Goal: Task Accomplishment & Management: Use online tool/utility

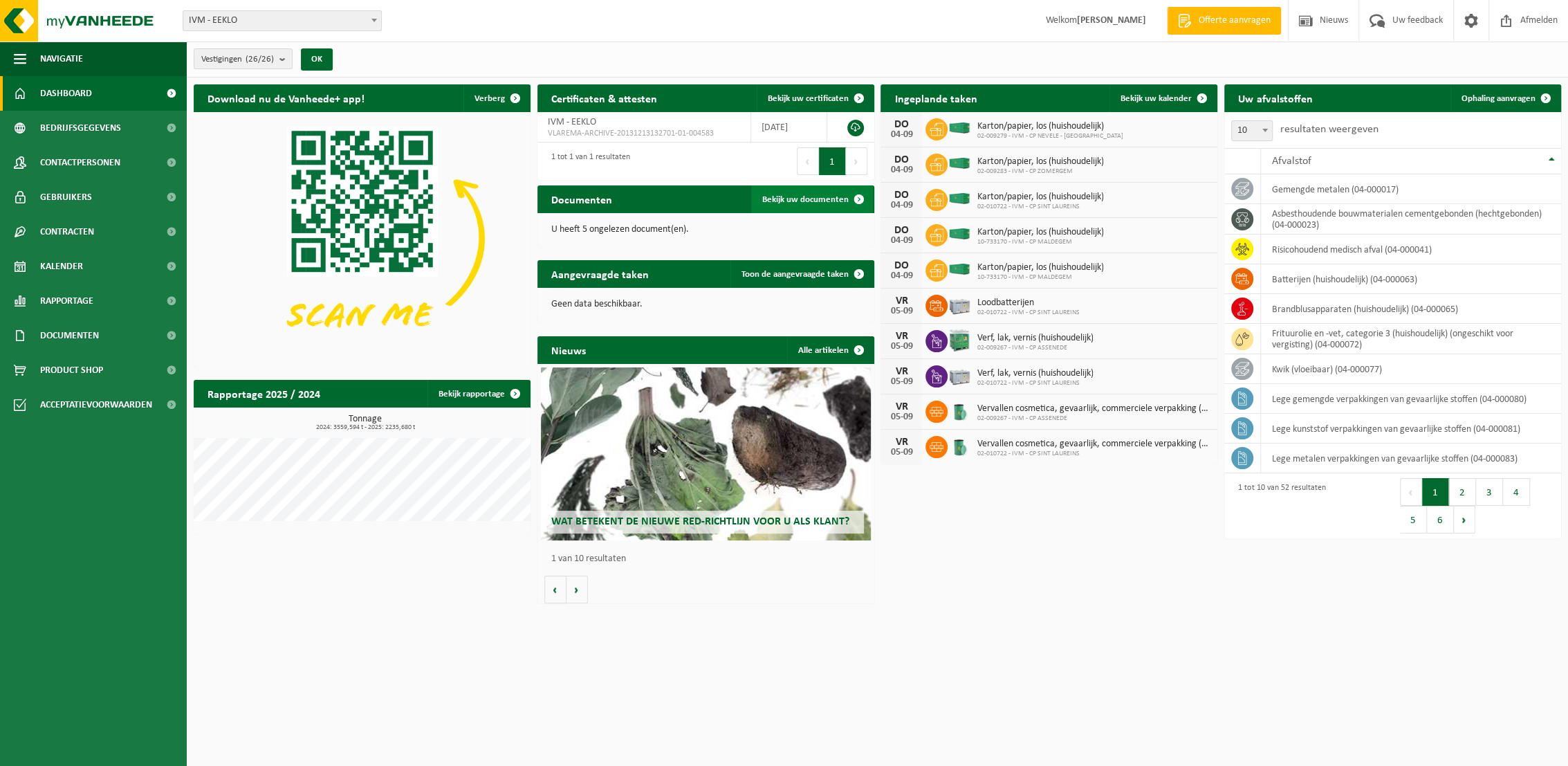
click at [828, 198] on span "Bekijk uw documenten" at bounding box center [805, 199] width 87 height 9
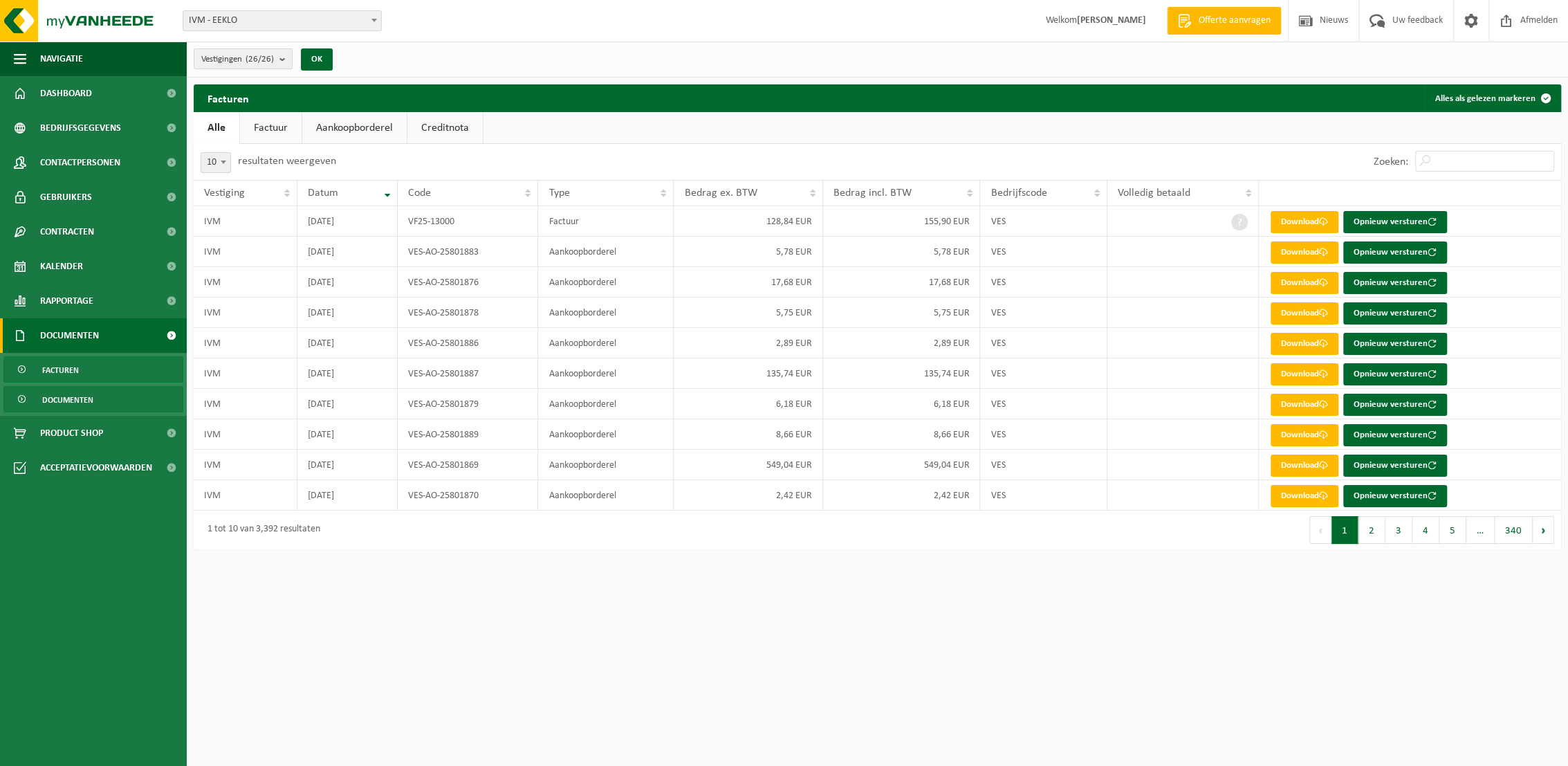
click at [69, 399] on span "Documenten" at bounding box center [67, 400] width 51 height 26
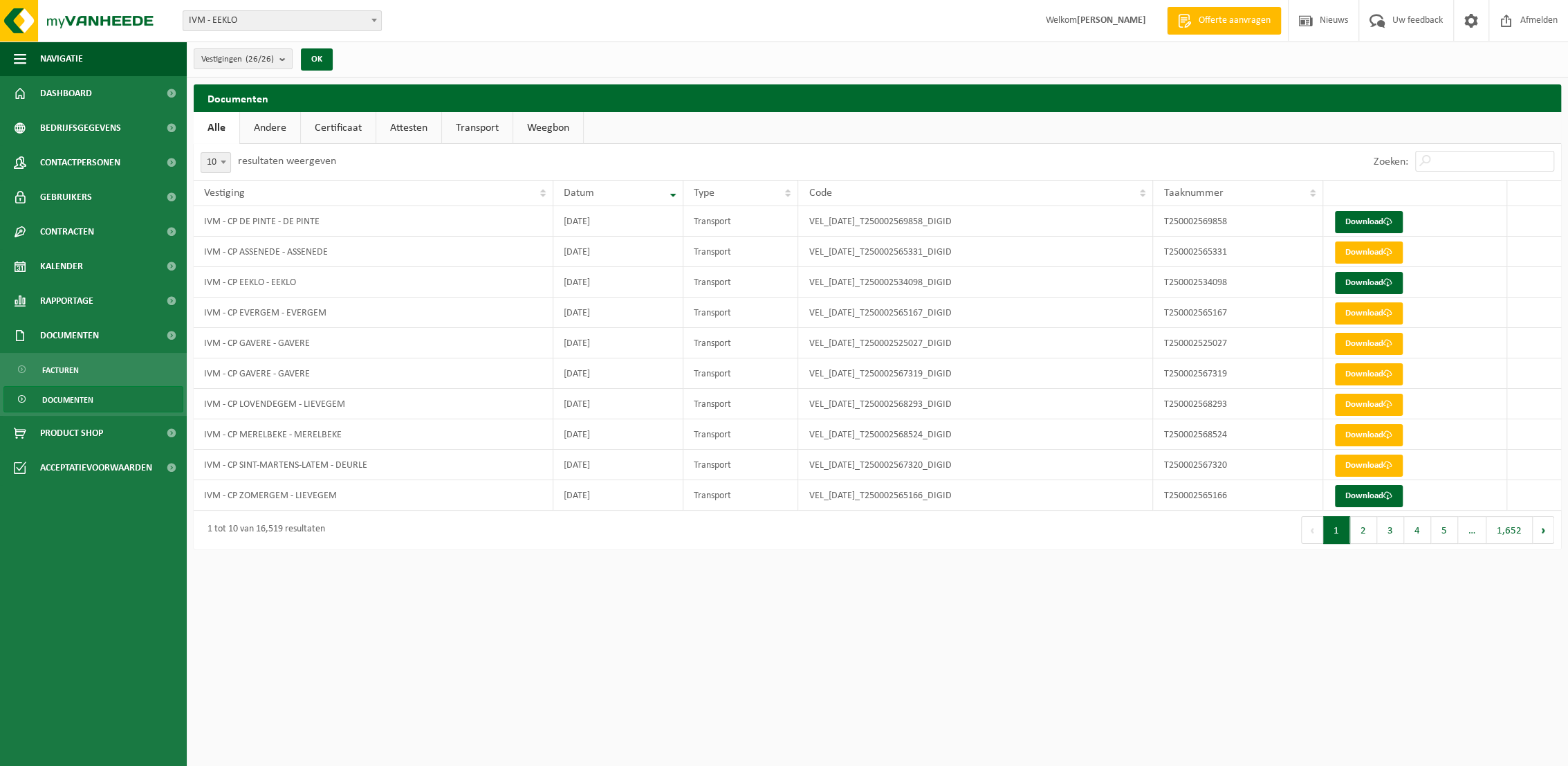
click at [459, 121] on link "Transport" at bounding box center [477, 127] width 70 height 32
click at [222, 163] on b at bounding box center [223, 162] width 6 height 3
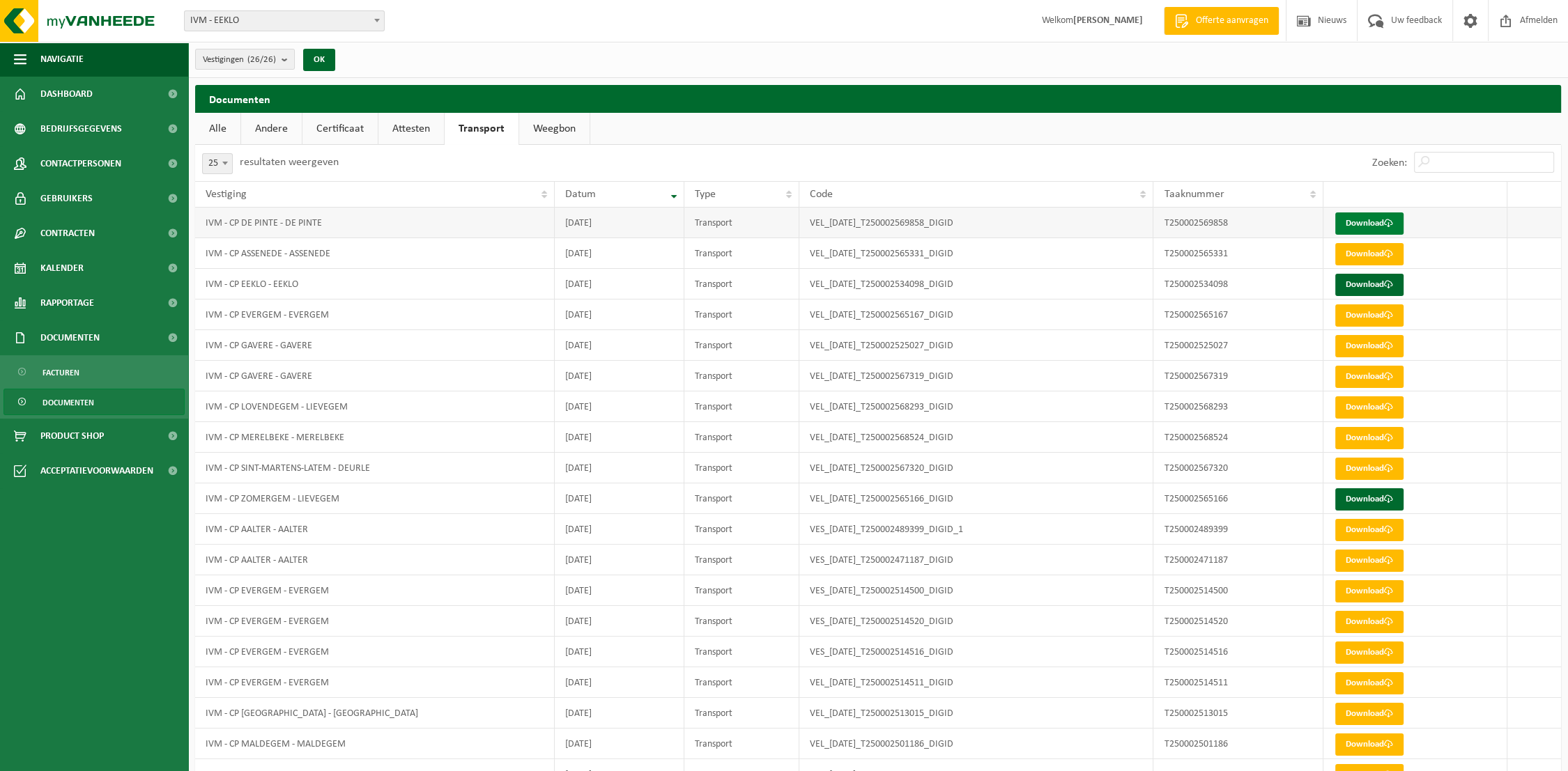
click at [1383, 219] on link "Download" at bounding box center [1369, 223] width 68 height 22
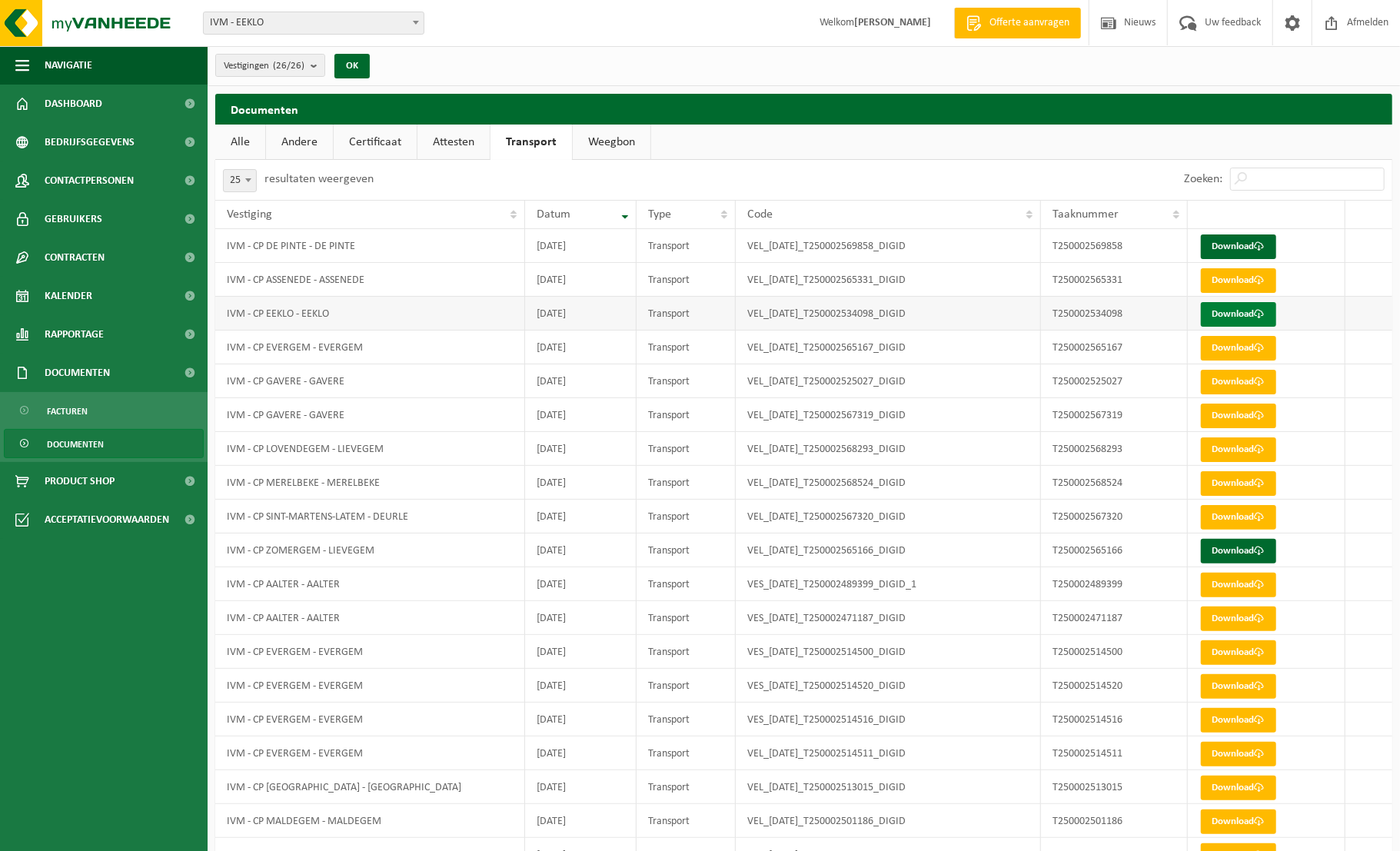
click at [1231, 311] on link "Download" at bounding box center [1239, 314] width 76 height 24
click at [1237, 548] on link "Download" at bounding box center [1239, 551] width 76 height 24
click at [249, 182] on b at bounding box center [248, 180] width 6 height 4
select select "50"
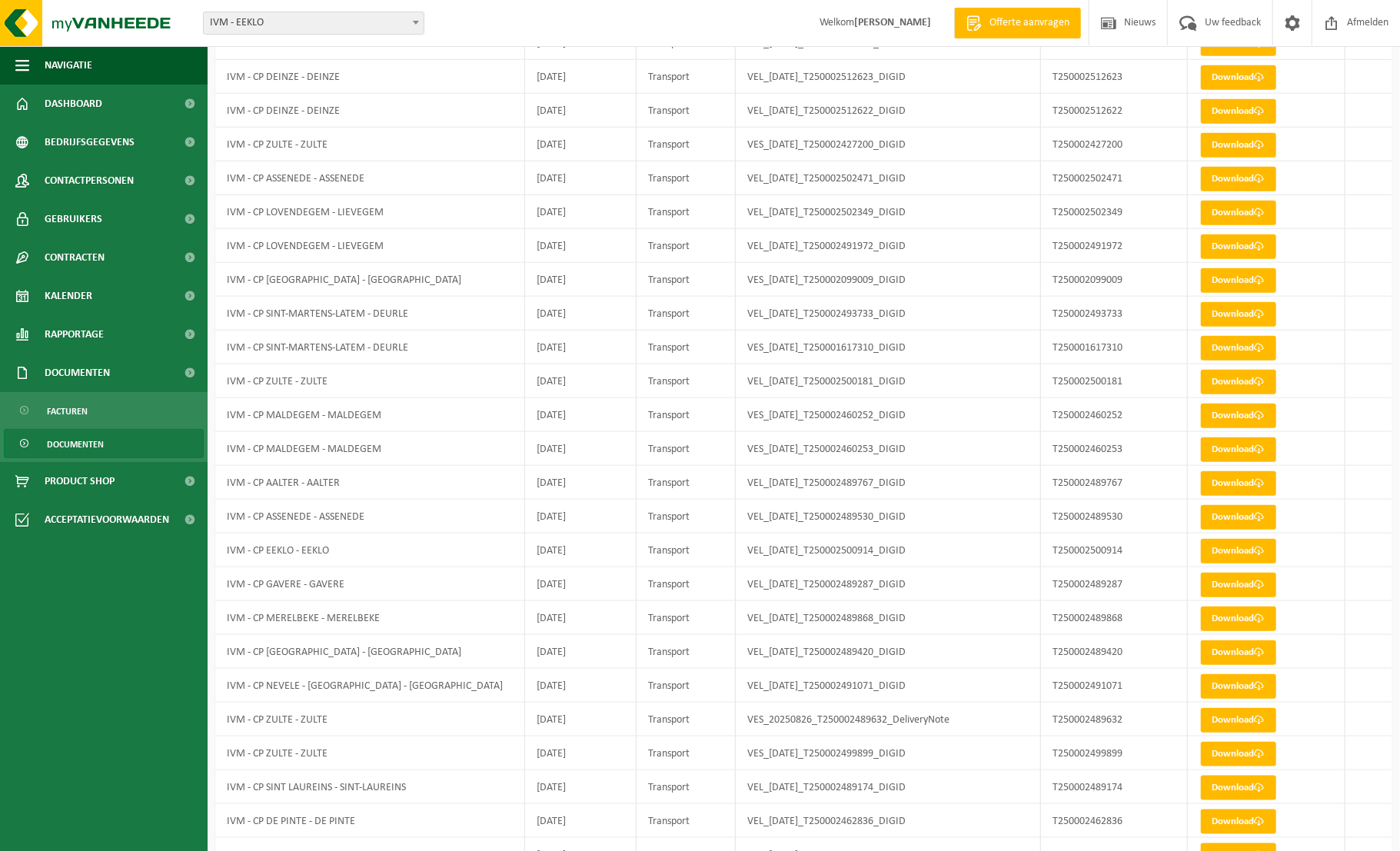
scroll to position [1124, 0]
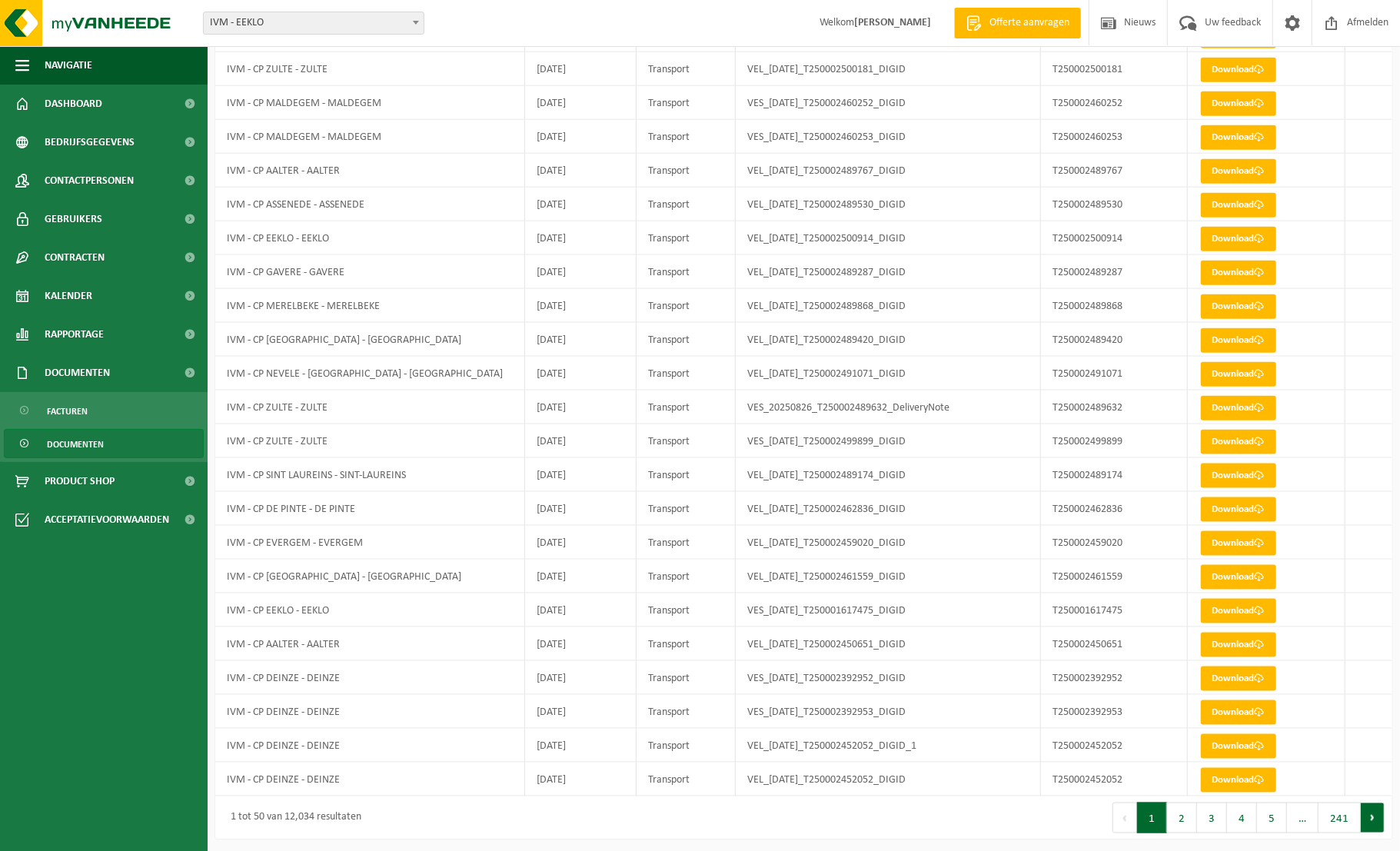
click at [1377, 826] on button "Volgende" at bounding box center [1373, 818] width 23 height 31
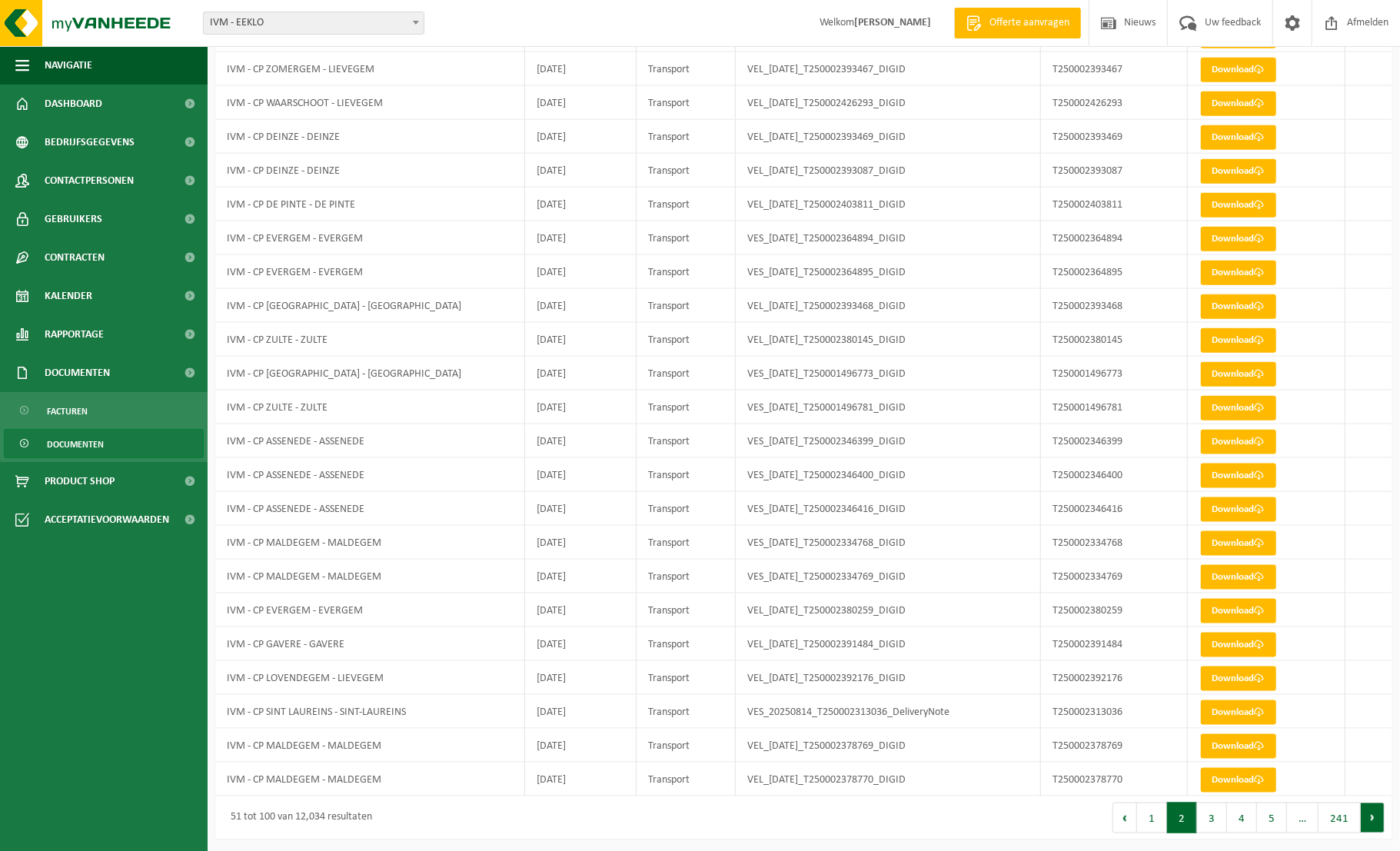
click at [1376, 826] on button "Volgende" at bounding box center [1373, 818] width 23 height 31
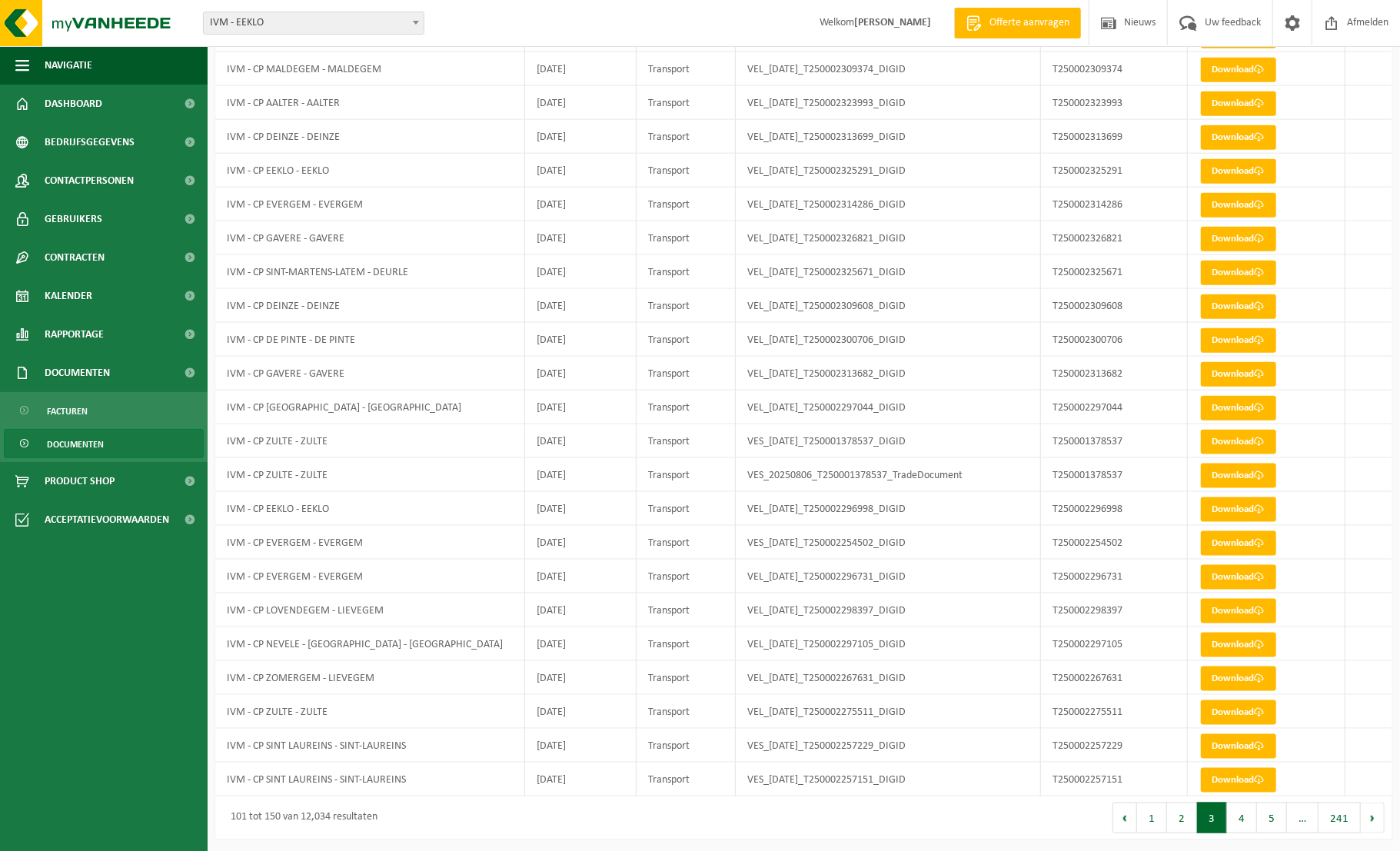
click at [1376, 825] on button "Volgende" at bounding box center [1373, 818] width 23 height 31
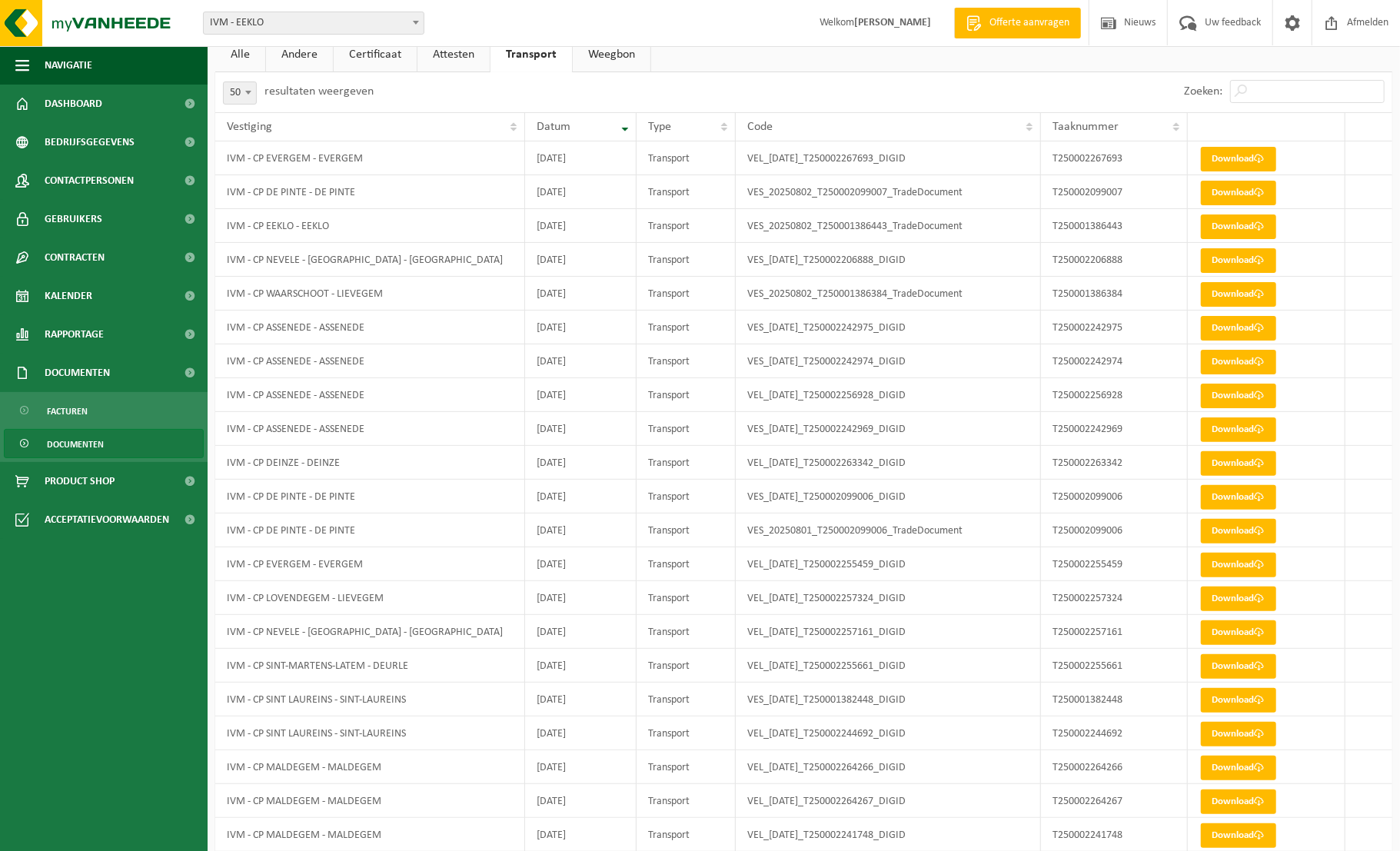
scroll to position [0, 0]
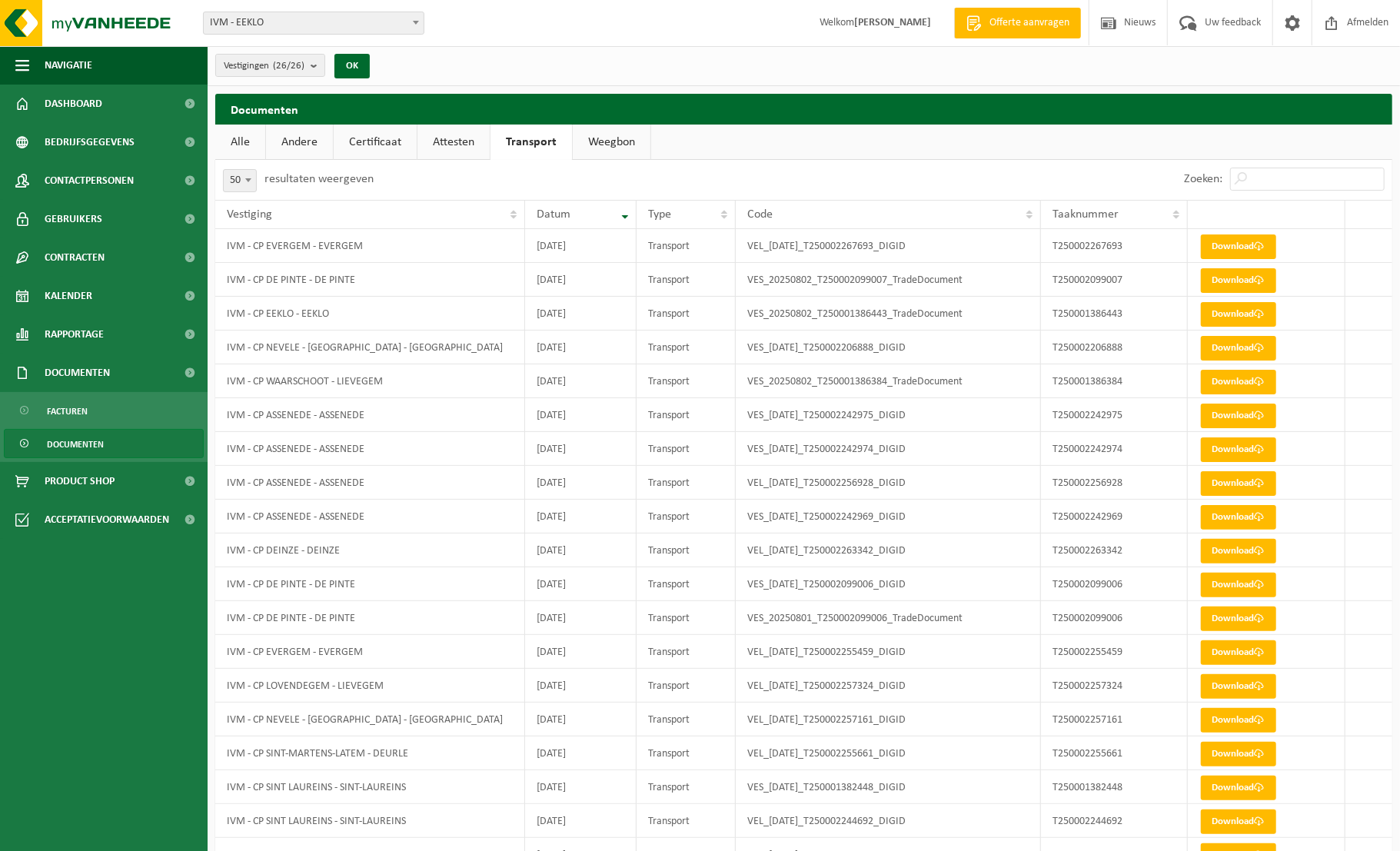
click at [434, 130] on link "Attesten" at bounding box center [453, 141] width 72 height 35
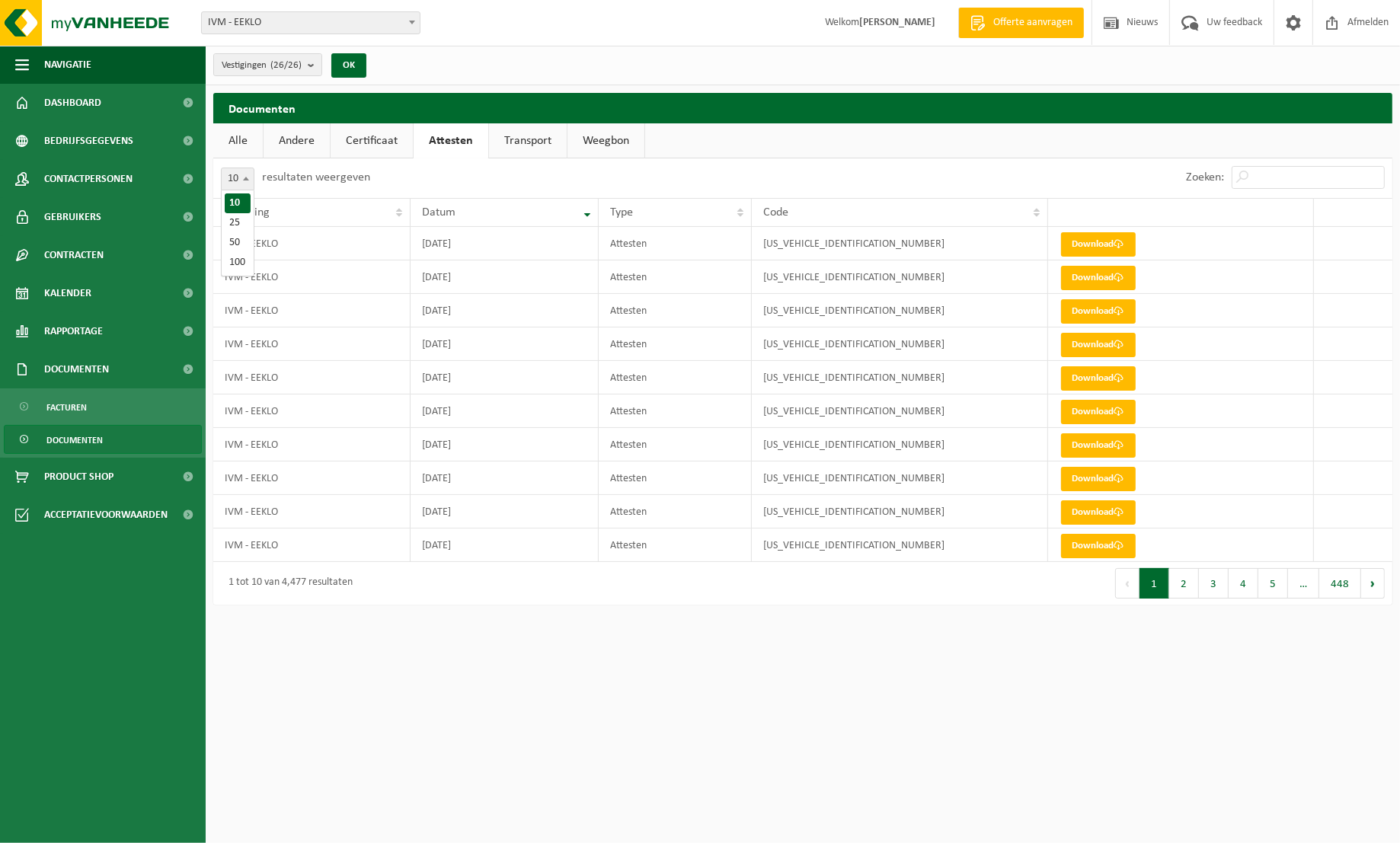
click at [245, 176] on span at bounding box center [245, 178] width 15 height 20
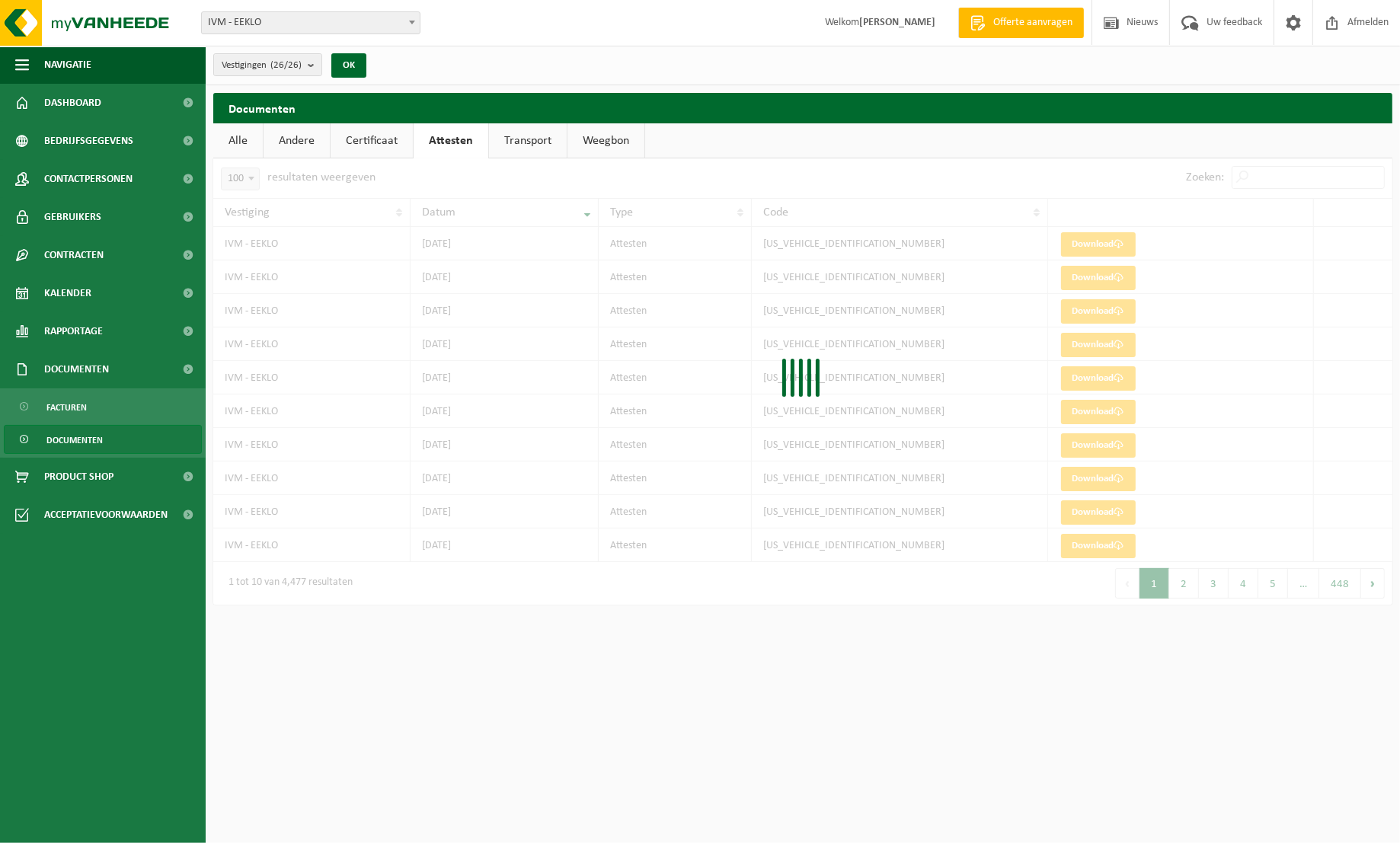
select select "100"
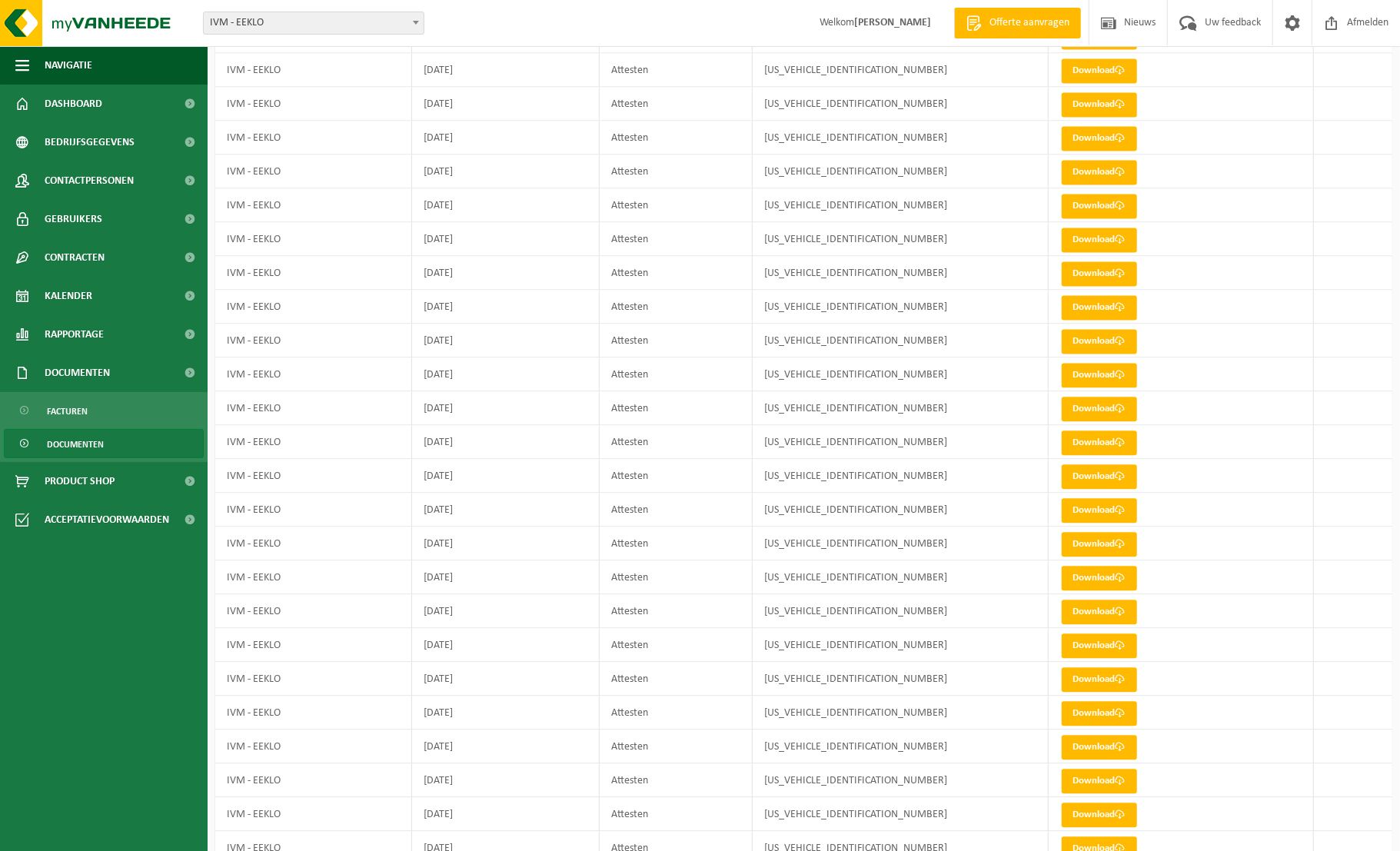
scroll to position [2242, 0]
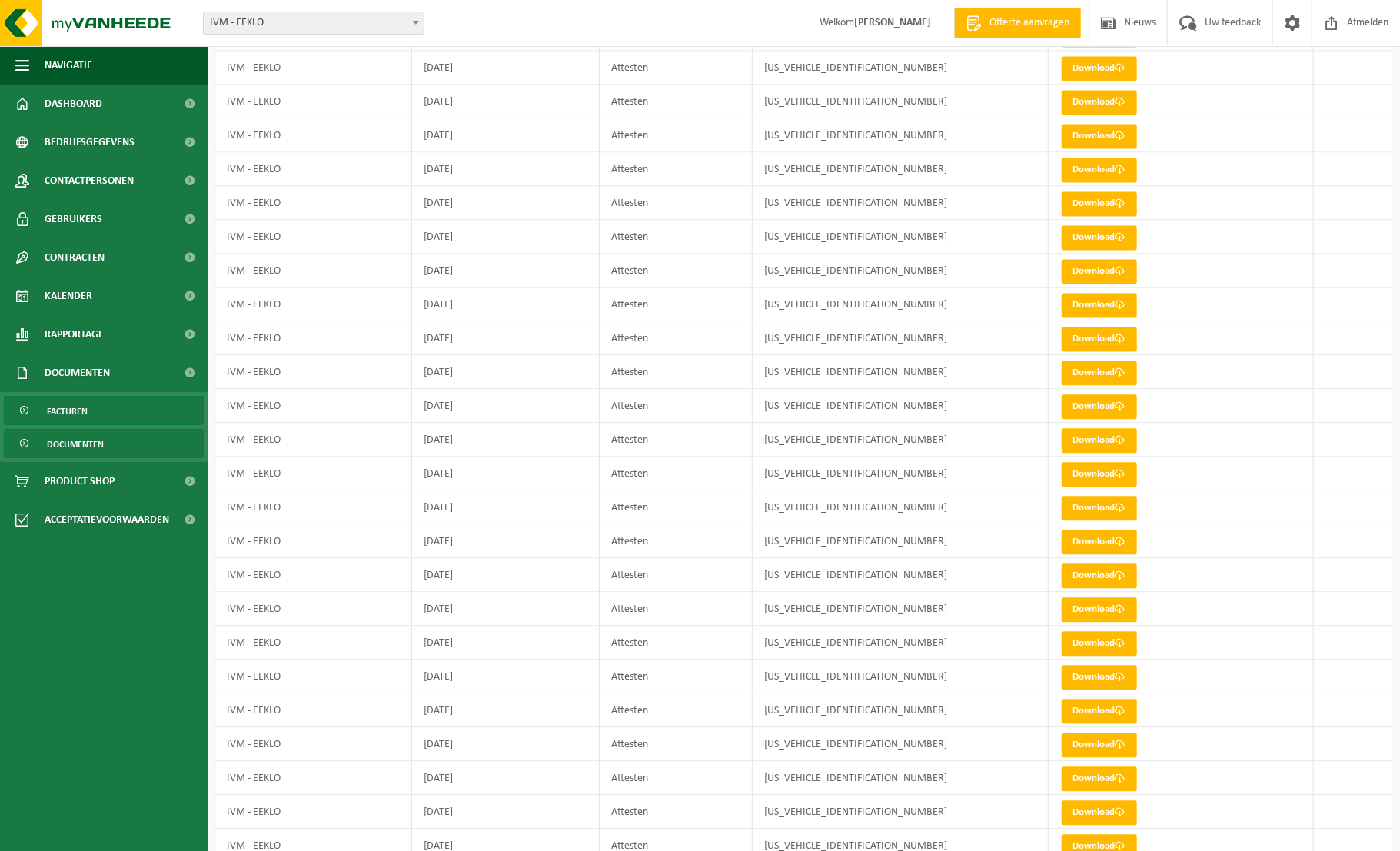
click at [66, 415] on span "Facturen" at bounding box center [67, 411] width 40 height 29
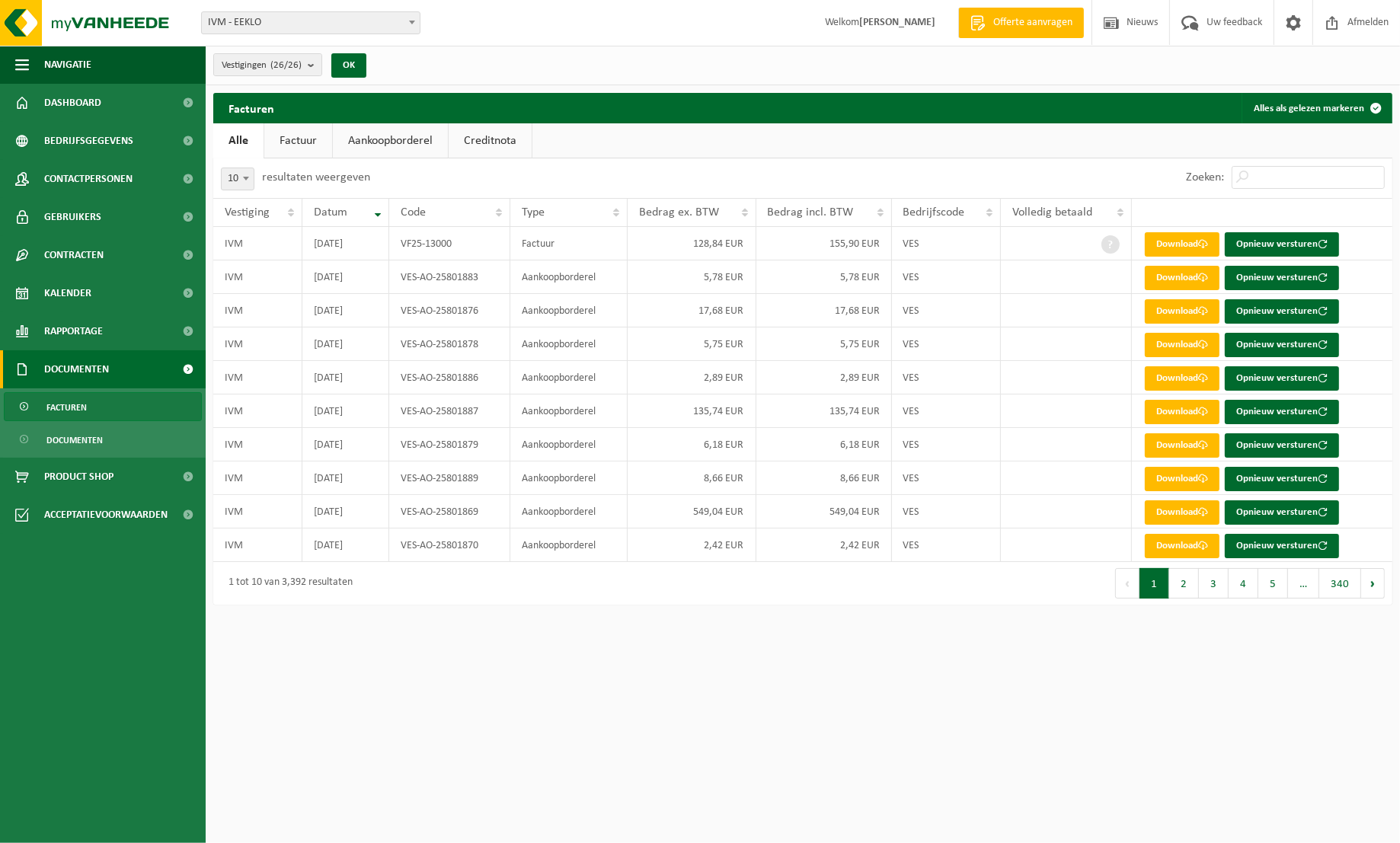
click at [285, 142] on link "Factuur" at bounding box center [299, 140] width 68 height 35
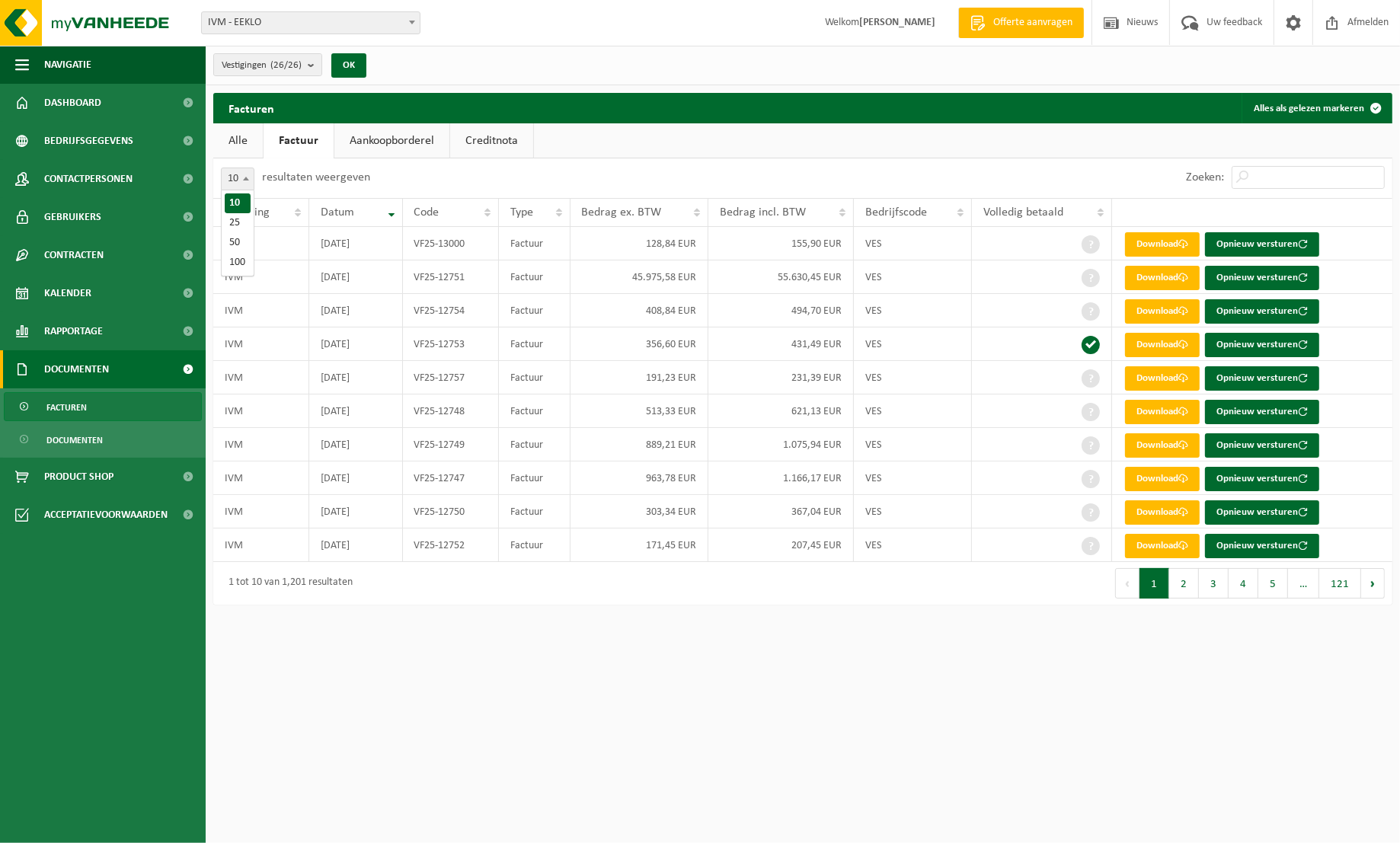
click at [248, 177] on b at bounding box center [246, 178] width 6 height 4
select select "50"
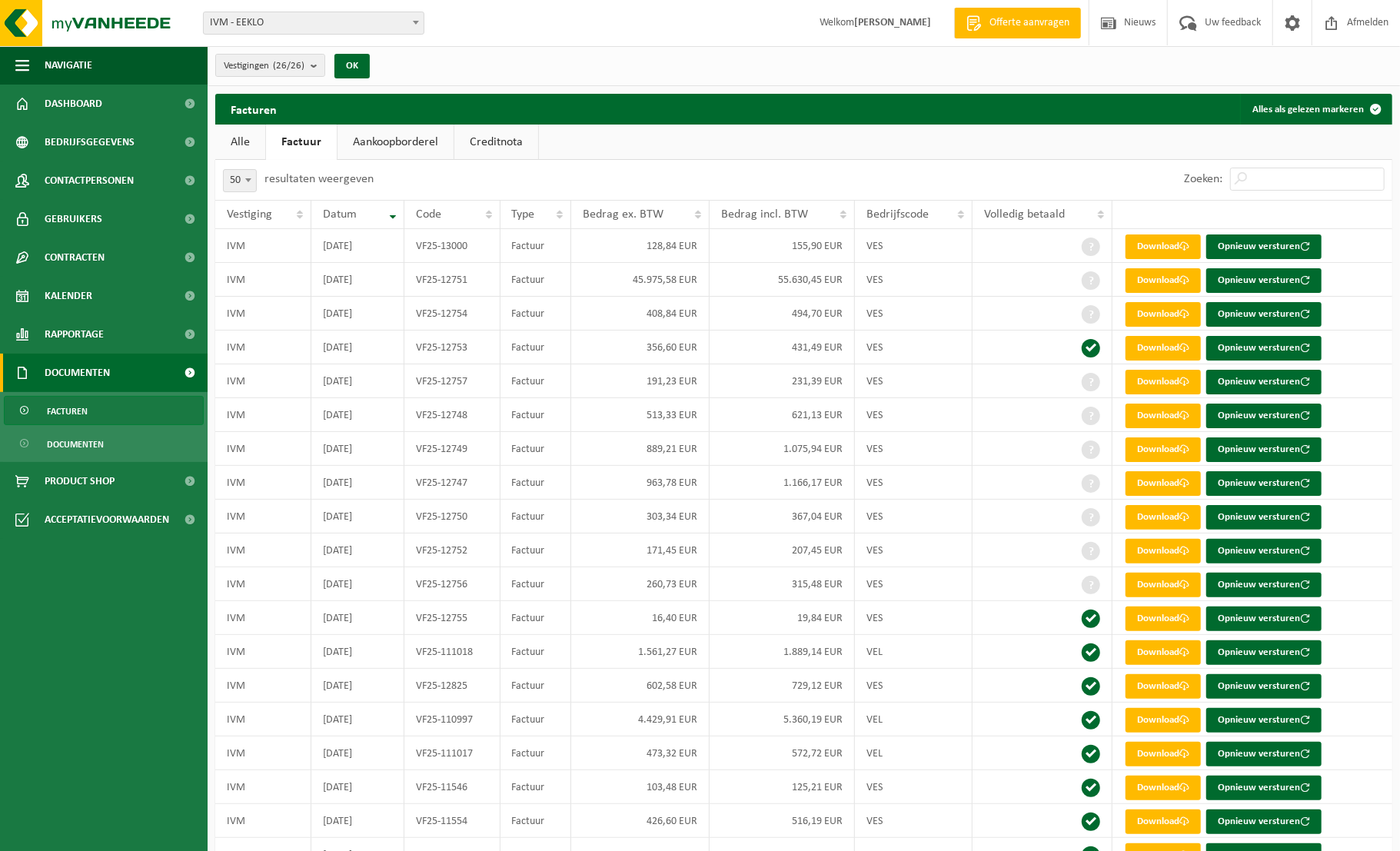
click at [384, 146] on link "Aankoopborderel" at bounding box center [395, 141] width 116 height 35
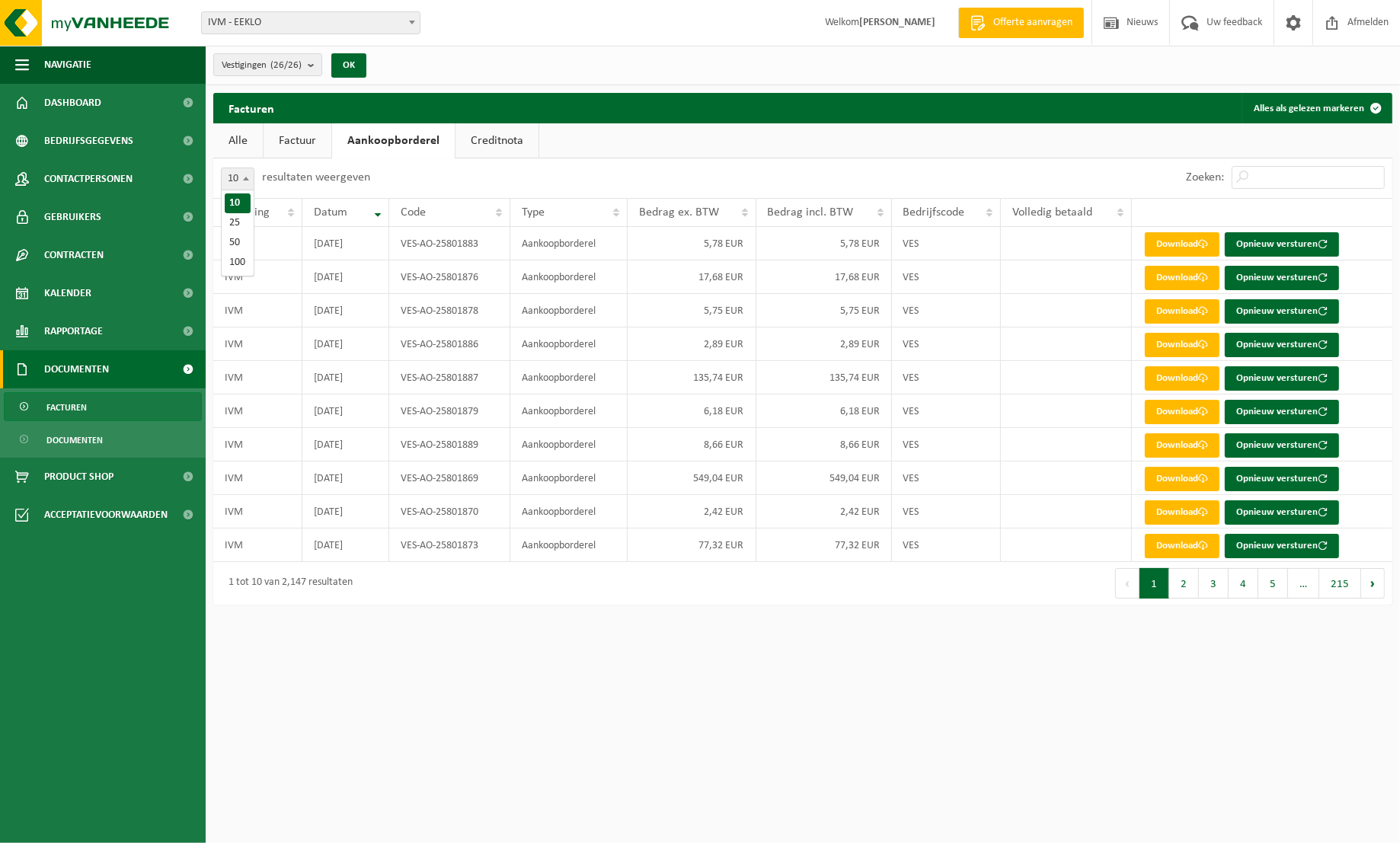
click at [243, 176] on span at bounding box center [245, 178] width 15 height 20
select select "50"
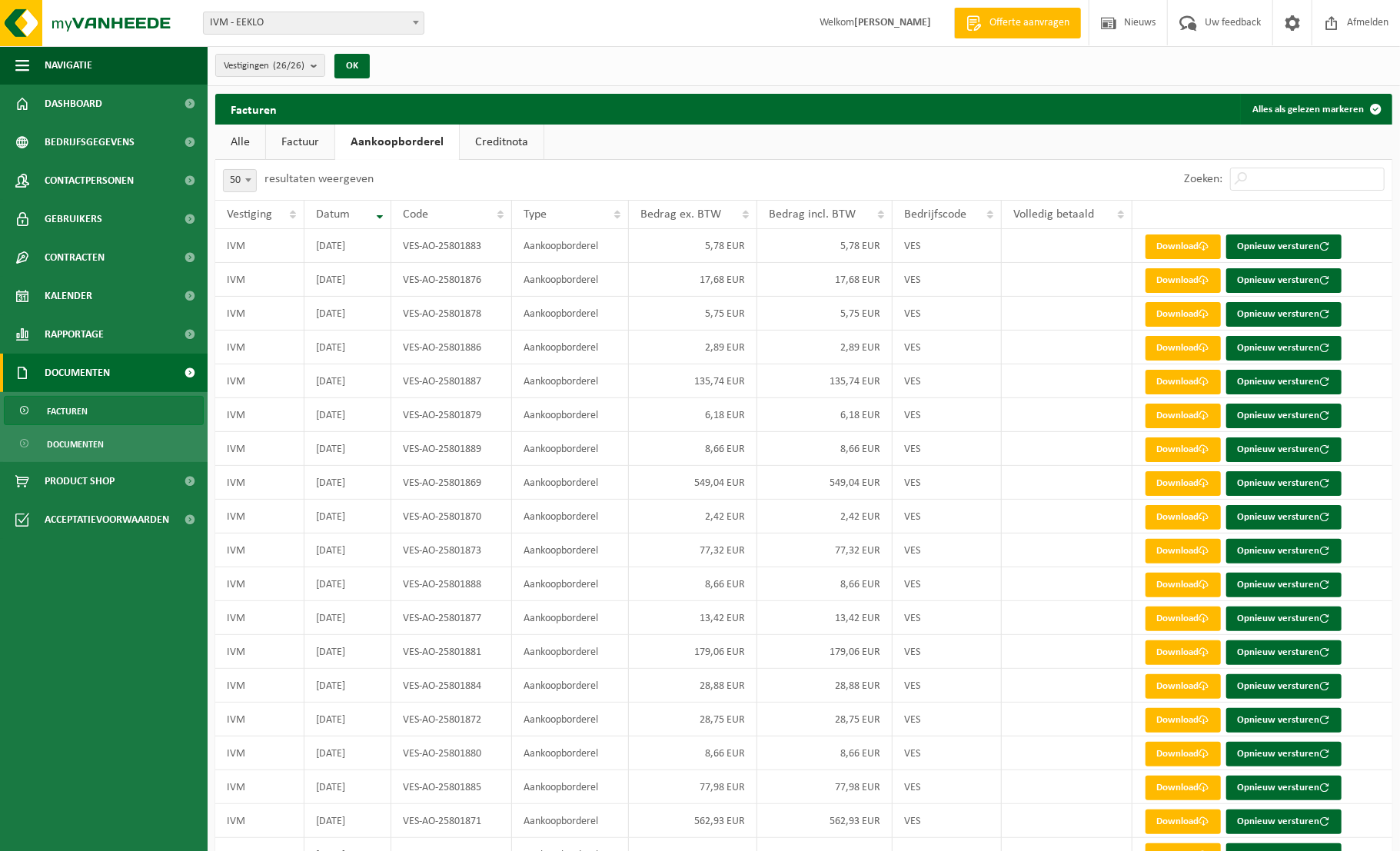
click at [500, 141] on link "Creditnota" at bounding box center [501, 141] width 84 height 35
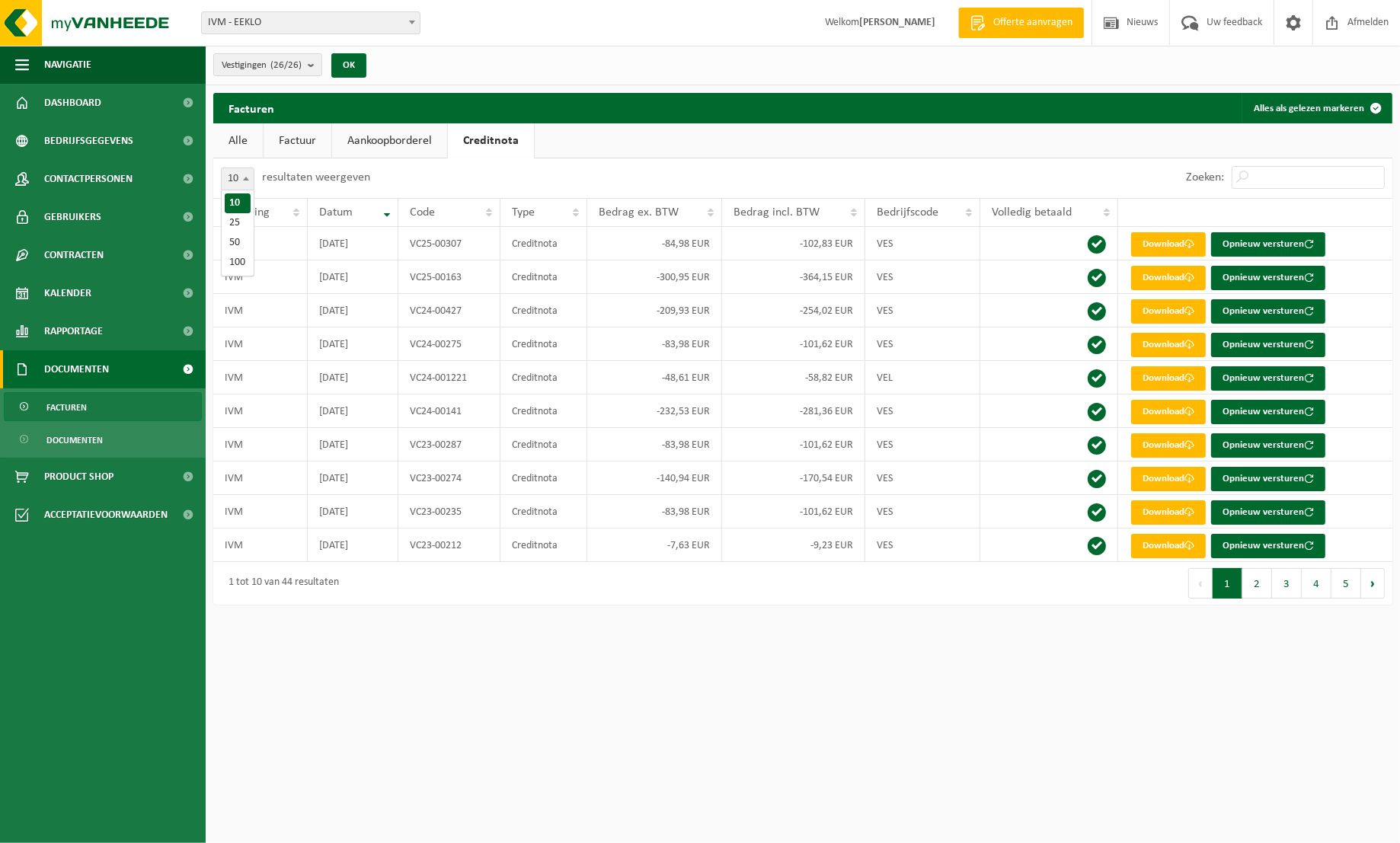
click at [244, 178] on b at bounding box center [246, 178] width 6 height 4
select select "50"
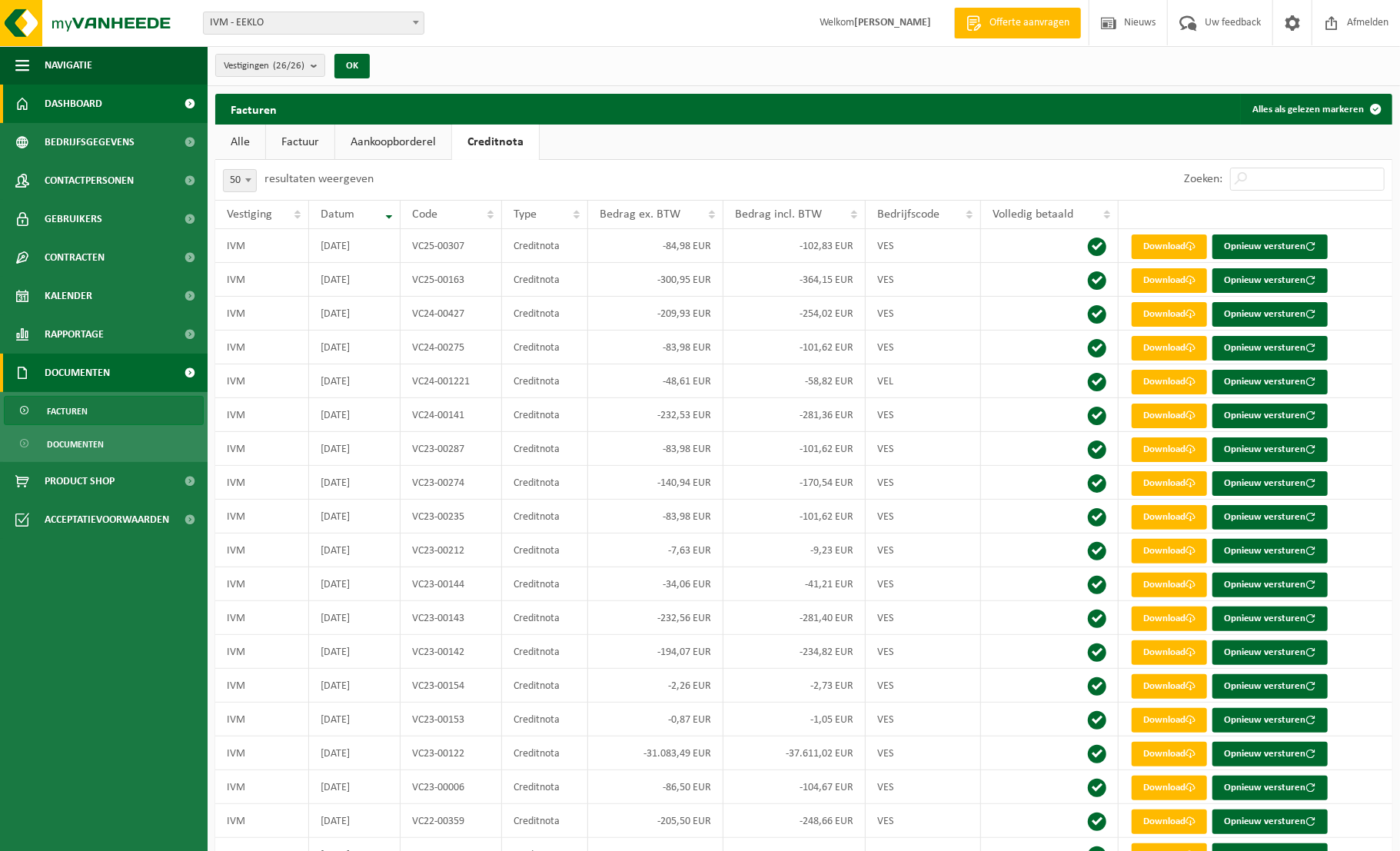
click at [64, 104] on span "Dashboard" at bounding box center [74, 103] width 58 height 39
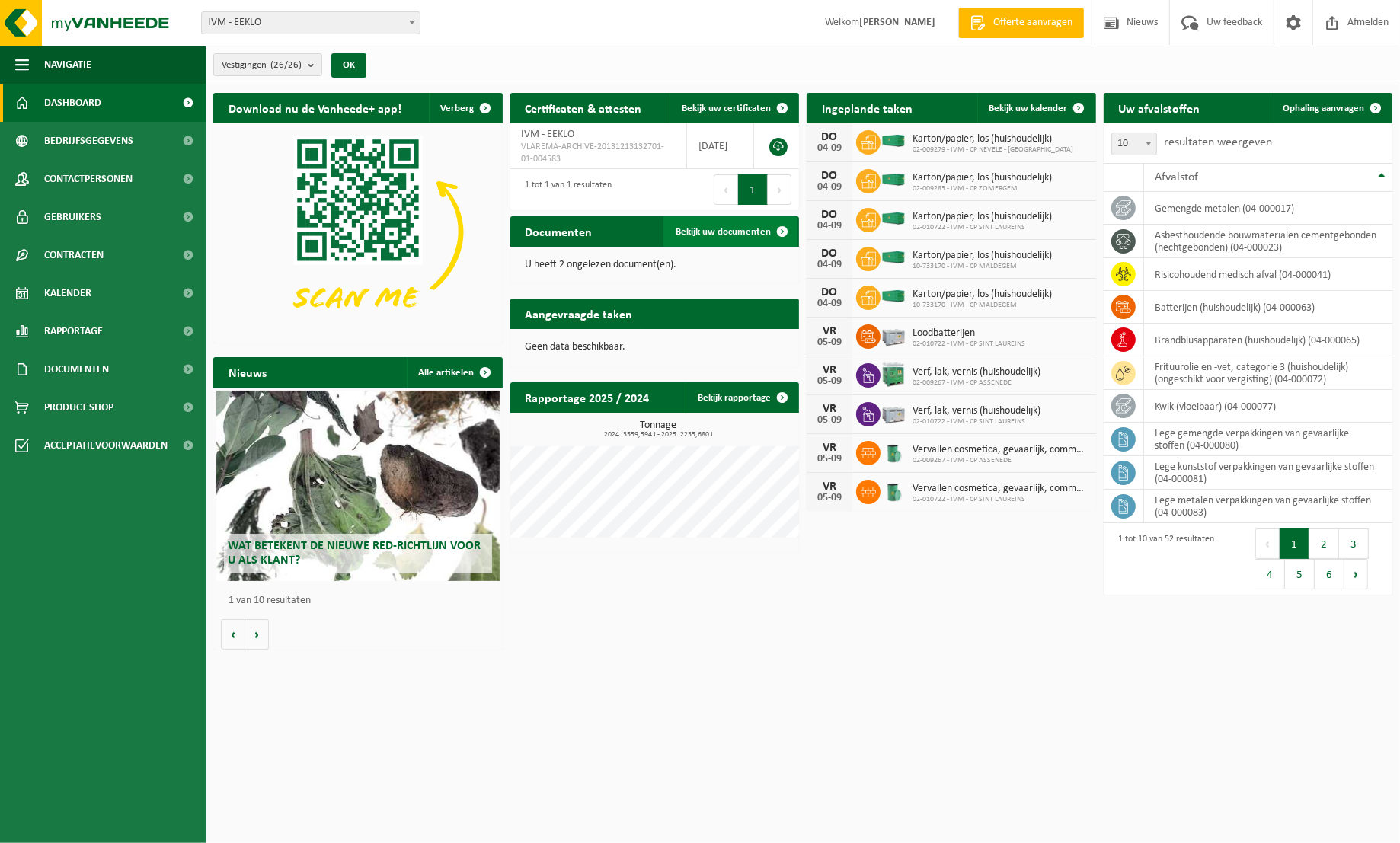
click at [741, 233] on span "Bekijk uw documenten" at bounding box center [723, 232] width 95 height 10
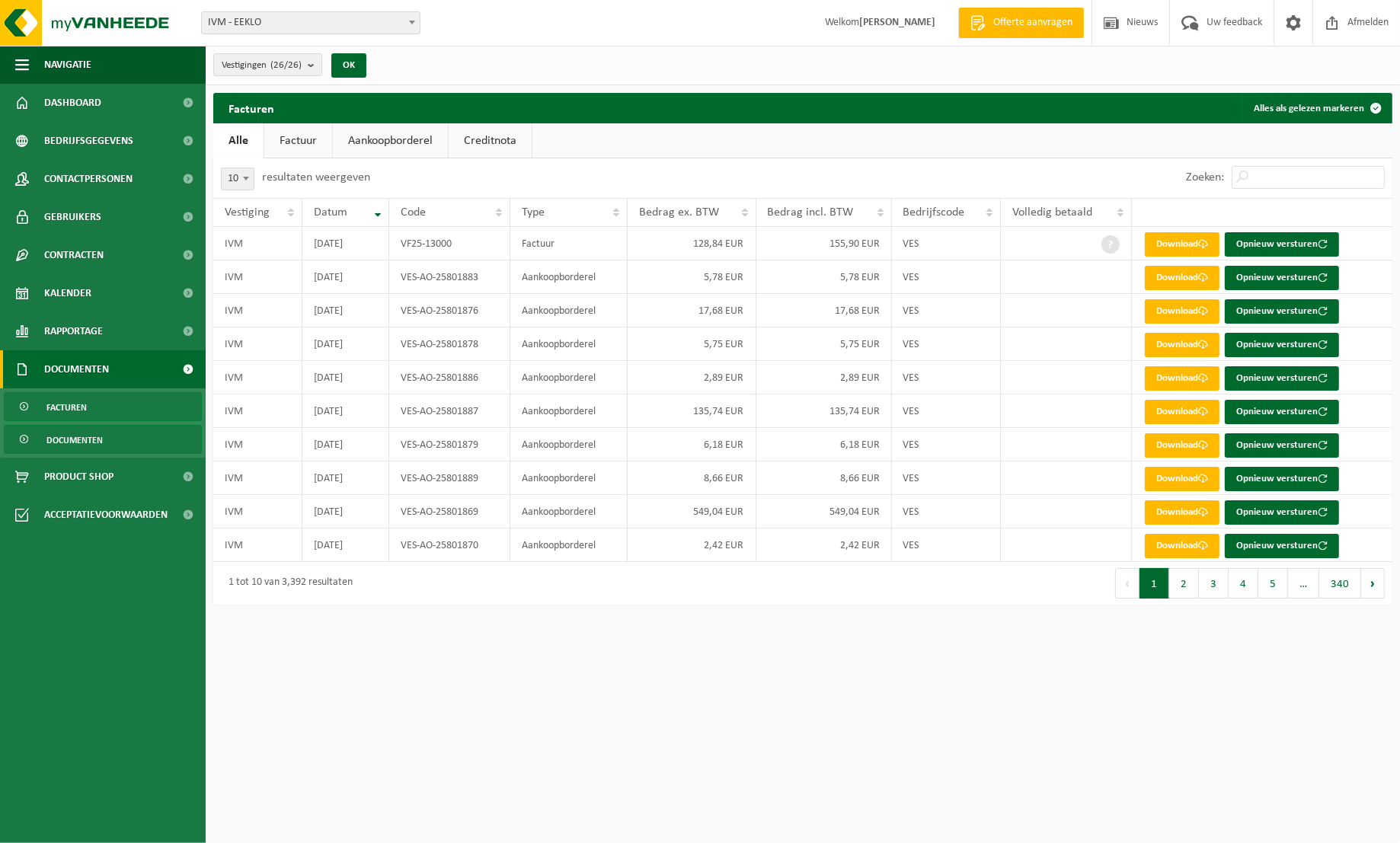
click at [62, 440] on span "Documenten" at bounding box center [74, 440] width 56 height 29
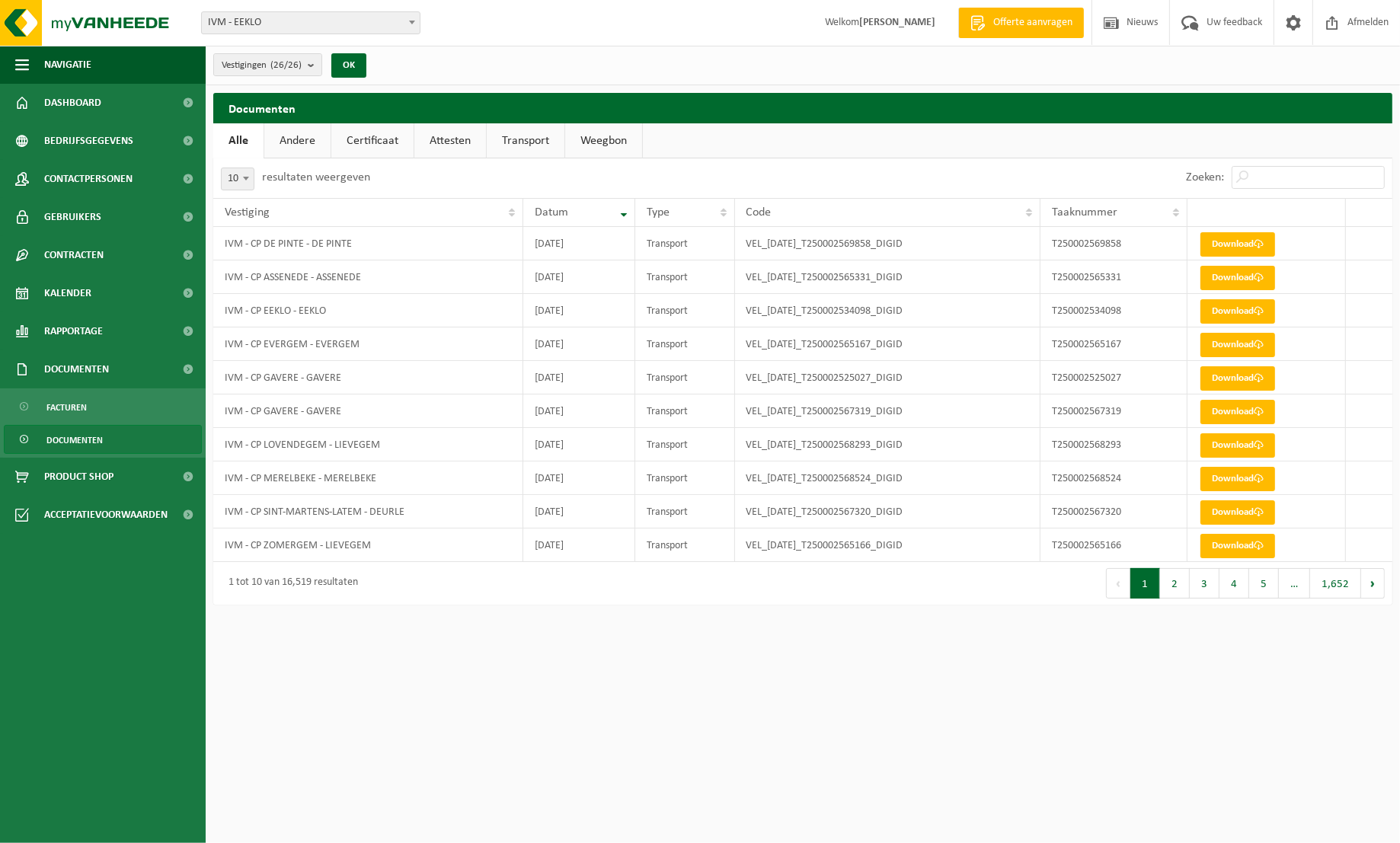
click at [444, 137] on link "Attesten" at bounding box center [450, 140] width 71 height 35
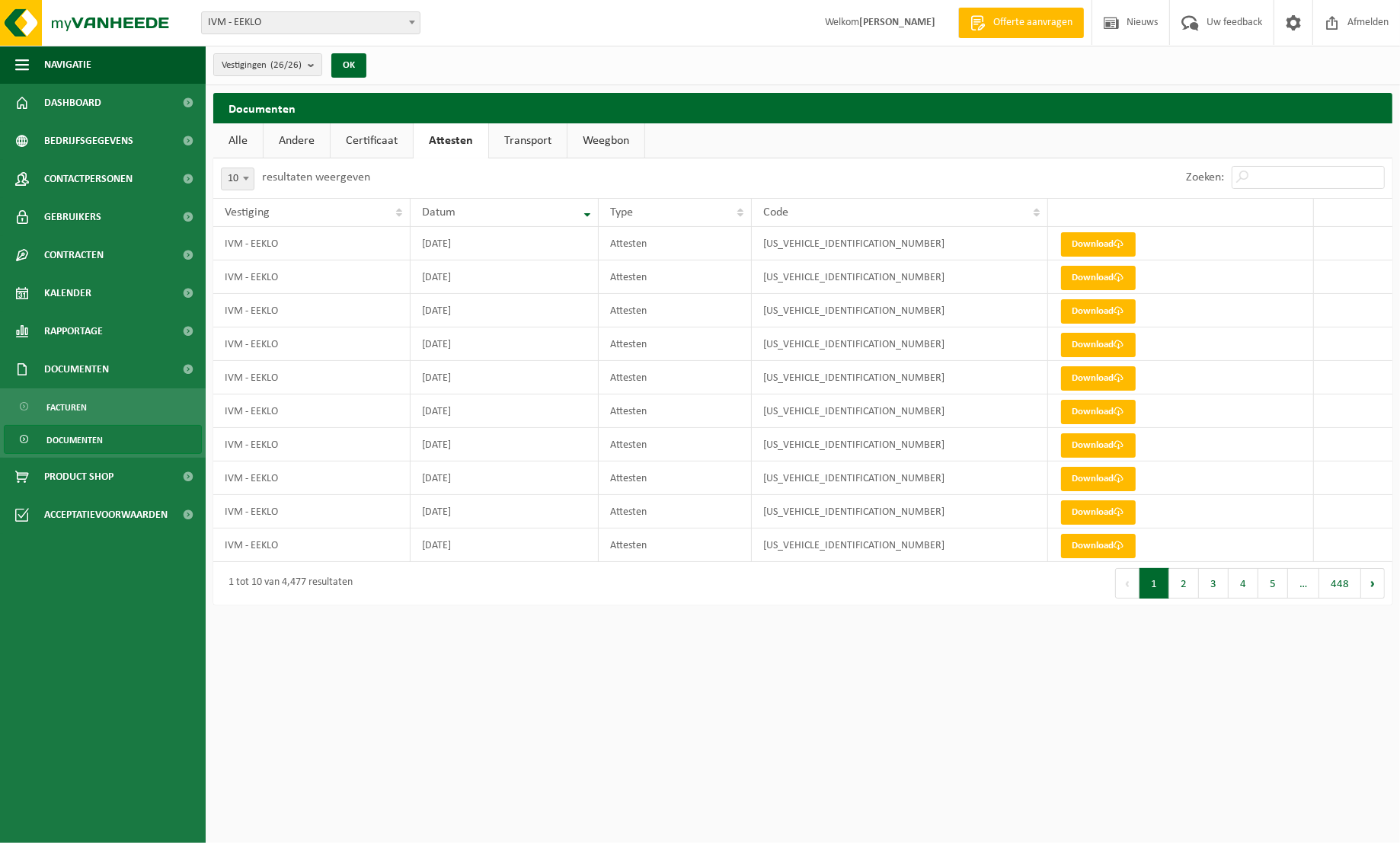
click at [243, 176] on span at bounding box center [245, 178] width 15 height 20
select select "100"
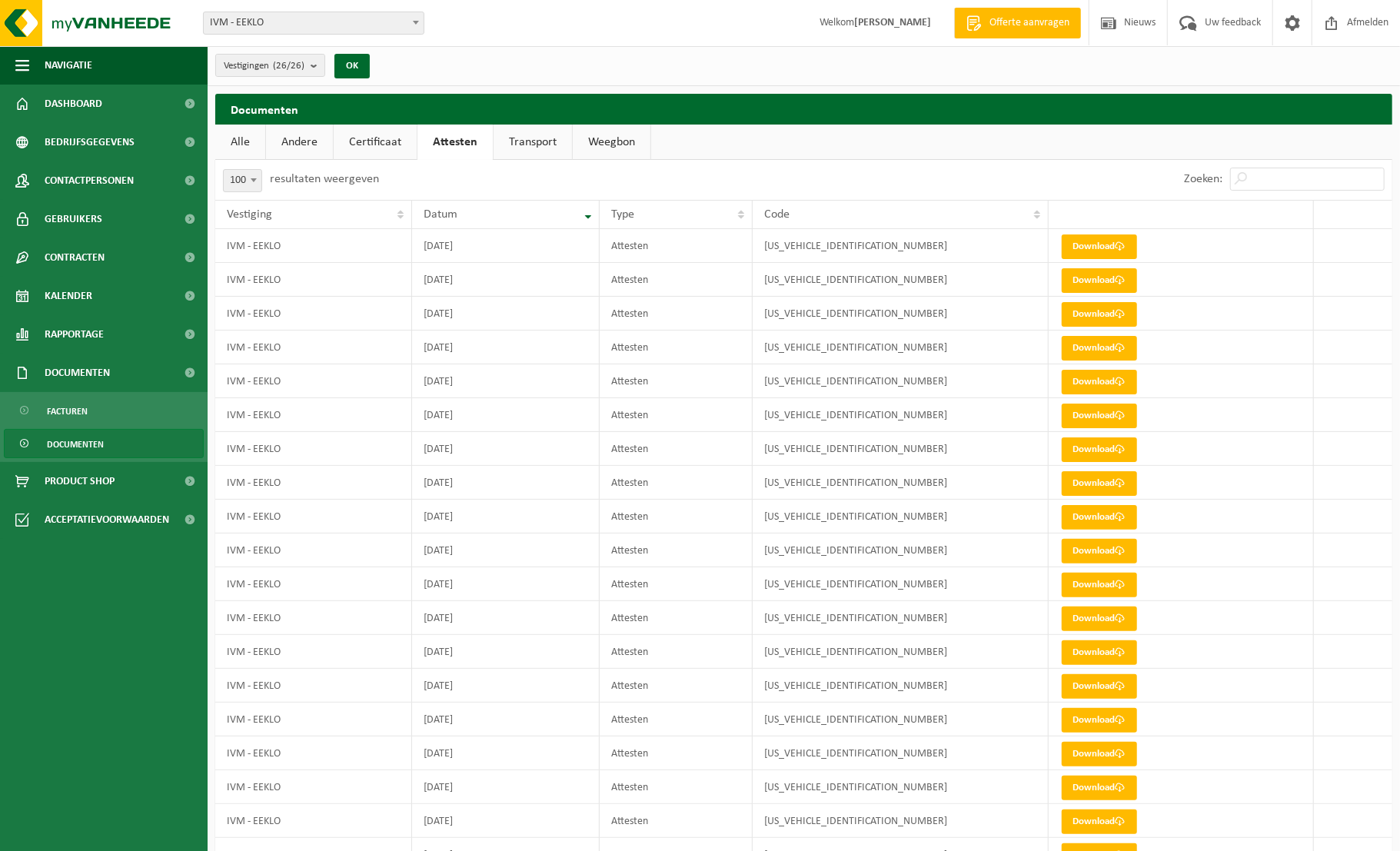
click at [542, 137] on link "Transport" at bounding box center [533, 141] width 78 height 35
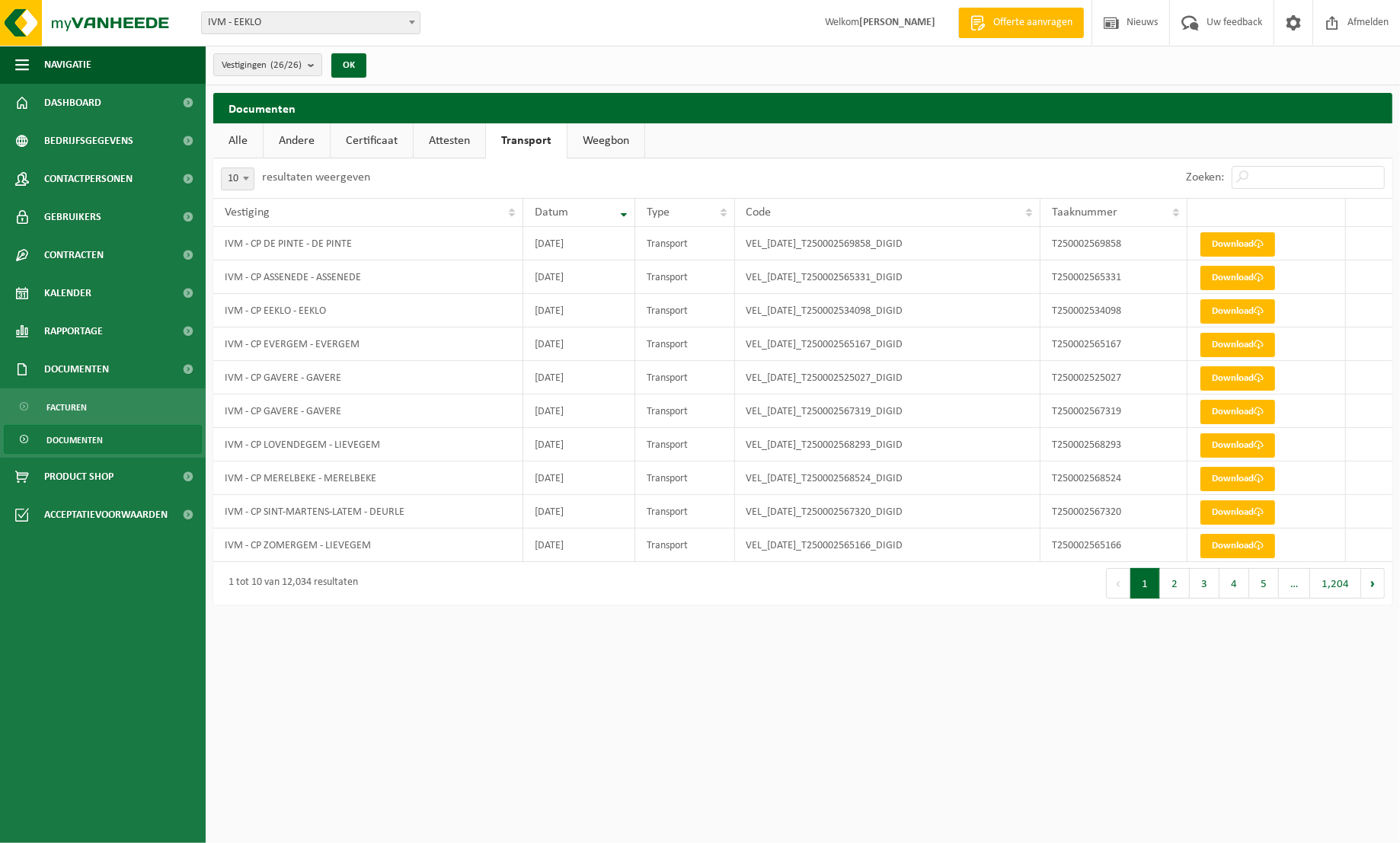
click at [248, 181] on span at bounding box center [245, 178] width 15 height 20
select select "100"
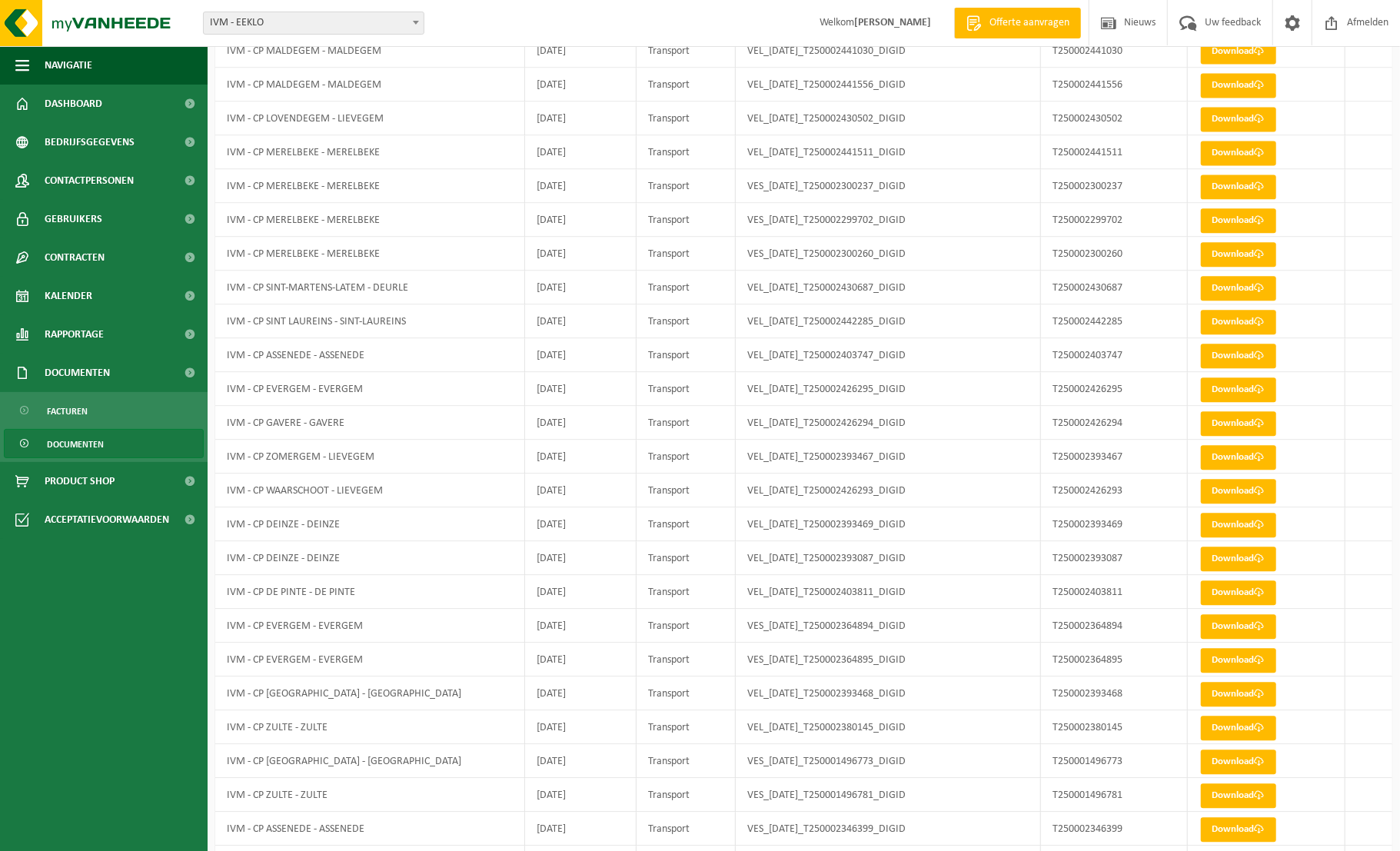
scroll to position [2810, 0]
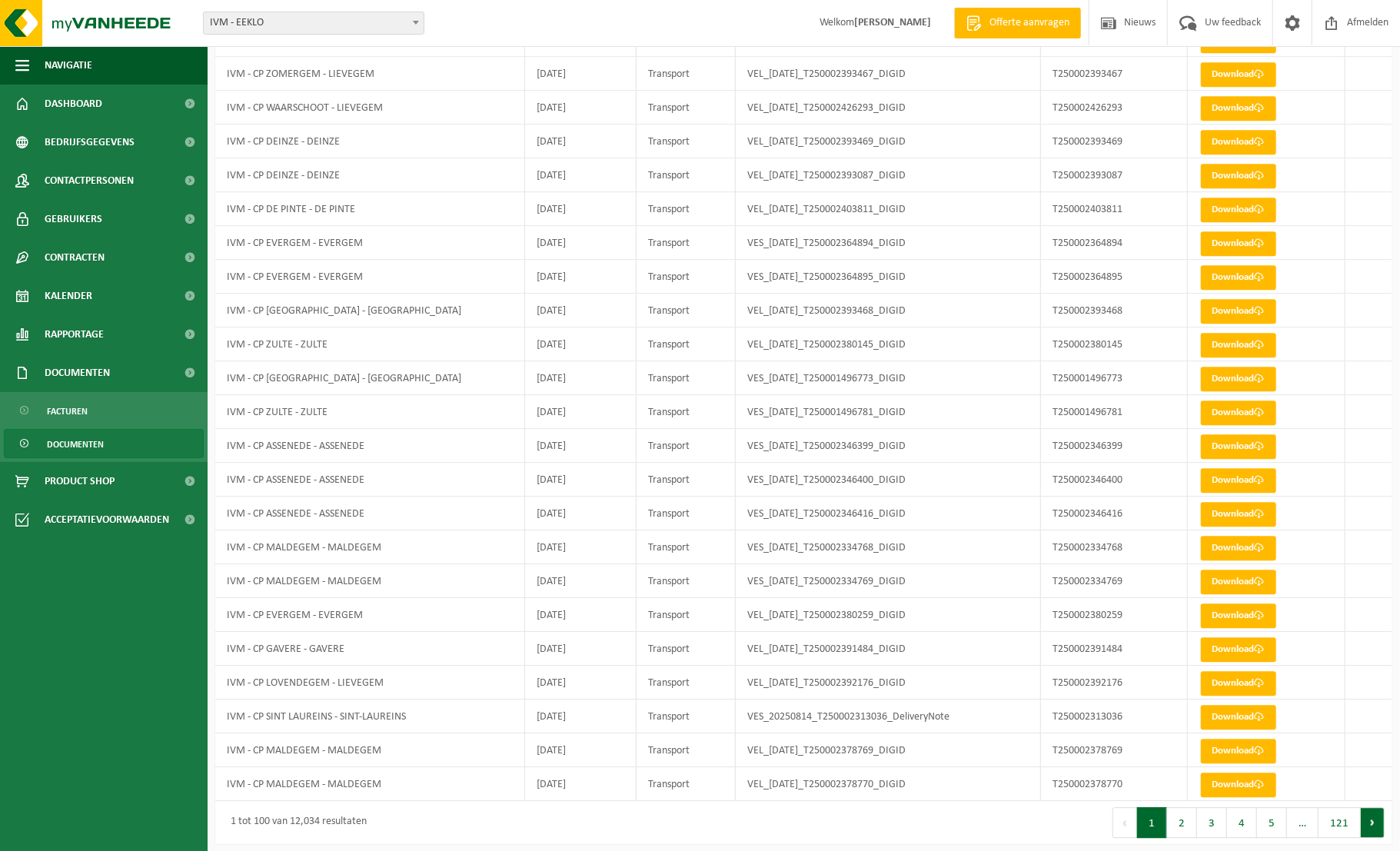
click at [1369, 822] on button "Volgende" at bounding box center [1373, 822] width 23 height 31
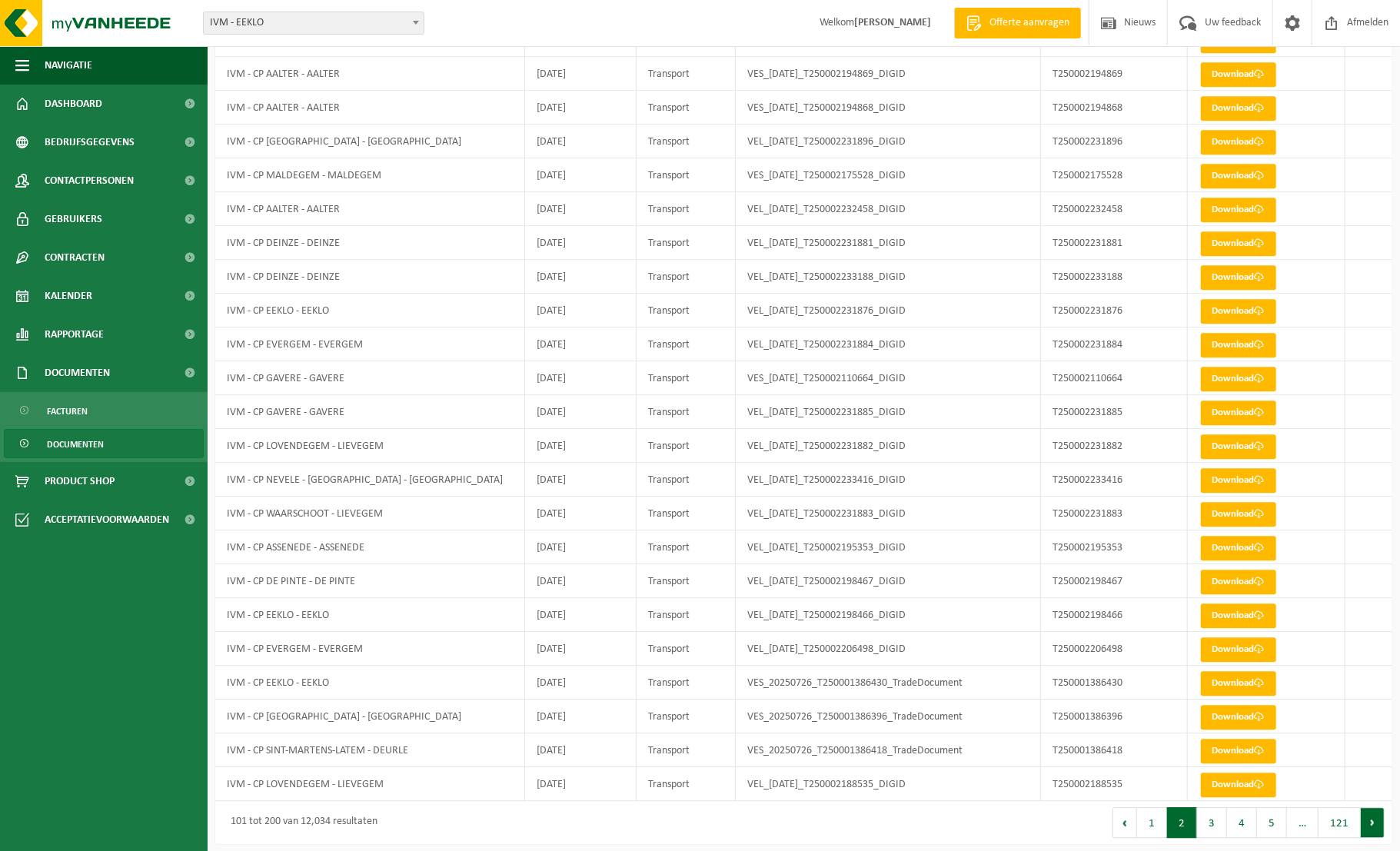
click at [1372, 815] on button "Volgende" at bounding box center [1373, 822] width 23 height 31
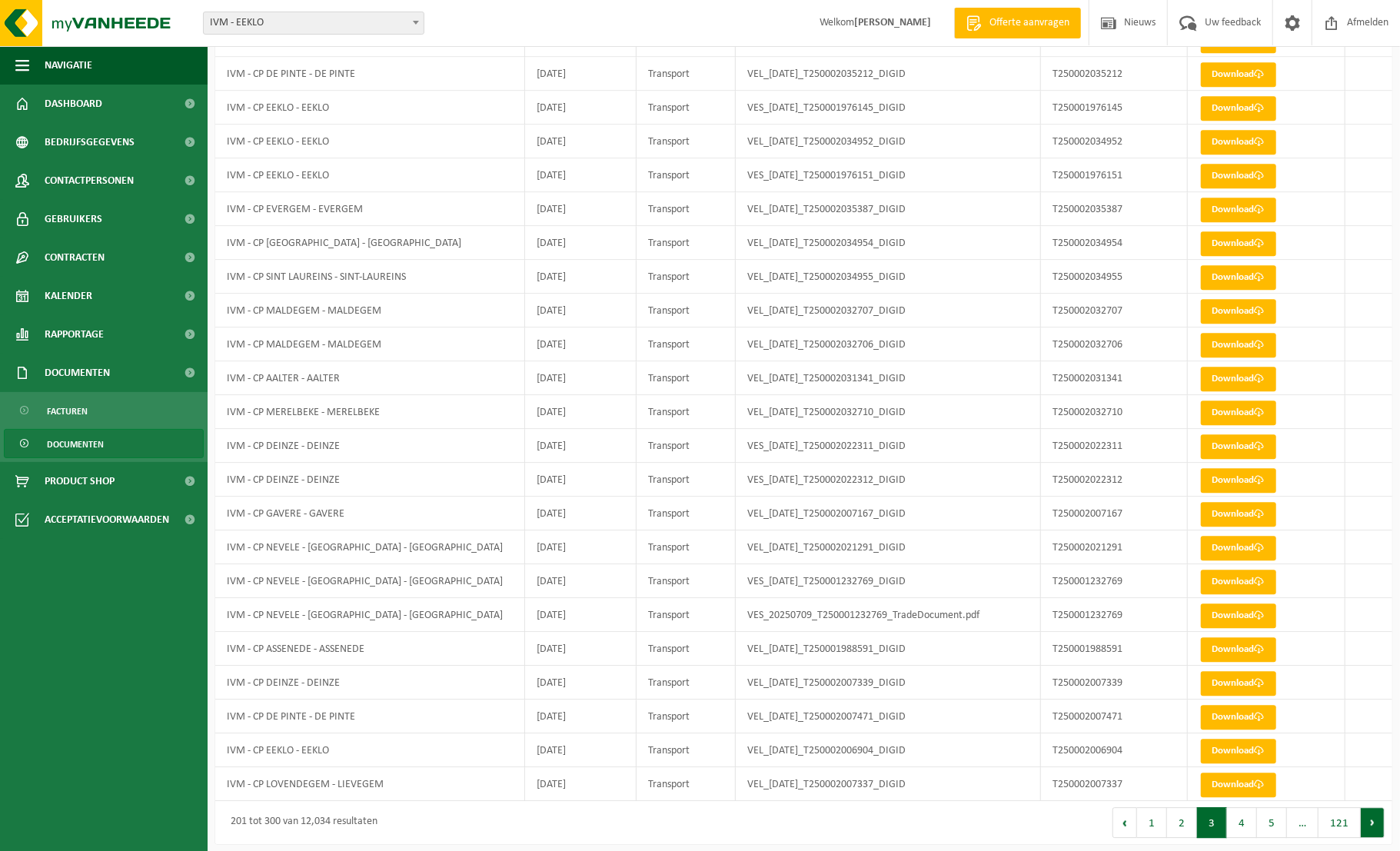
click at [1370, 819] on button "Volgende" at bounding box center [1373, 822] width 23 height 31
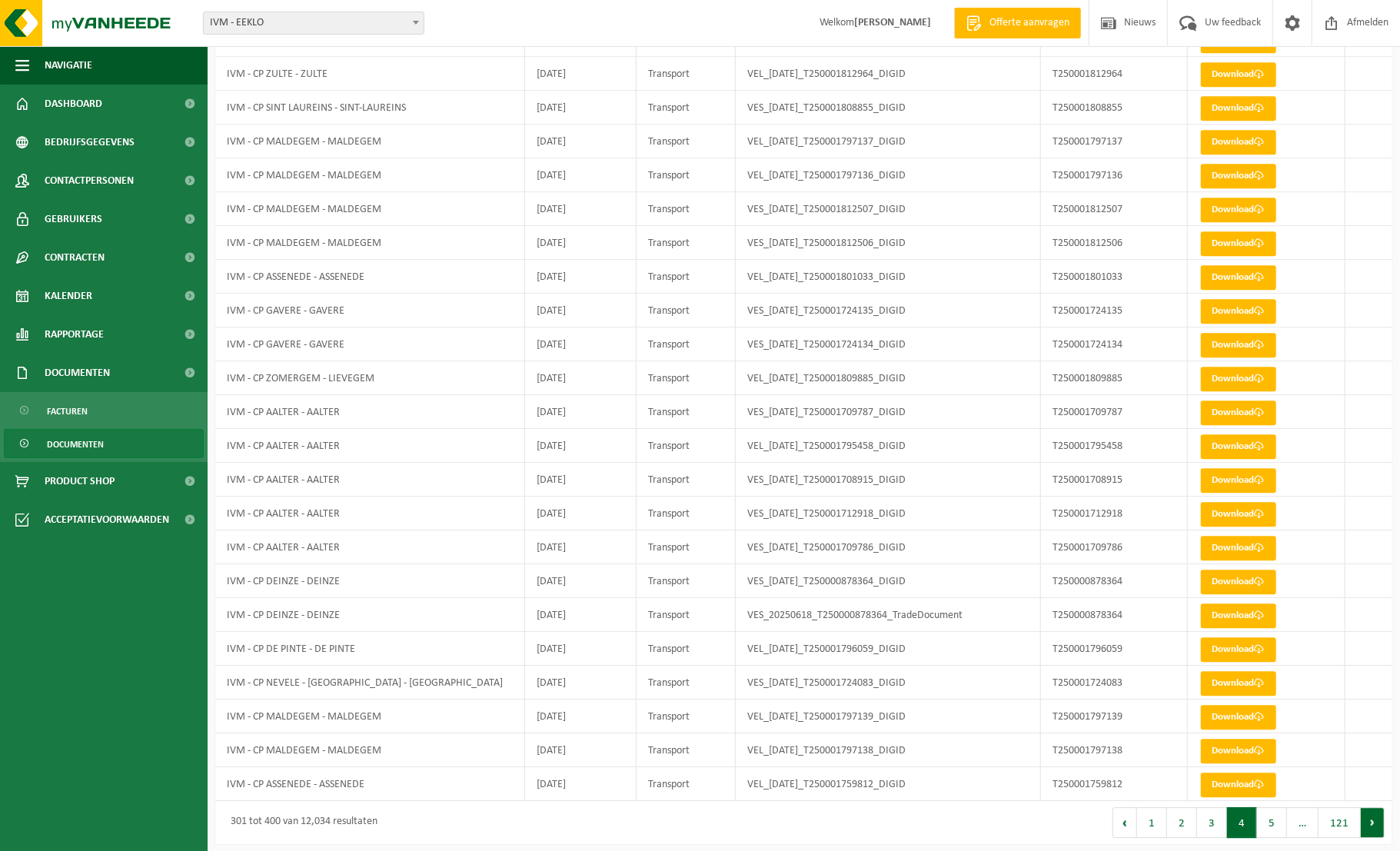
click at [1373, 817] on button "Volgende" at bounding box center [1373, 822] width 23 height 31
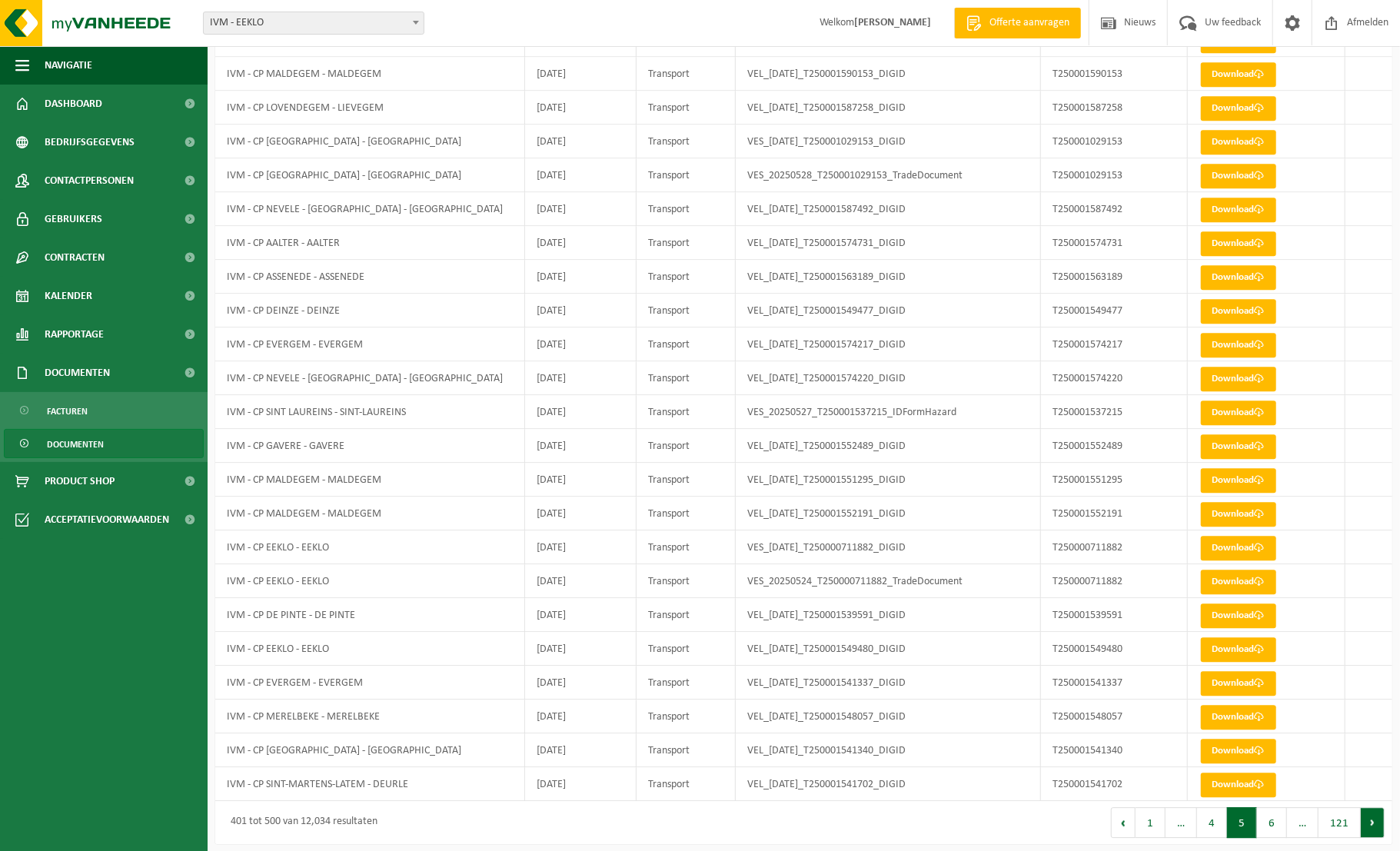
click at [1375, 815] on button "Volgende" at bounding box center [1373, 822] width 23 height 31
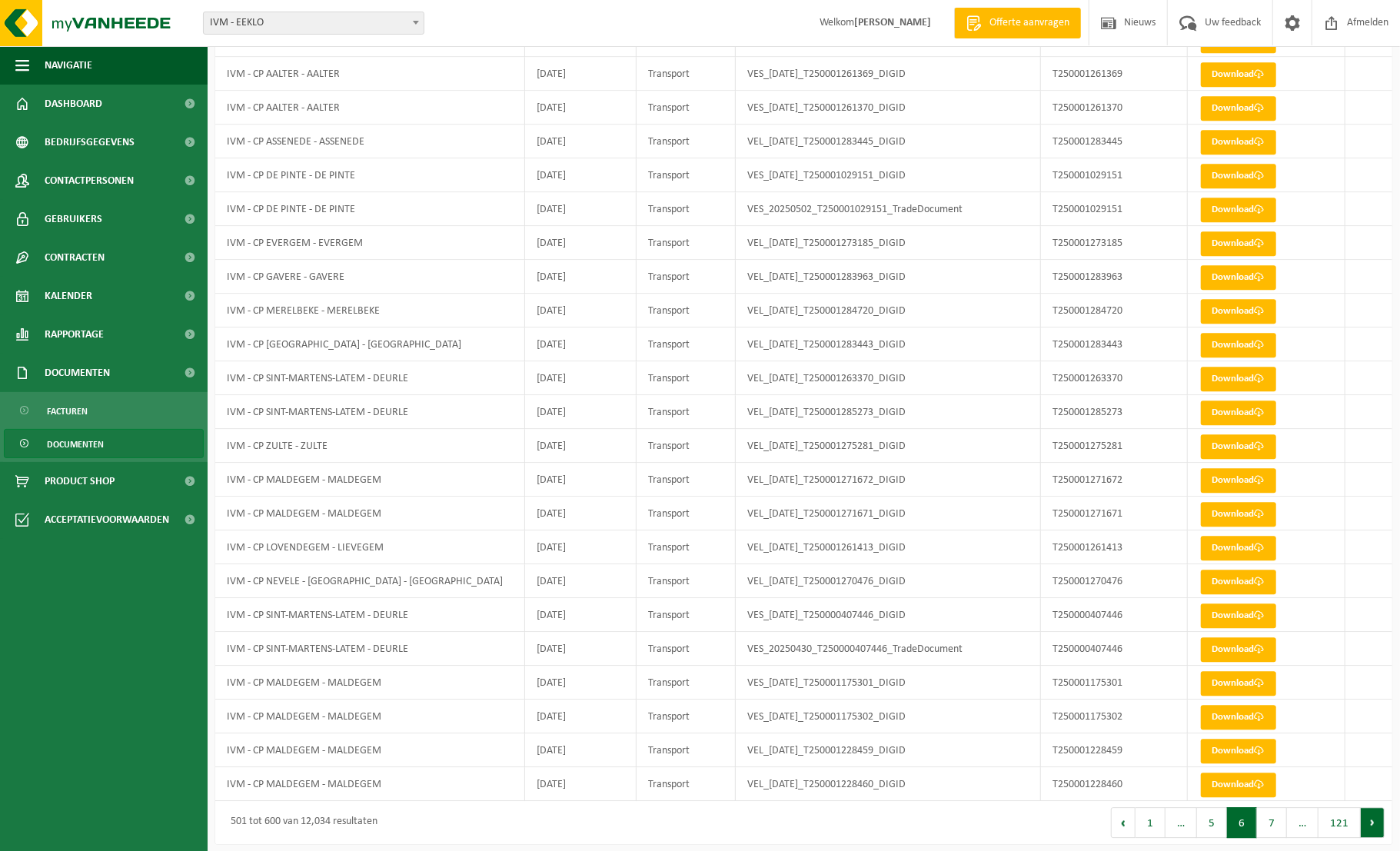
click at [1374, 821] on button "Volgende" at bounding box center [1373, 822] width 23 height 31
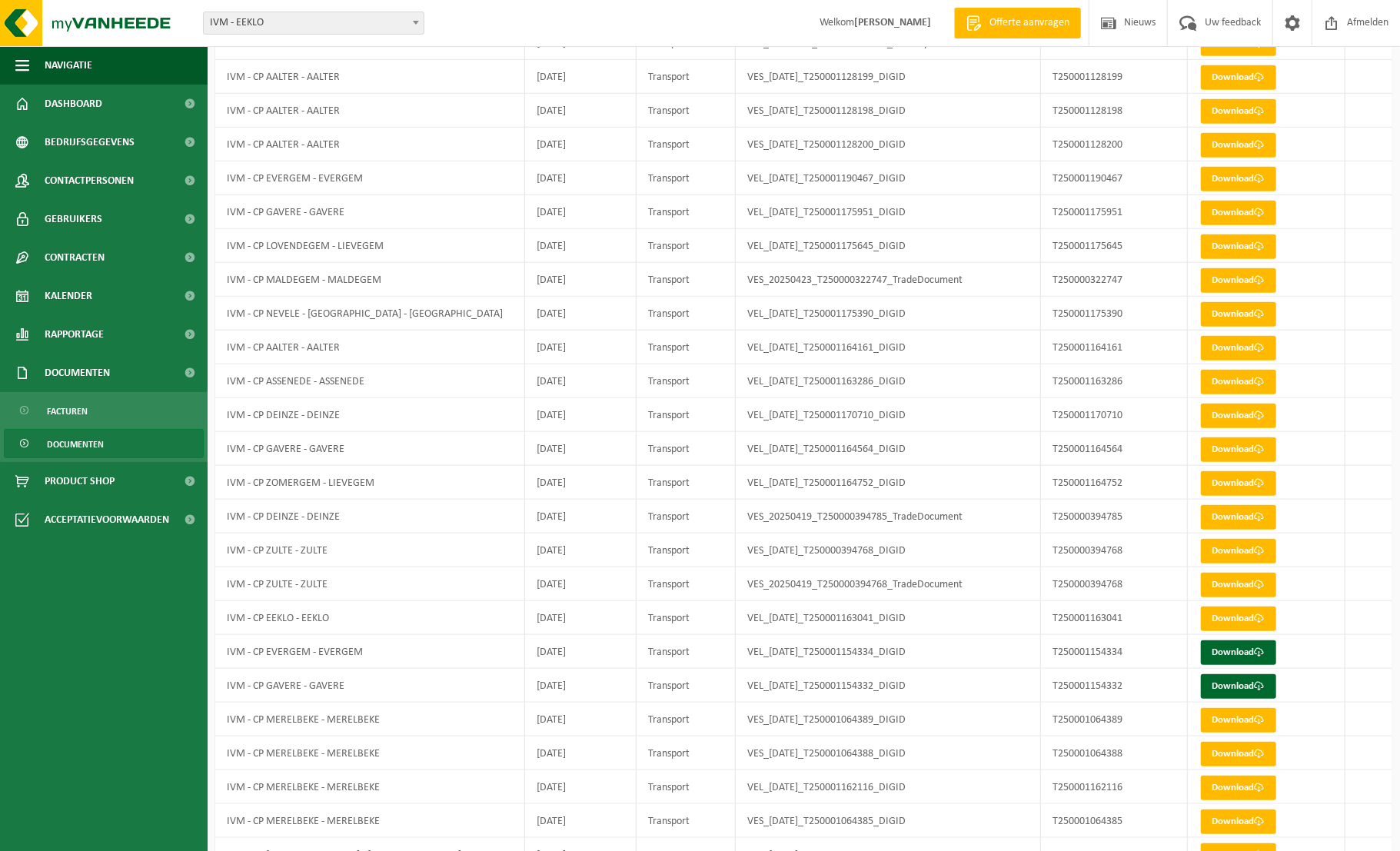
scroll to position [890, 0]
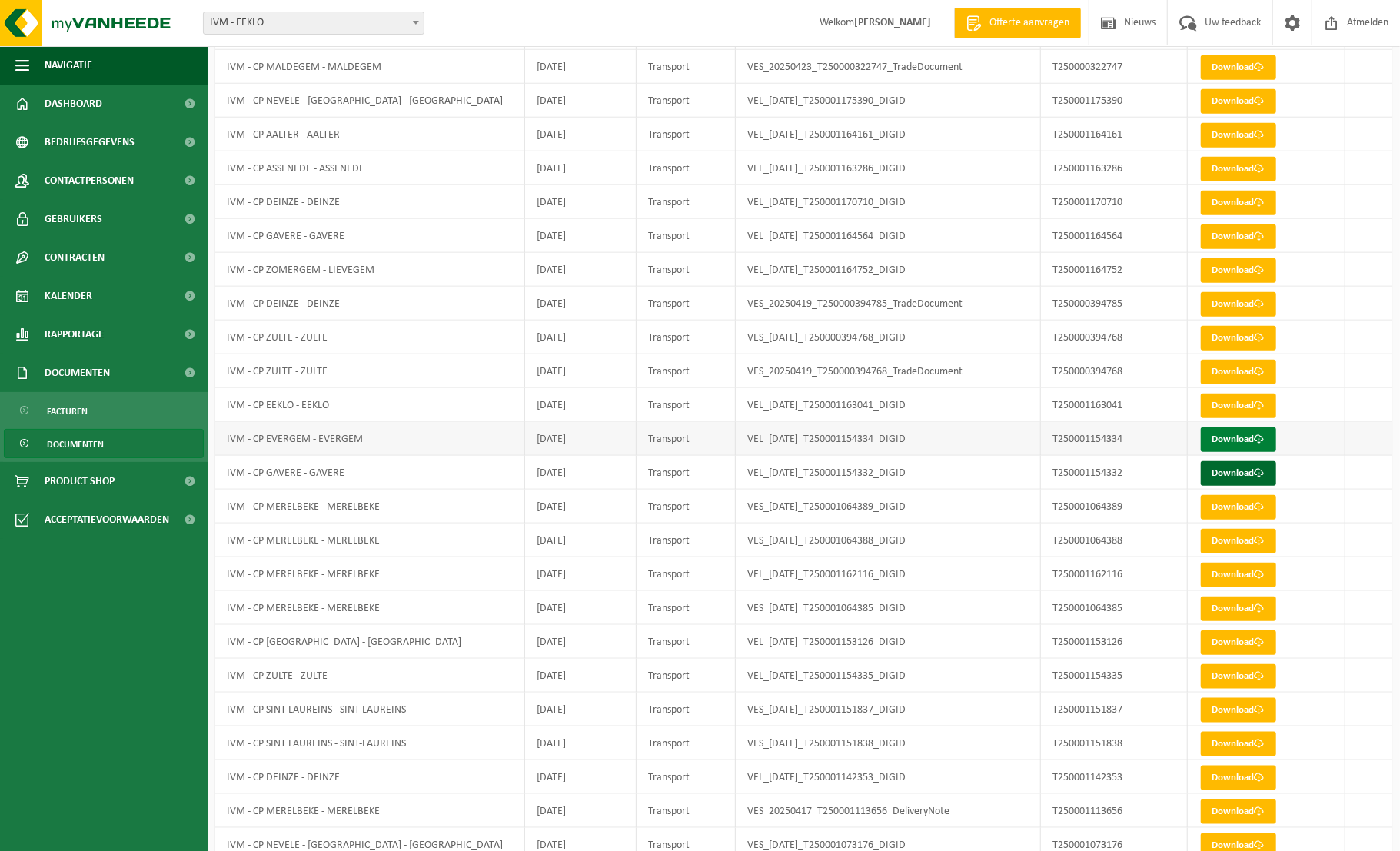
click at [1261, 436] on span at bounding box center [1260, 439] width 10 height 10
click at [1258, 469] on span at bounding box center [1260, 472] width 10 height 10
click at [74, 105] on span "Dashboard" at bounding box center [74, 103] width 58 height 39
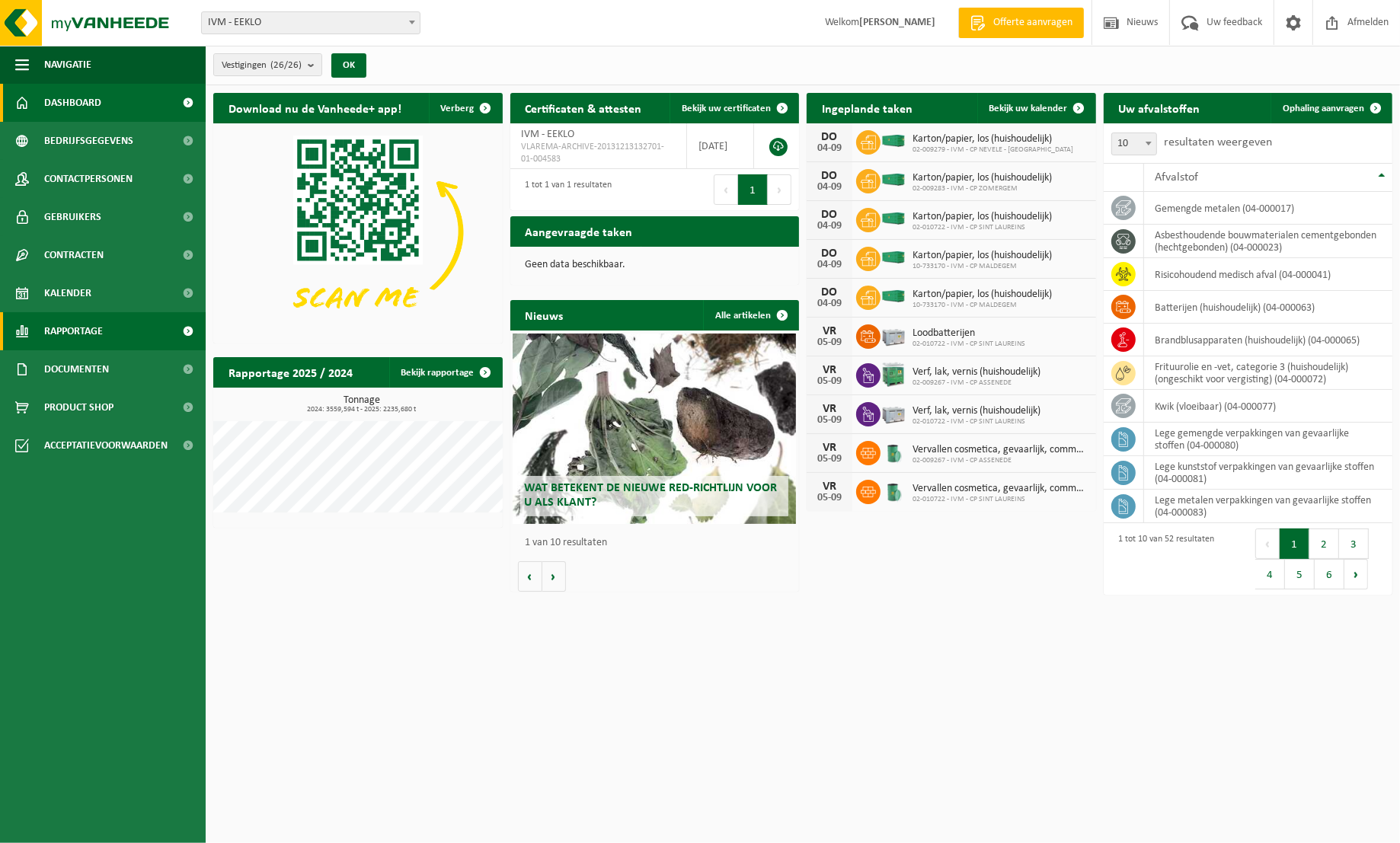
click at [70, 332] on span "Rapportage" at bounding box center [74, 331] width 59 height 38
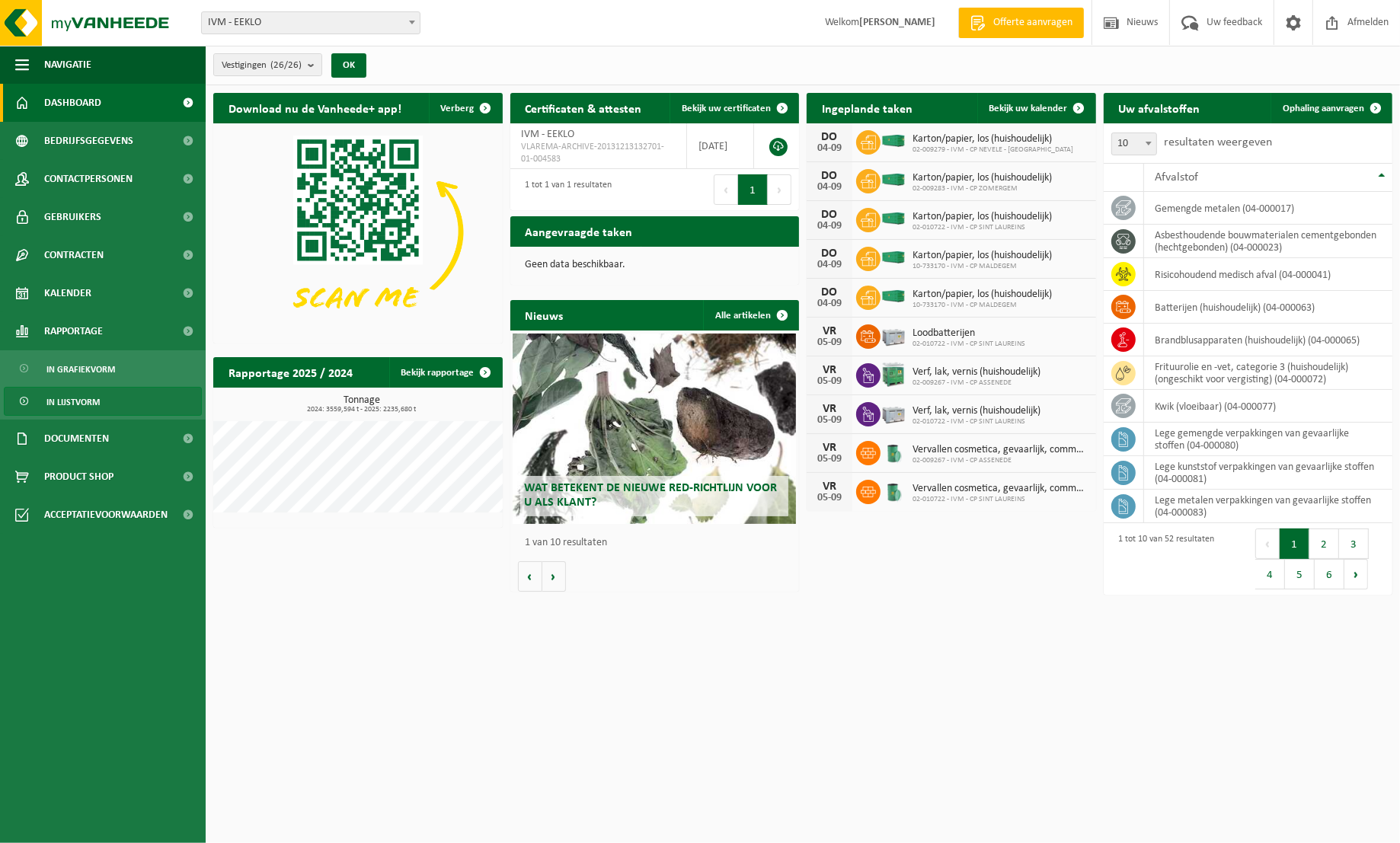
click at [84, 397] on span "In lijstvorm" at bounding box center [73, 402] width 53 height 29
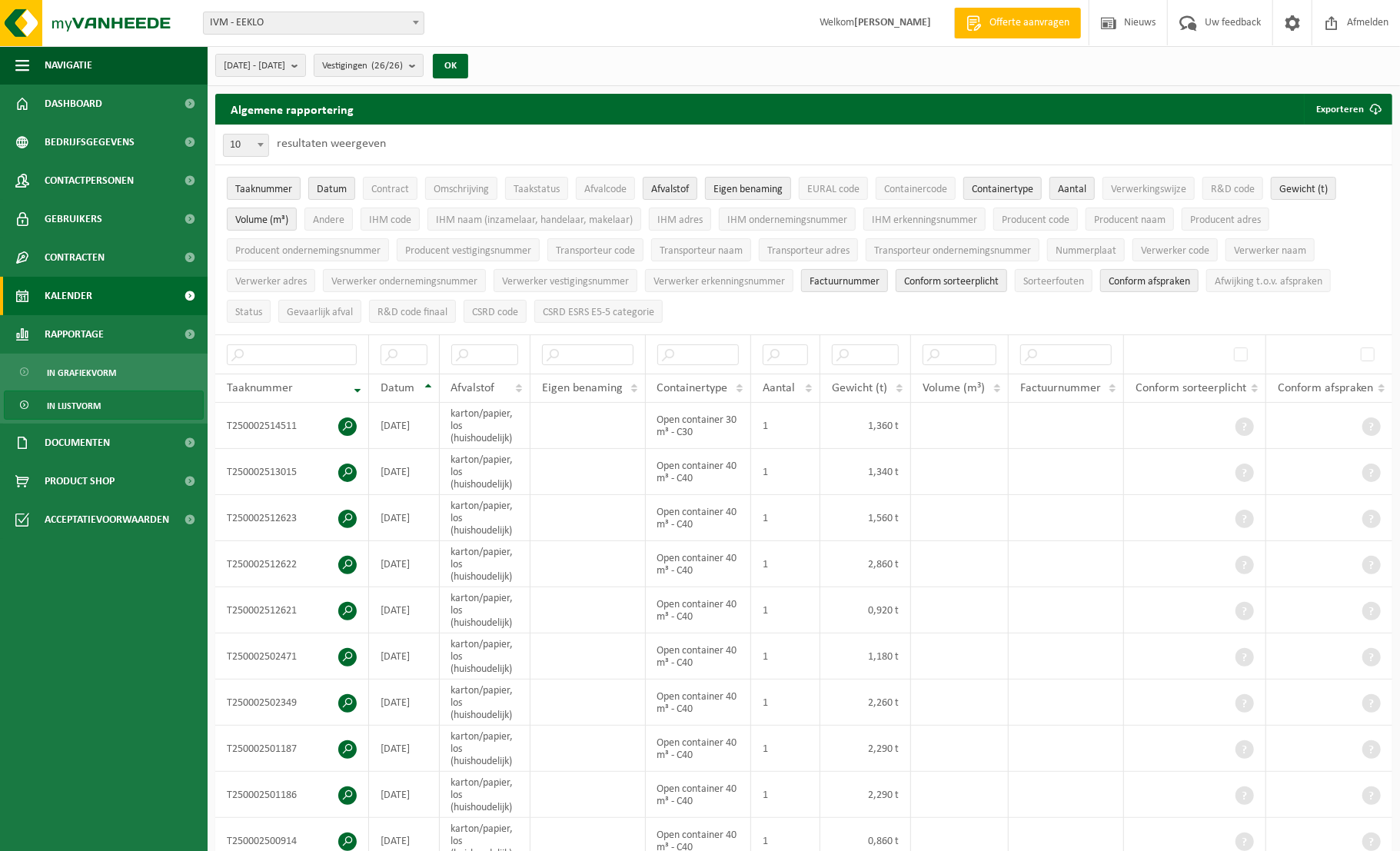
click at [76, 292] on span "Kalender" at bounding box center [68, 296] width 48 height 39
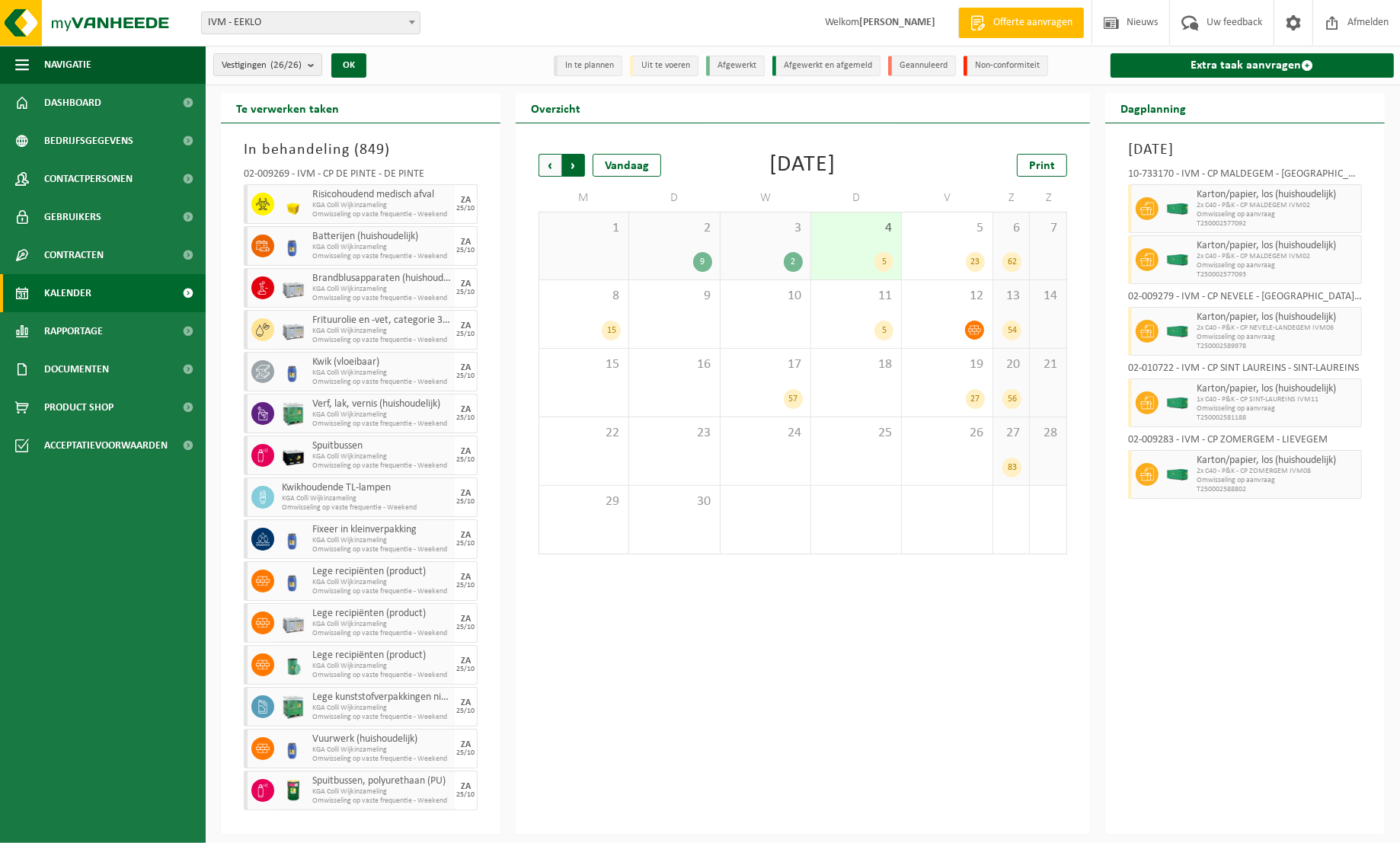
click at [547, 164] on span "Vorige" at bounding box center [550, 166] width 23 height 23
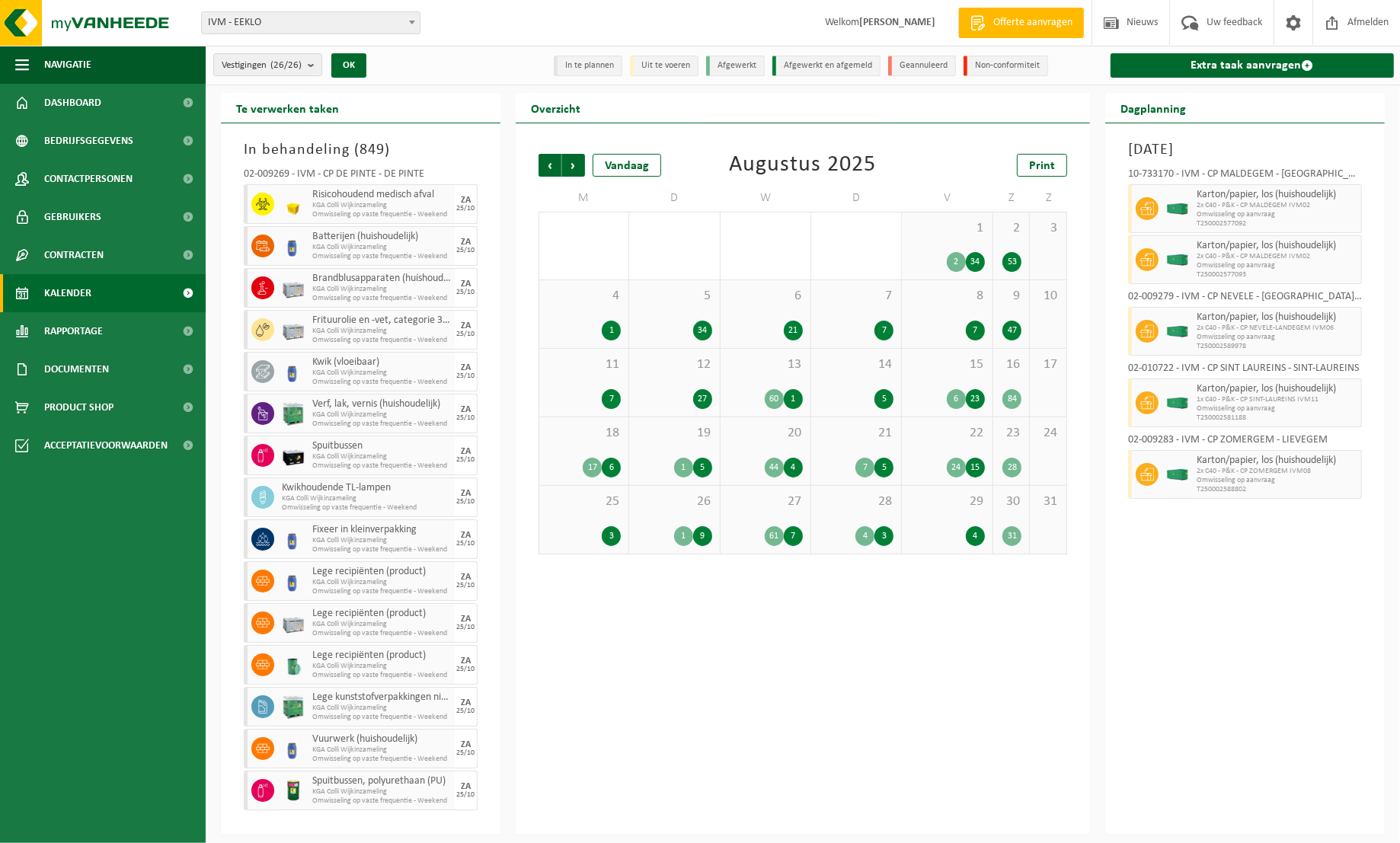
click at [547, 164] on span "Vorige" at bounding box center [550, 166] width 23 height 23
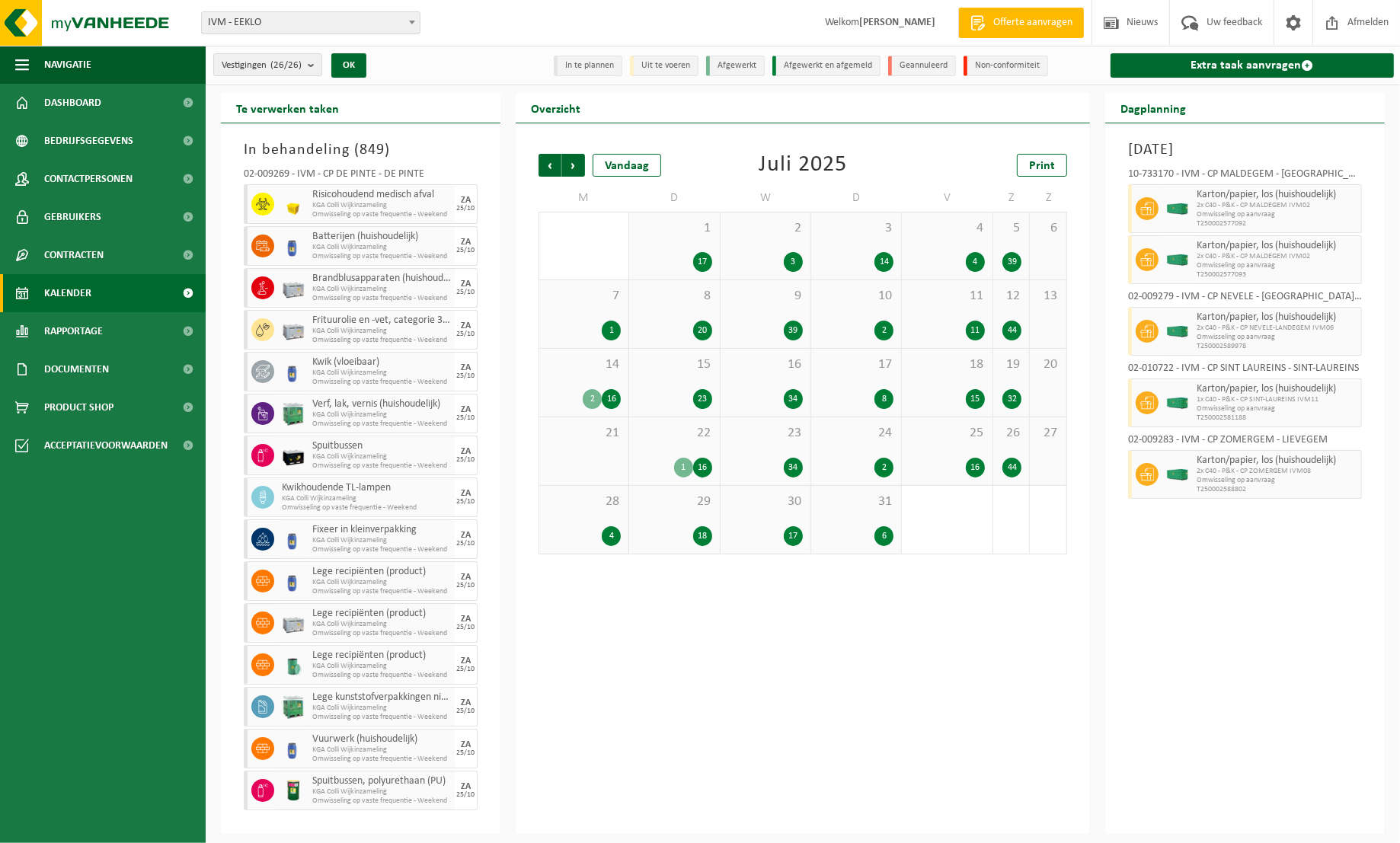
click at [588, 388] on div "14 2 16" at bounding box center [584, 382] width 89 height 68
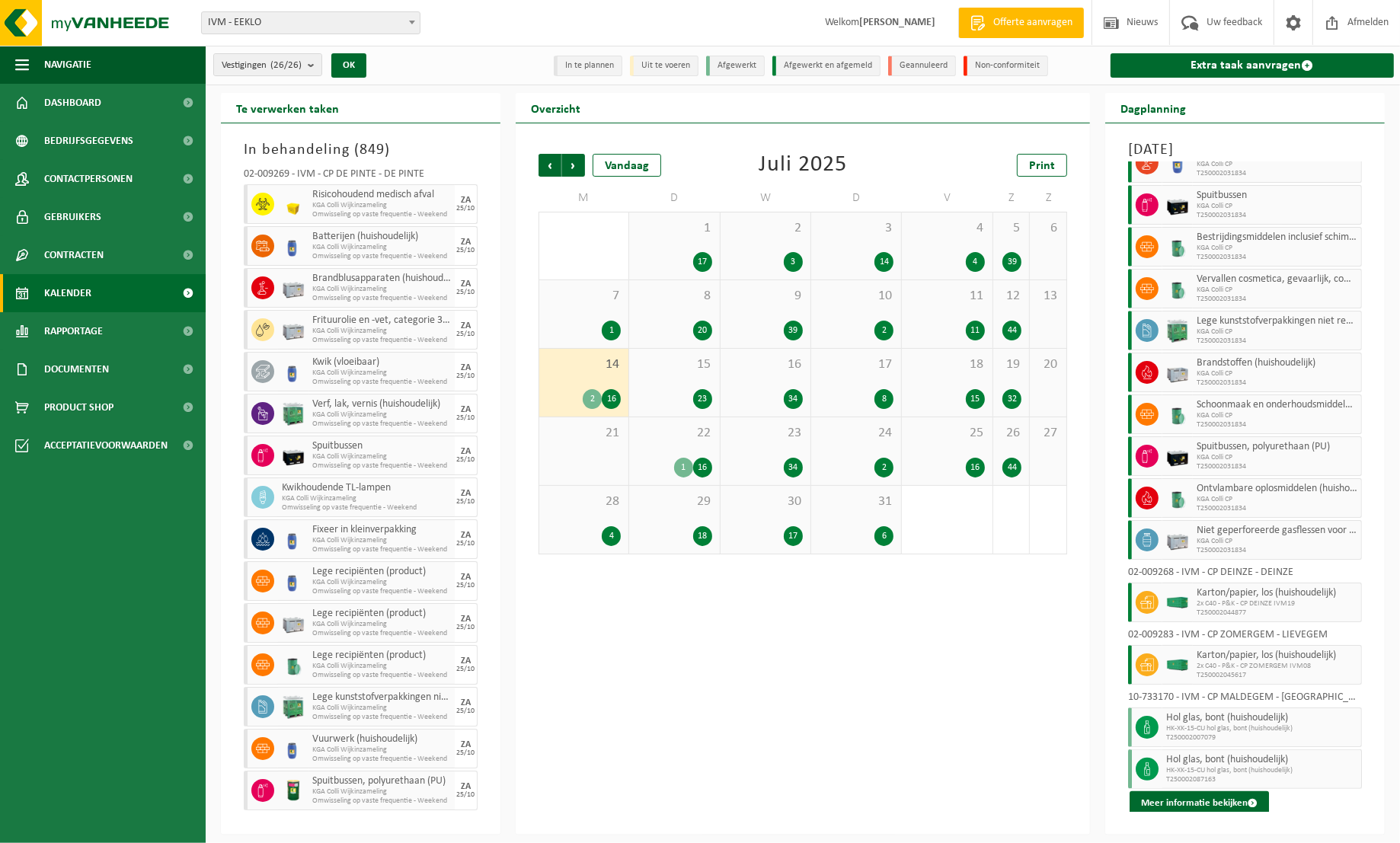
scroll to position [189, 0]
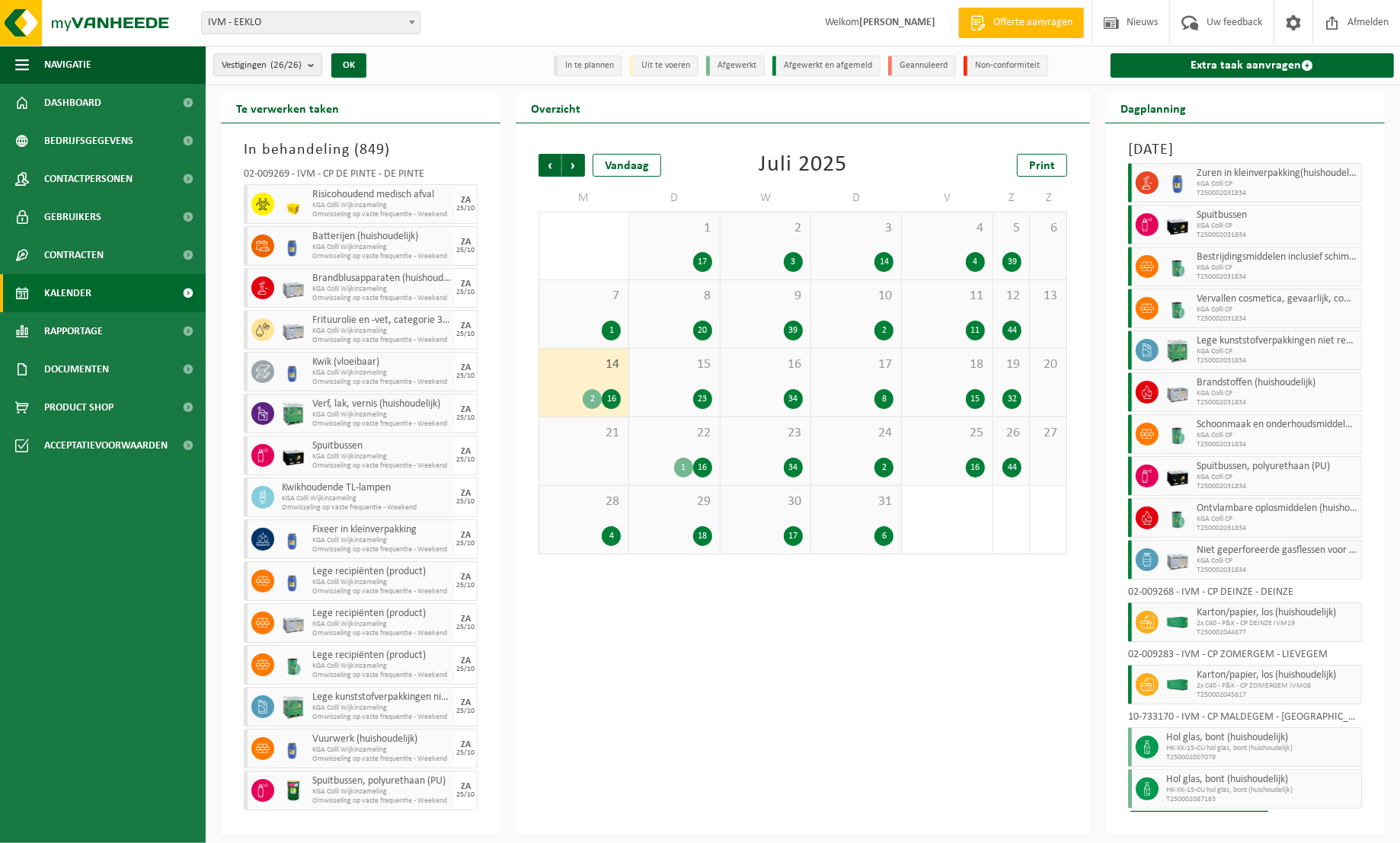
click at [659, 447] on div "22 1 16" at bounding box center [674, 451] width 90 height 68
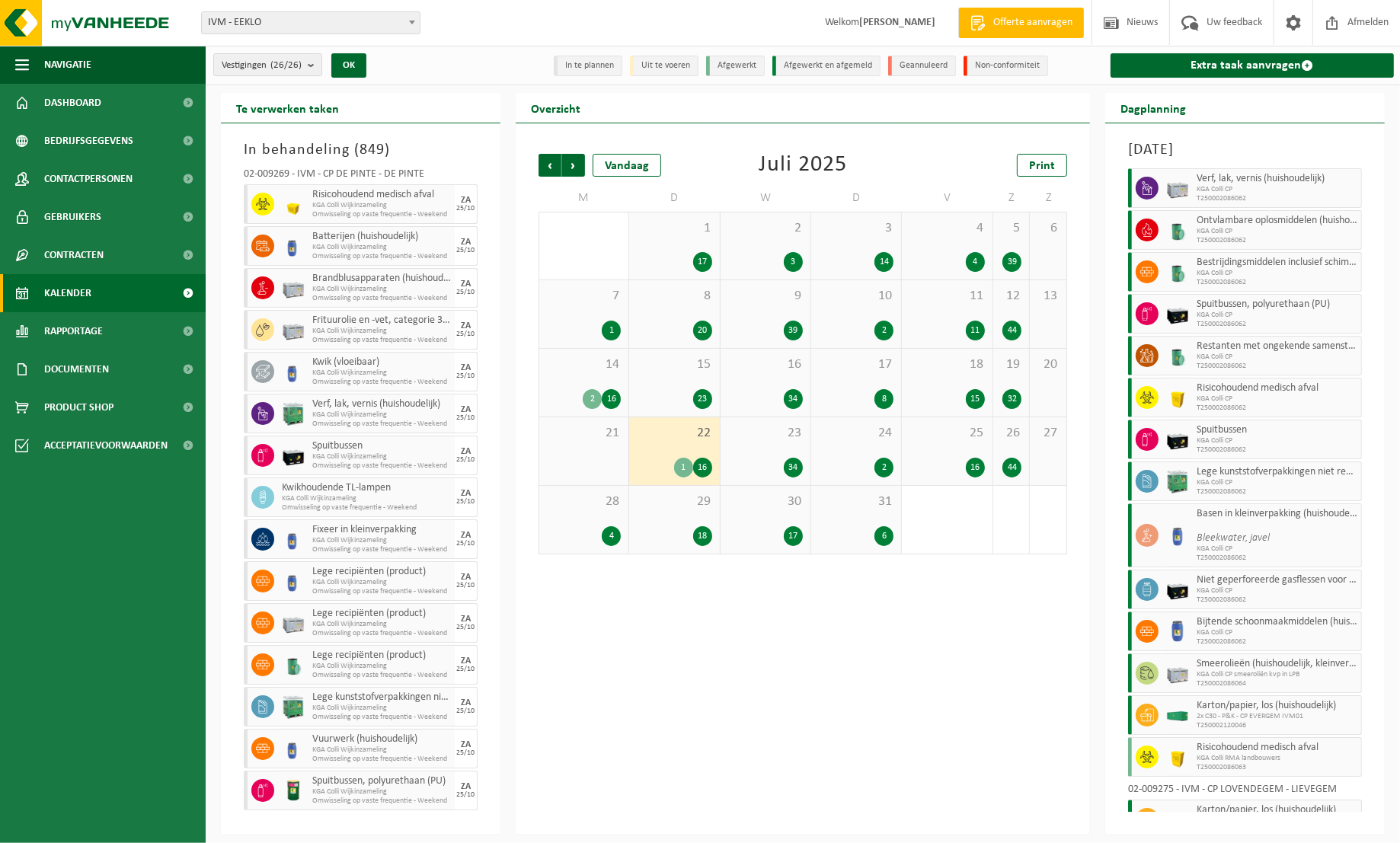
scroll to position [192, 0]
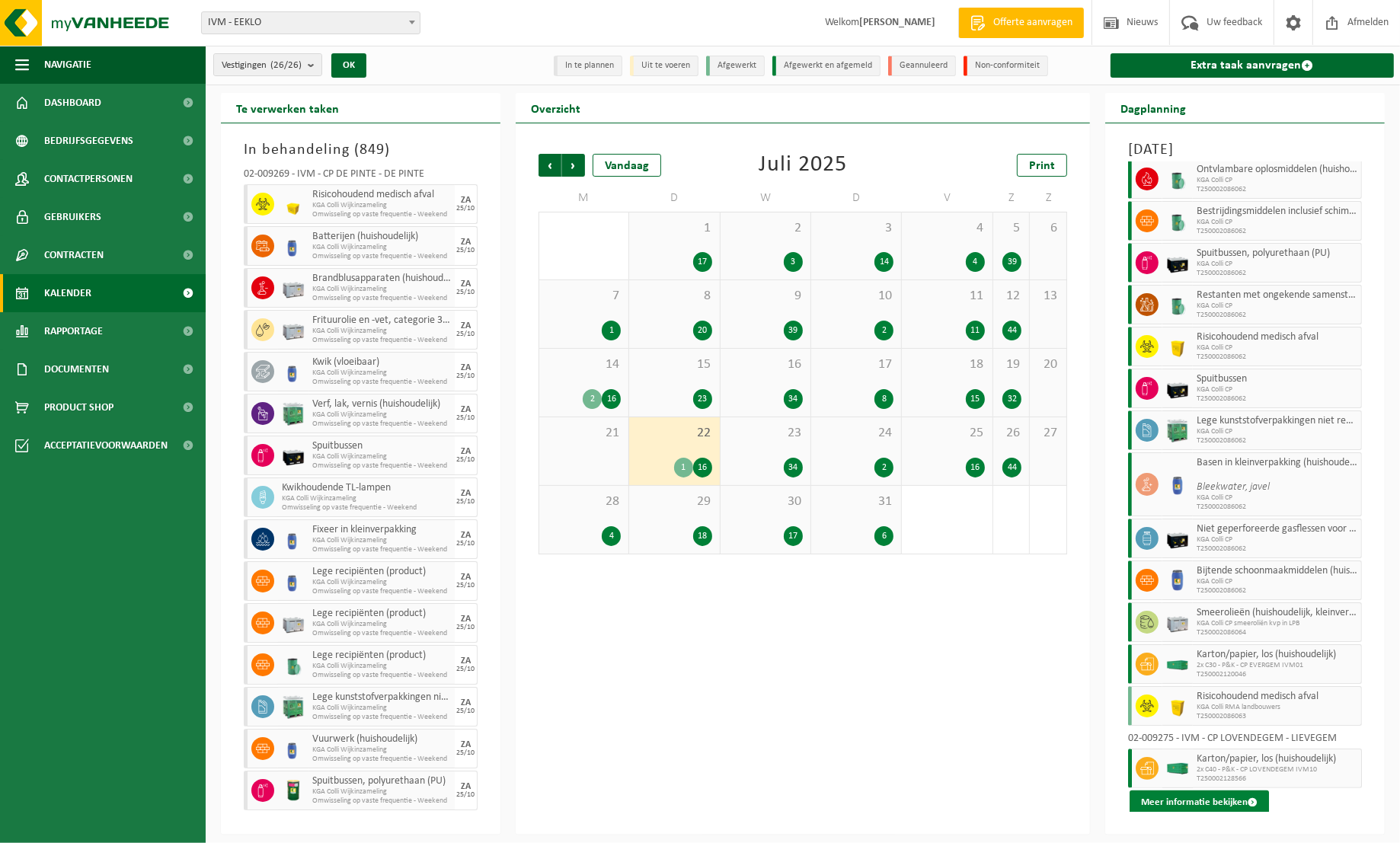
click at [1216, 804] on button "Meer informatie bekijken" at bounding box center [1199, 802] width 139 height 24
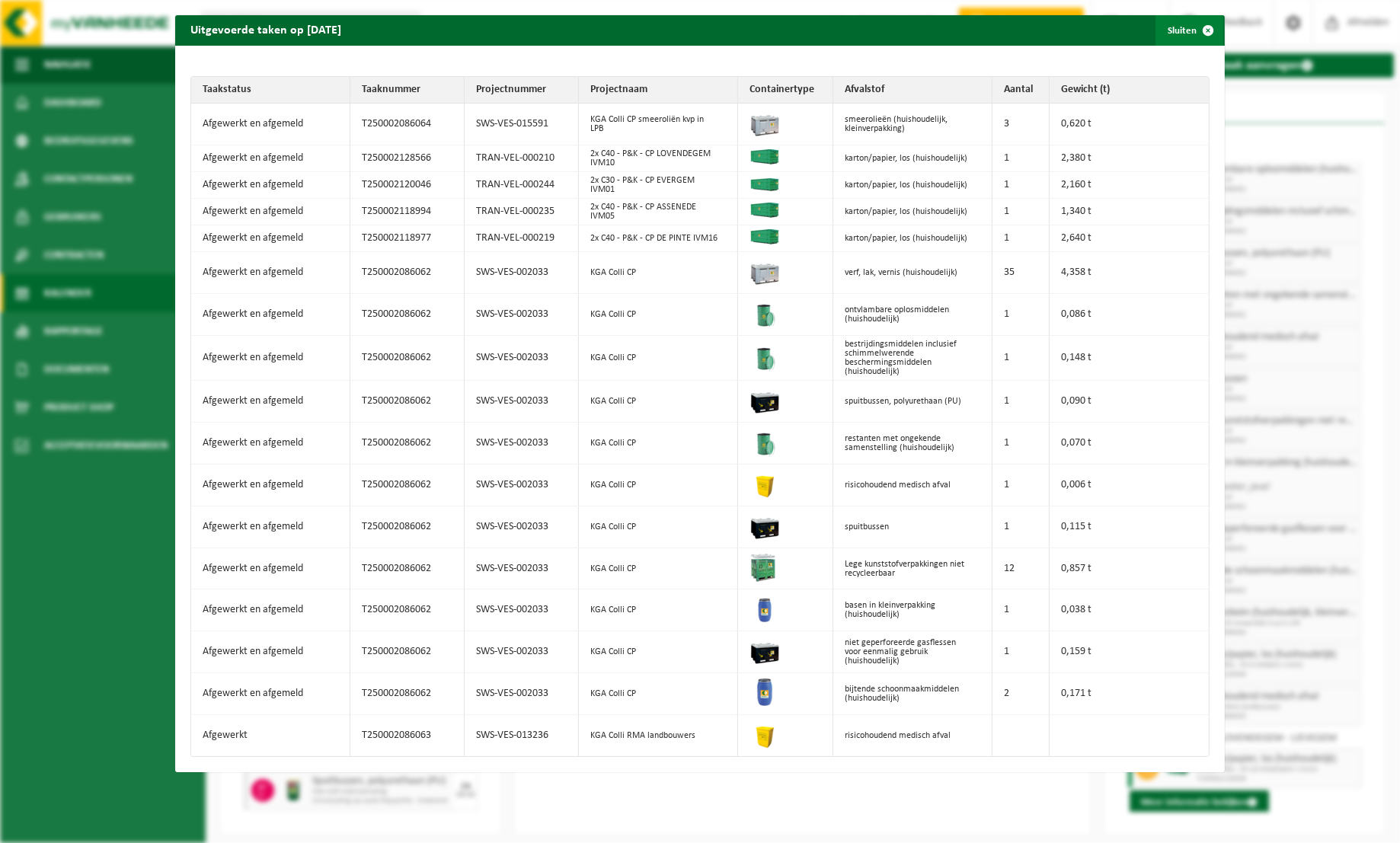
click at [1177, 36] on button "Sluiten" at bounding box center [1189, 30] width 68 height 30
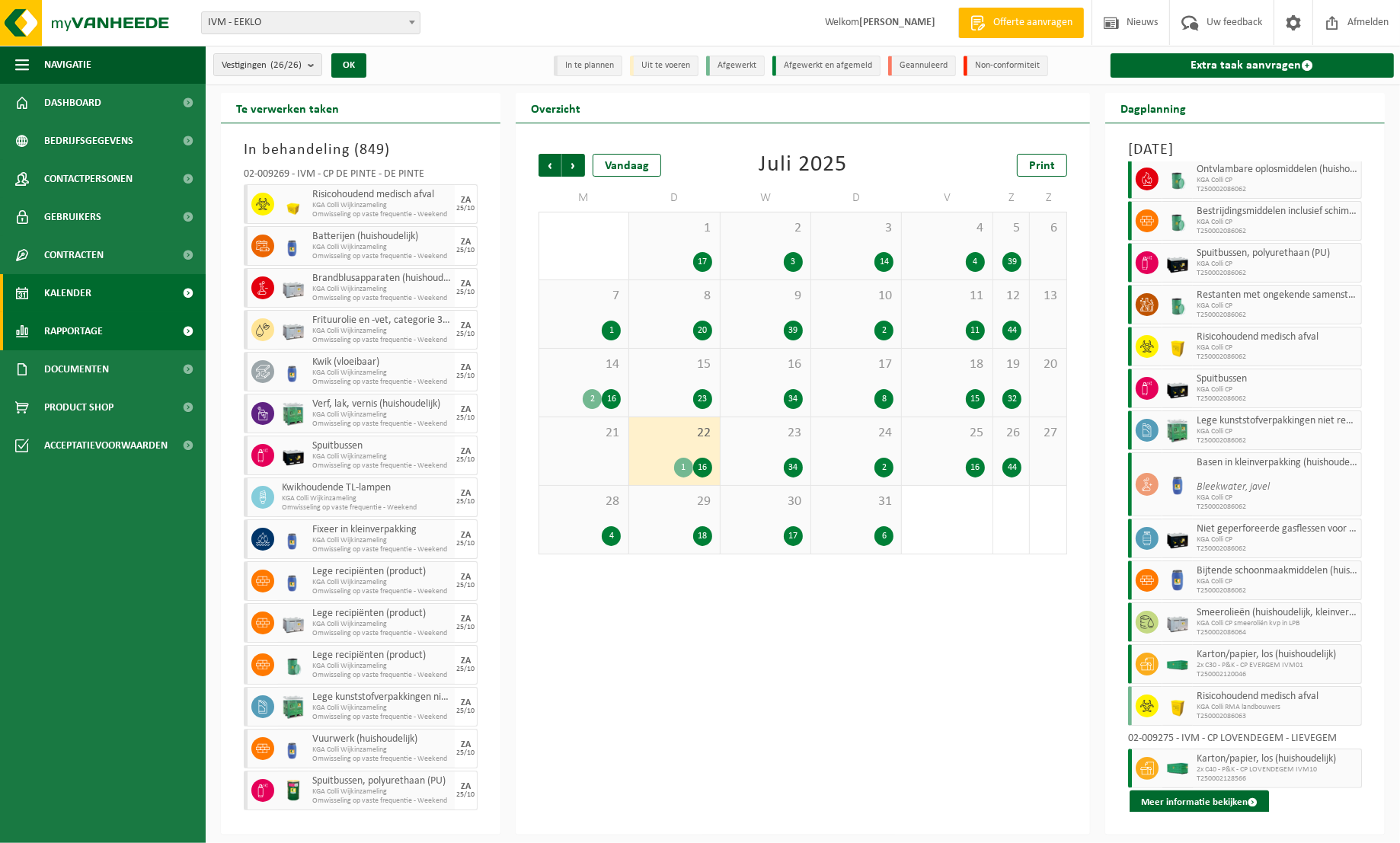
click at [78, 334] on span "Rapportage" at bounding box center [74, 331] width 59 height 38
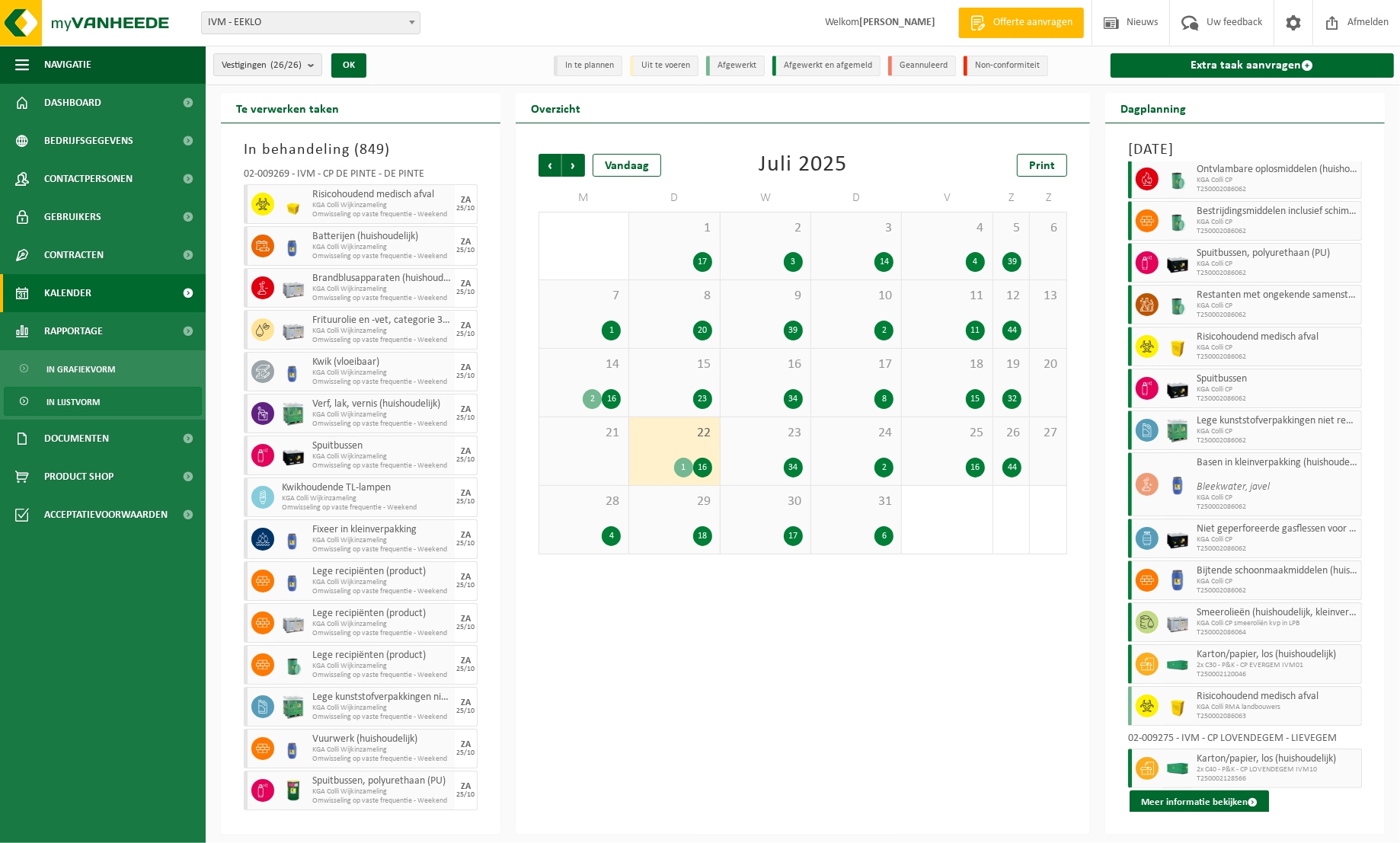
click at [81, 402] on span "In lijstvorm" at bounding box center [73, 402] width 53 height 29
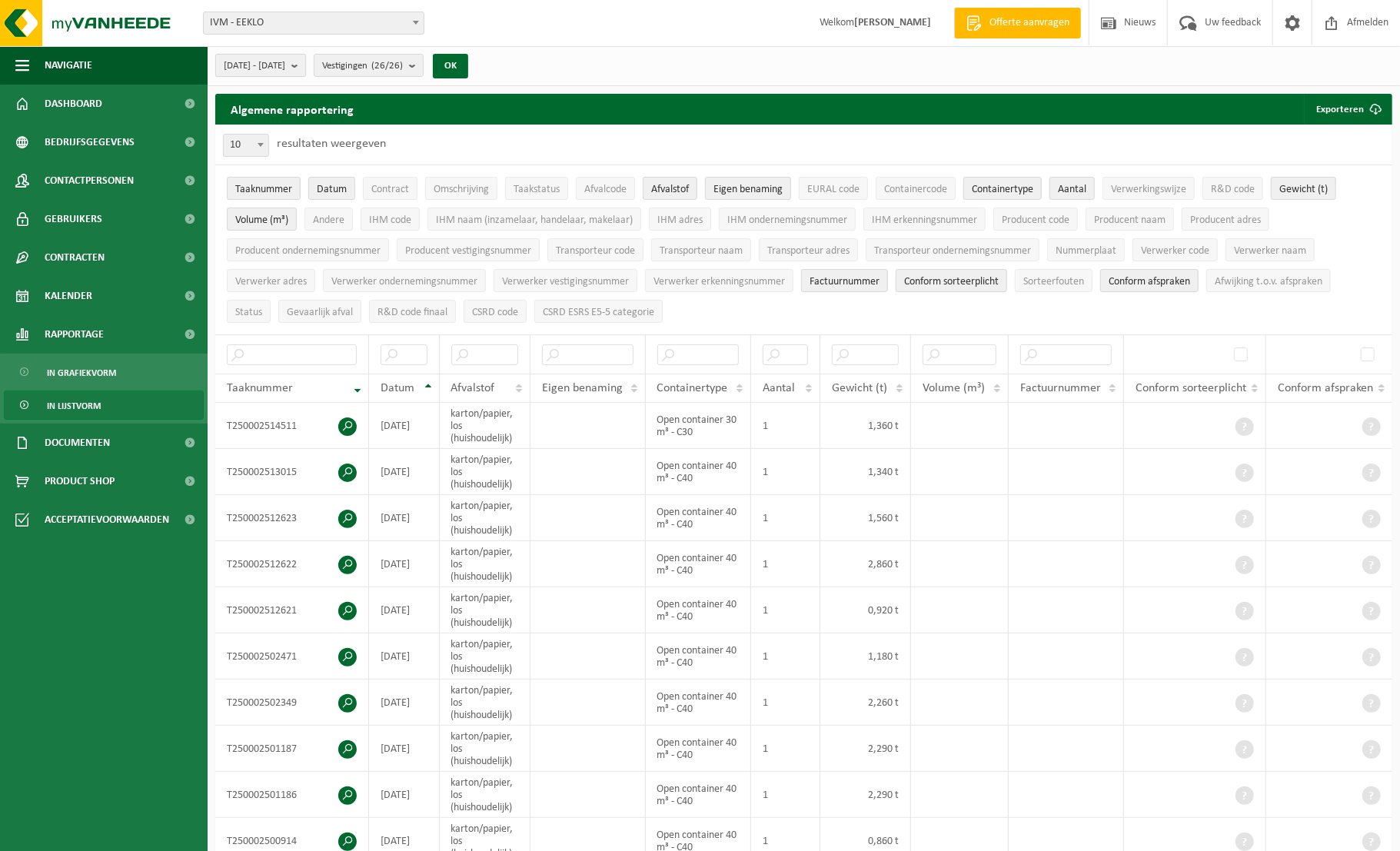
click at [305, 66] on b "submit" at bounding box center [298, 66] width 13 height 22
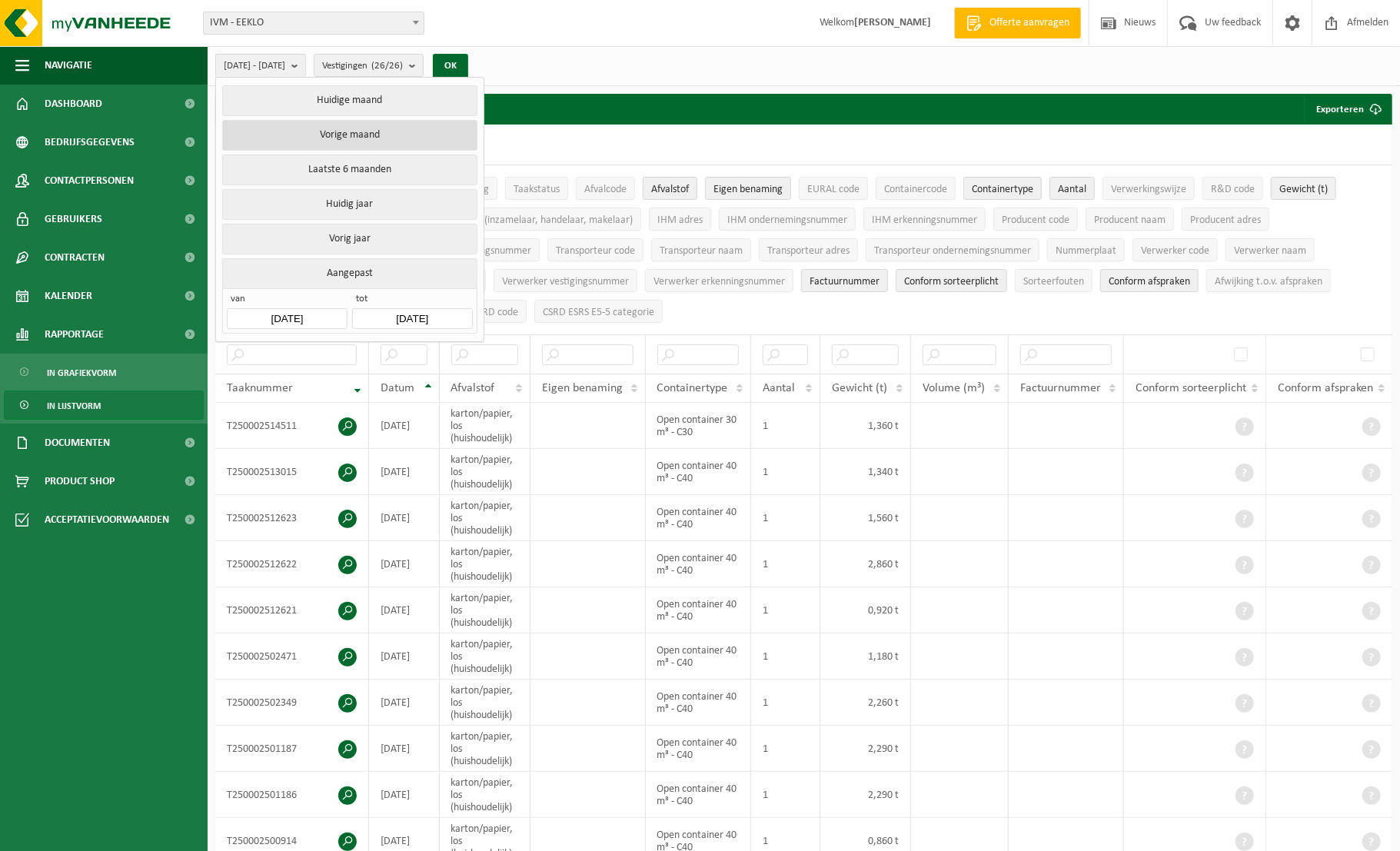
click at [365, 130] on button "Vorige maand" at bounding box center [349, 135] width 255 height 31
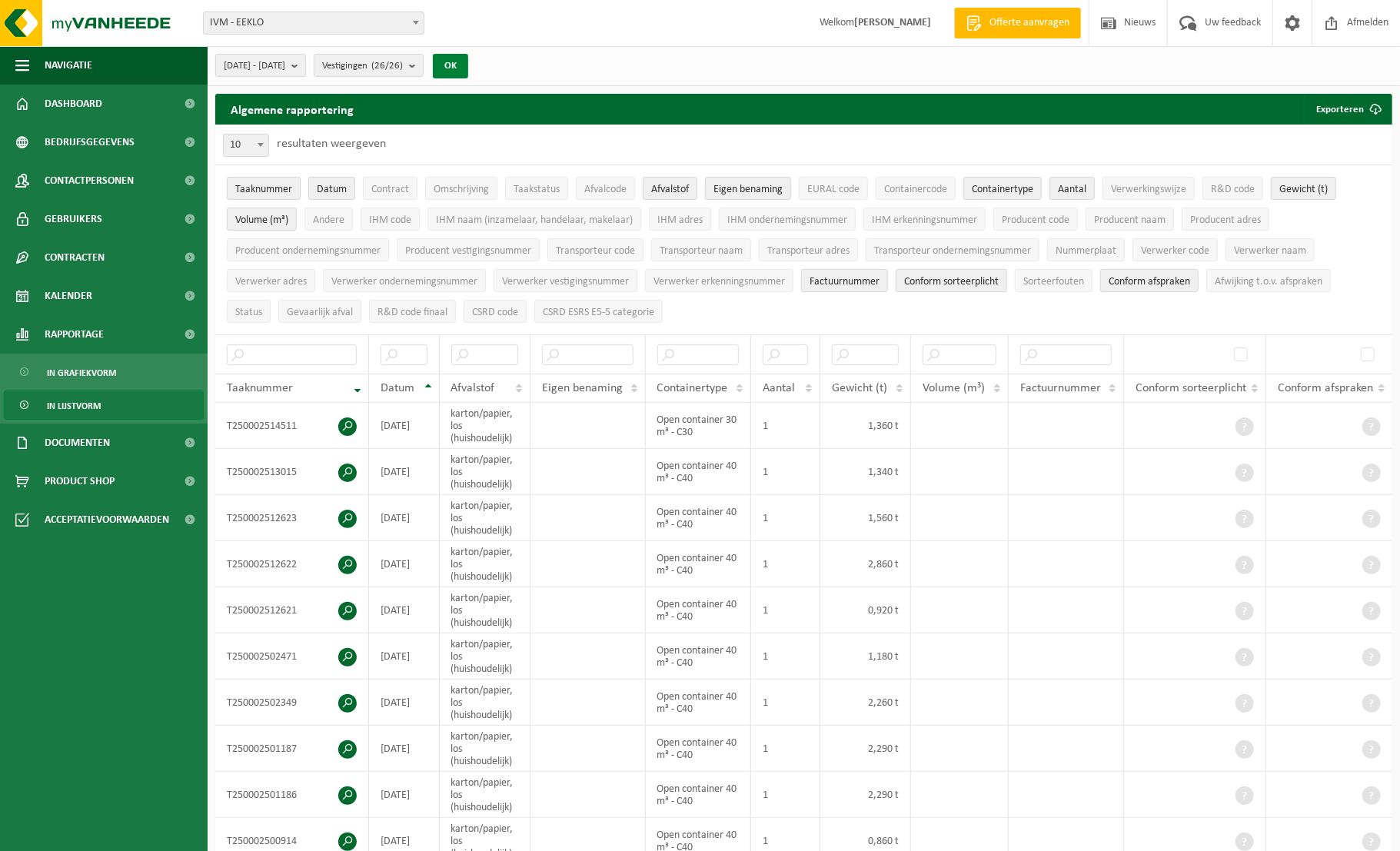
click at [468, 71] on button "OK" at bounding box center [450, 66] width 35 height 24
click at [305, 67] on b "submit" at bounding box center [298, 66] width 13 height 22
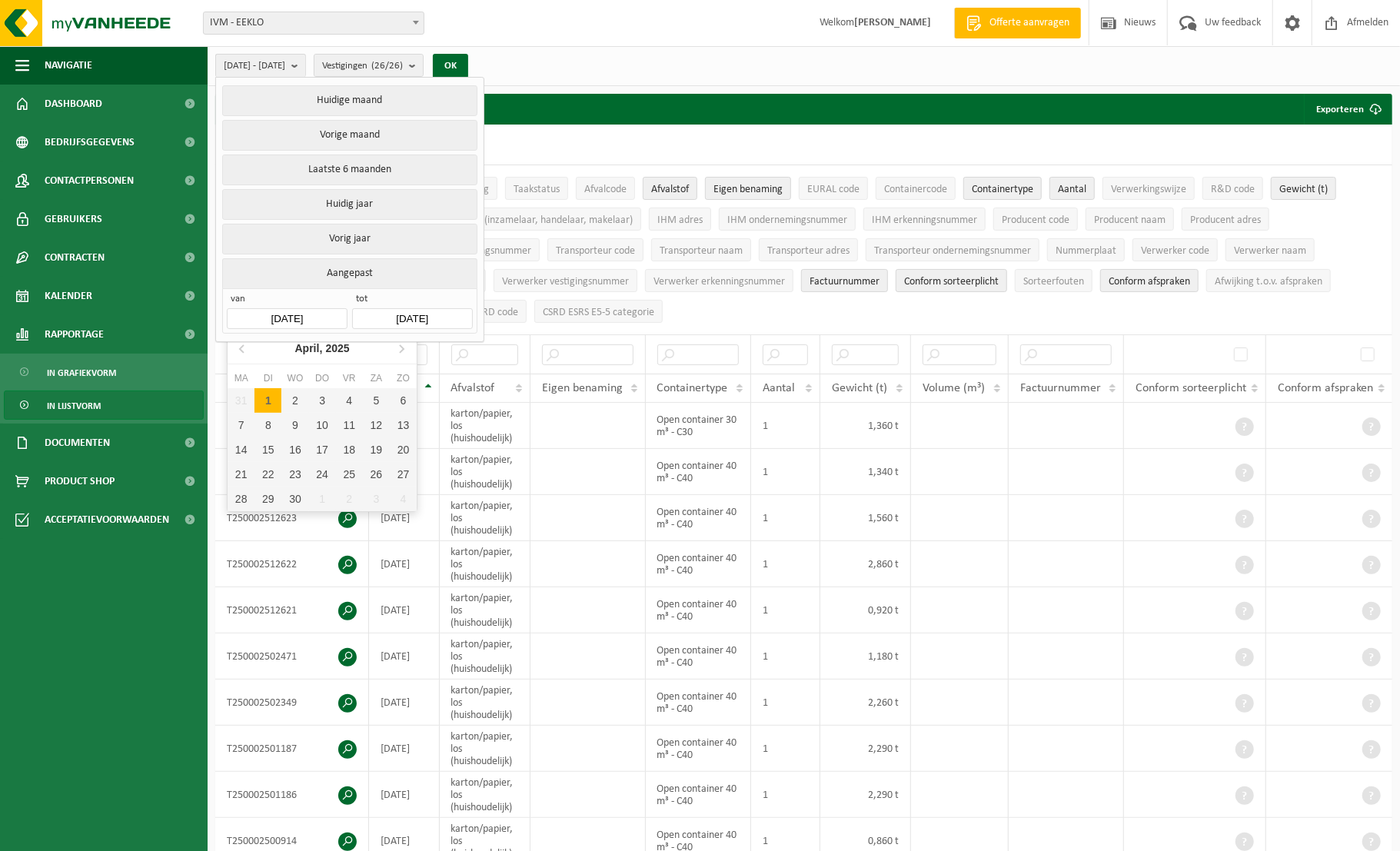
click at [310, 315] on input "[DATE]" at bounding box center [286, 318] width 120 height 21
click at [401, 347] on icon at bounding box center [401, 349] width 4 height 8
click at [401, 348] on icon at bounding box center [400, 347] width 24 height 24
click at [265, 395] on div "1" at bounding box center [268, 400] width 27 height 24
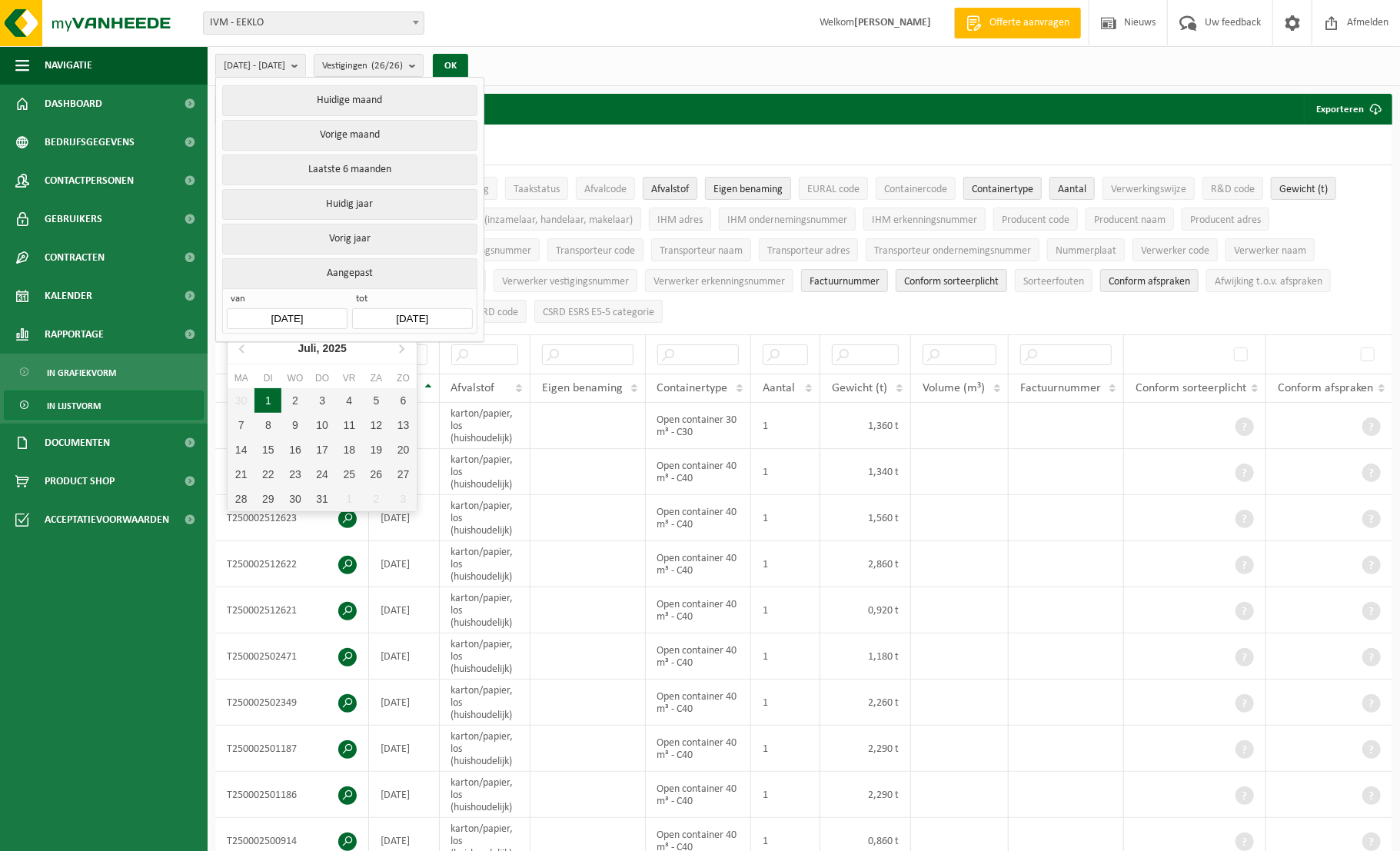
type input "[DATE]"
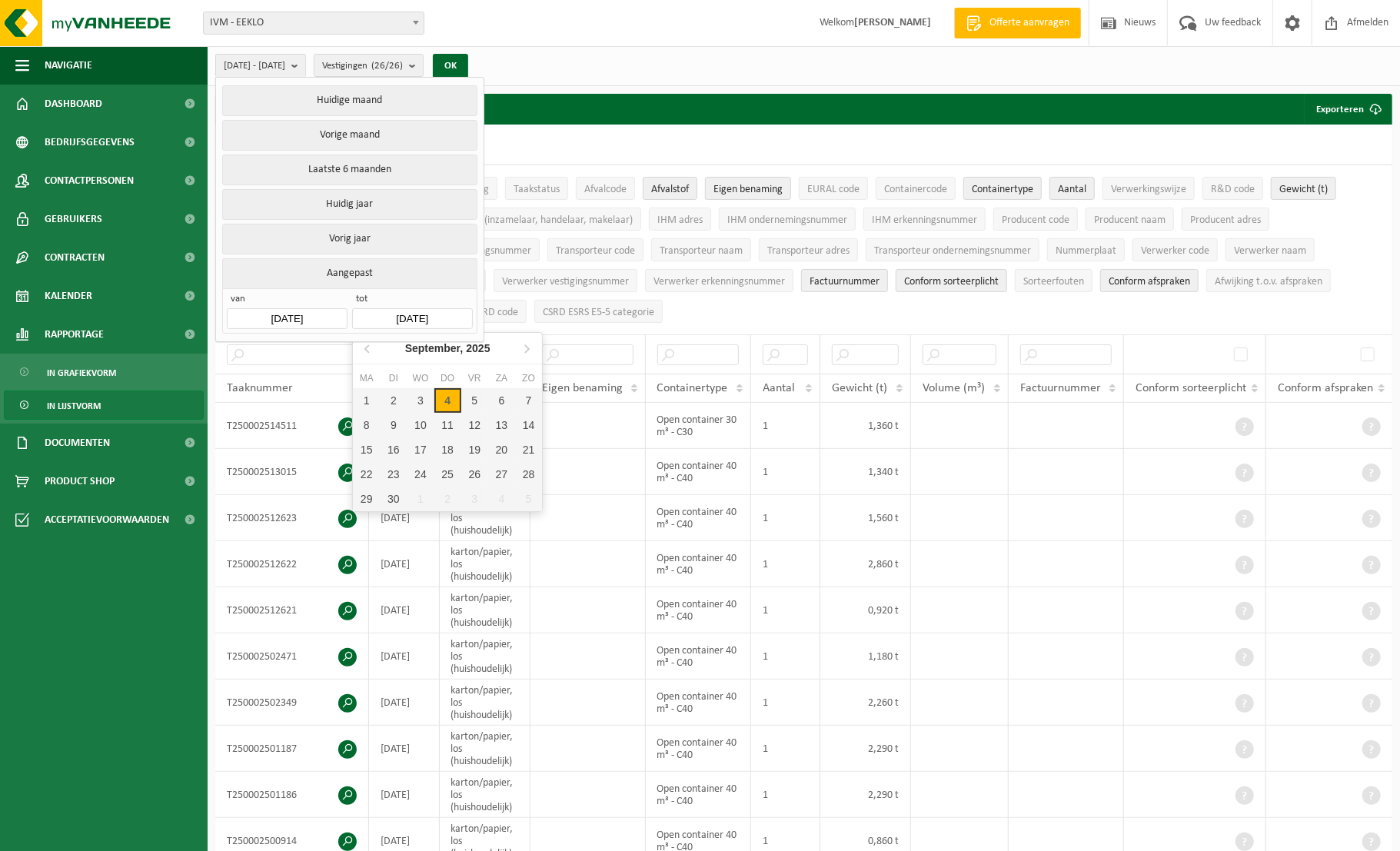
click at [425, 314] on input "[DATE]" at bounding box center [411, 318] width 120 height 21
click at [367, 347] on icon at bounding box center [367, 349] width 4 height 8
click at [448, 497] on div "31" at bounding box center [448, 498] width 27 height 24
type input "[DATE]"
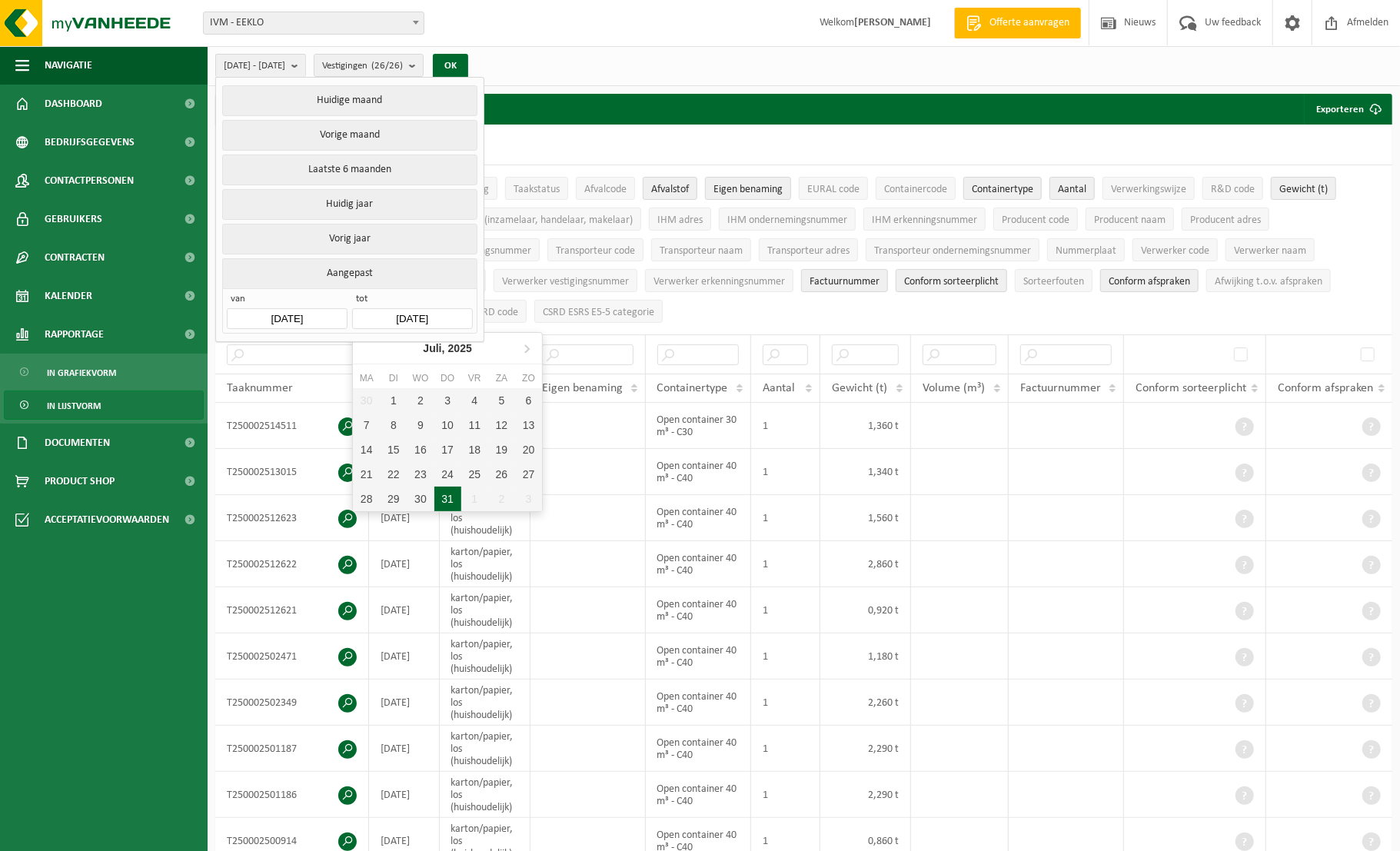
type input "[DATE]"
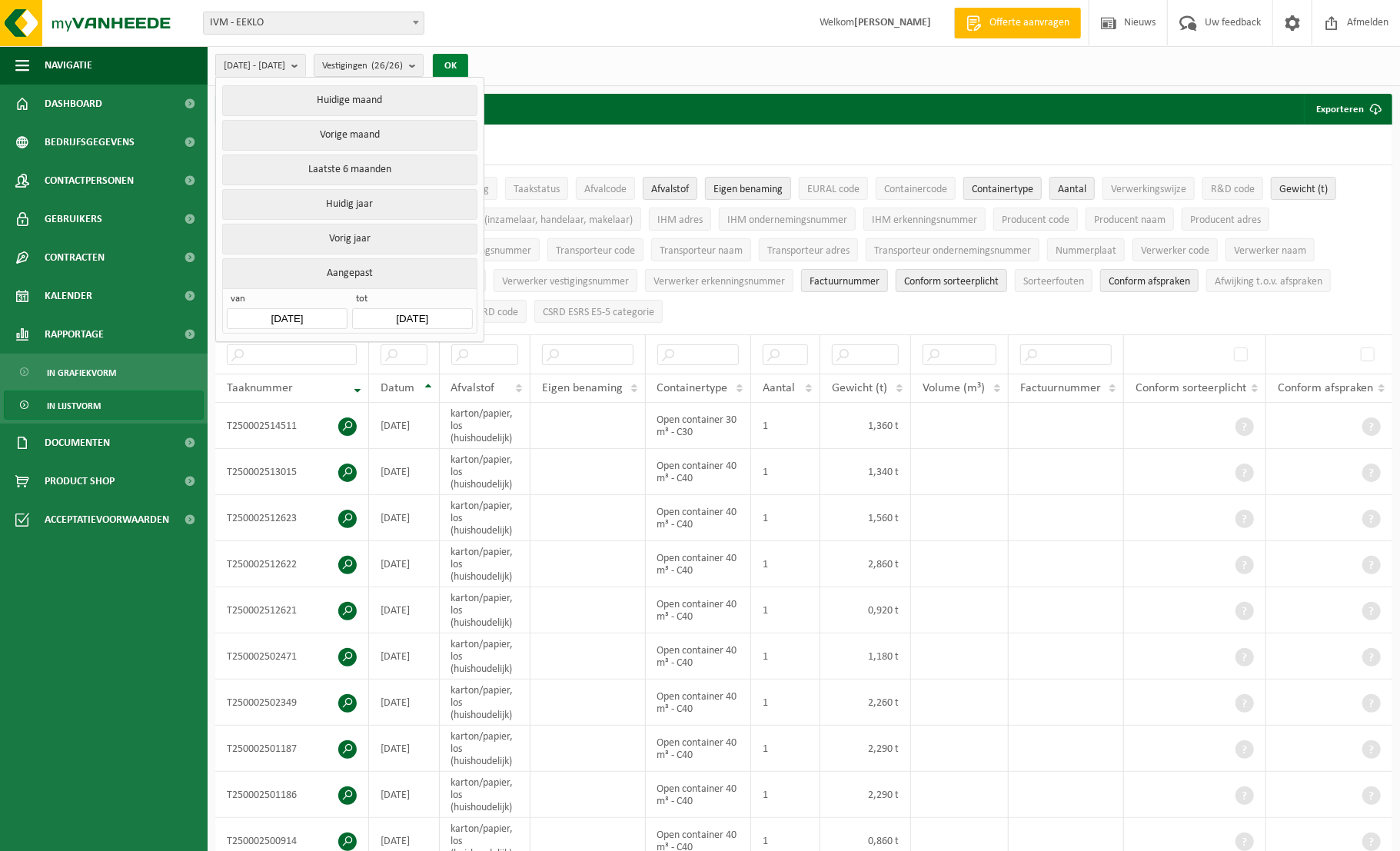
click at [468, 65] on button "OK" at bounding box center [450, 66] width 35 height 24
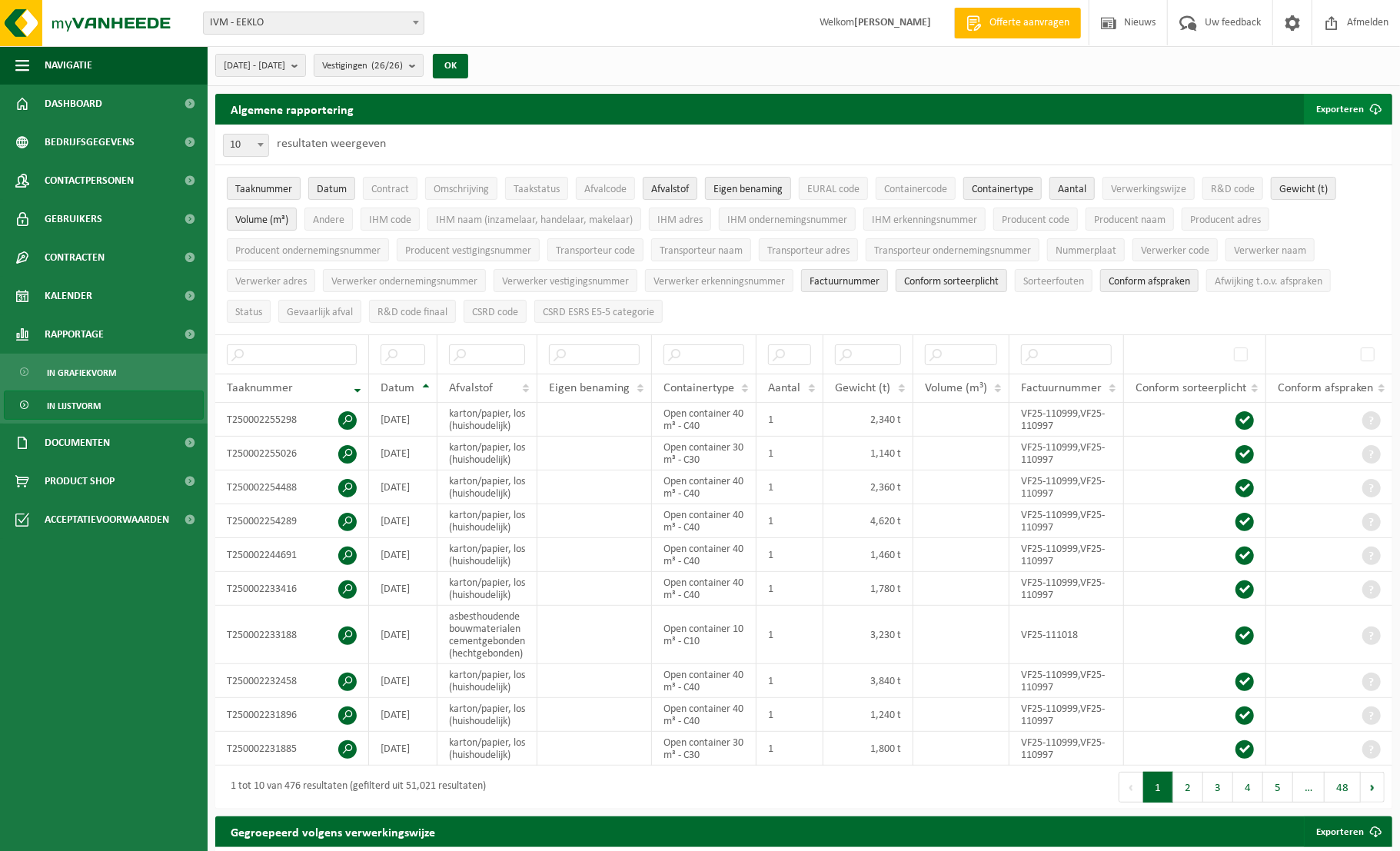
click at [1339, 111] on button "Exporteren" at bounding box center [1347, 109] width 87 height 31
click at [1318, 166] on link "Alle beschikbare kolommen" at bounding box center [1320, 171] width 139 height 31
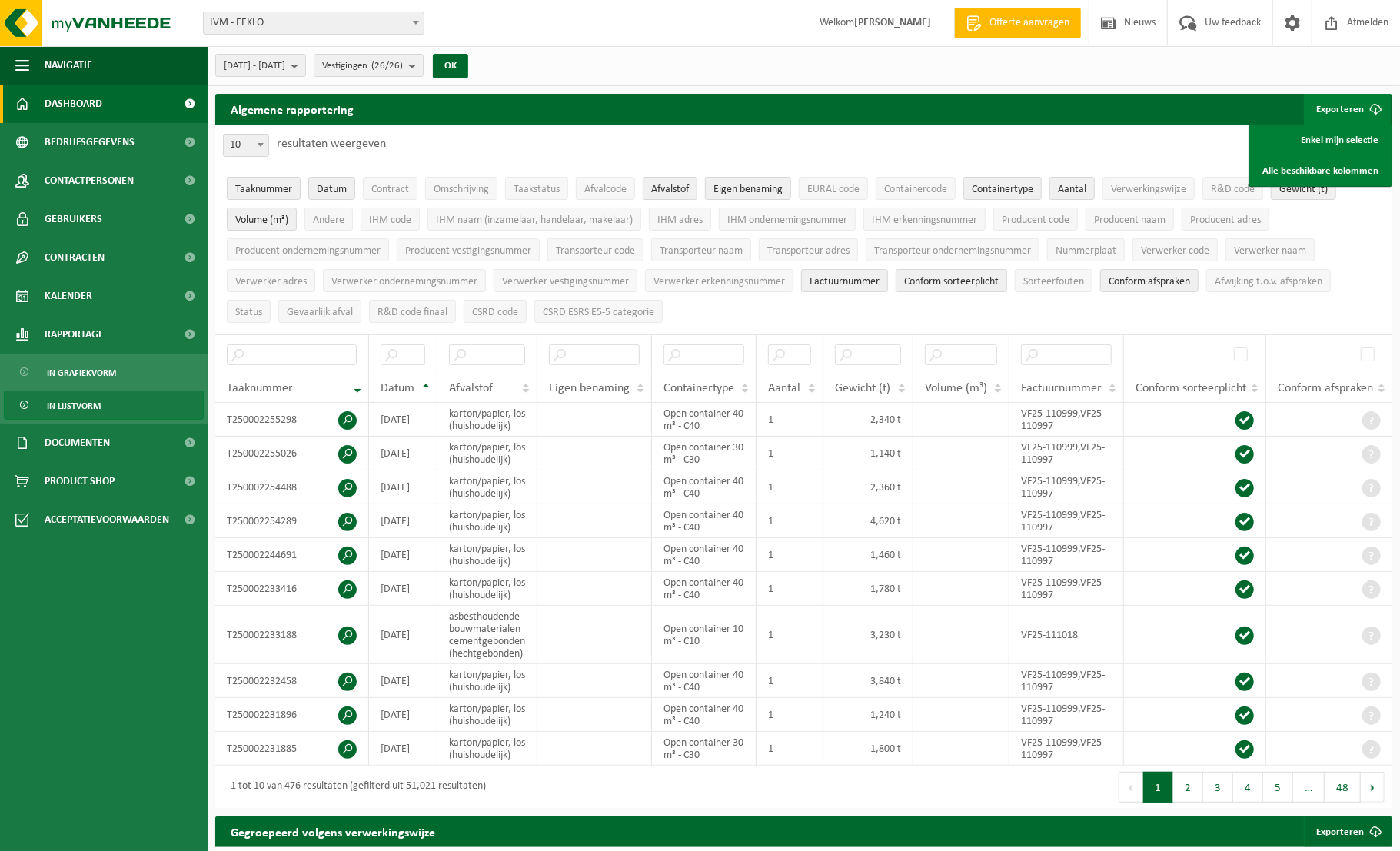
click at [87, 104] on span "Dashboard" at bounding box center [74, 103] width 58 height 39
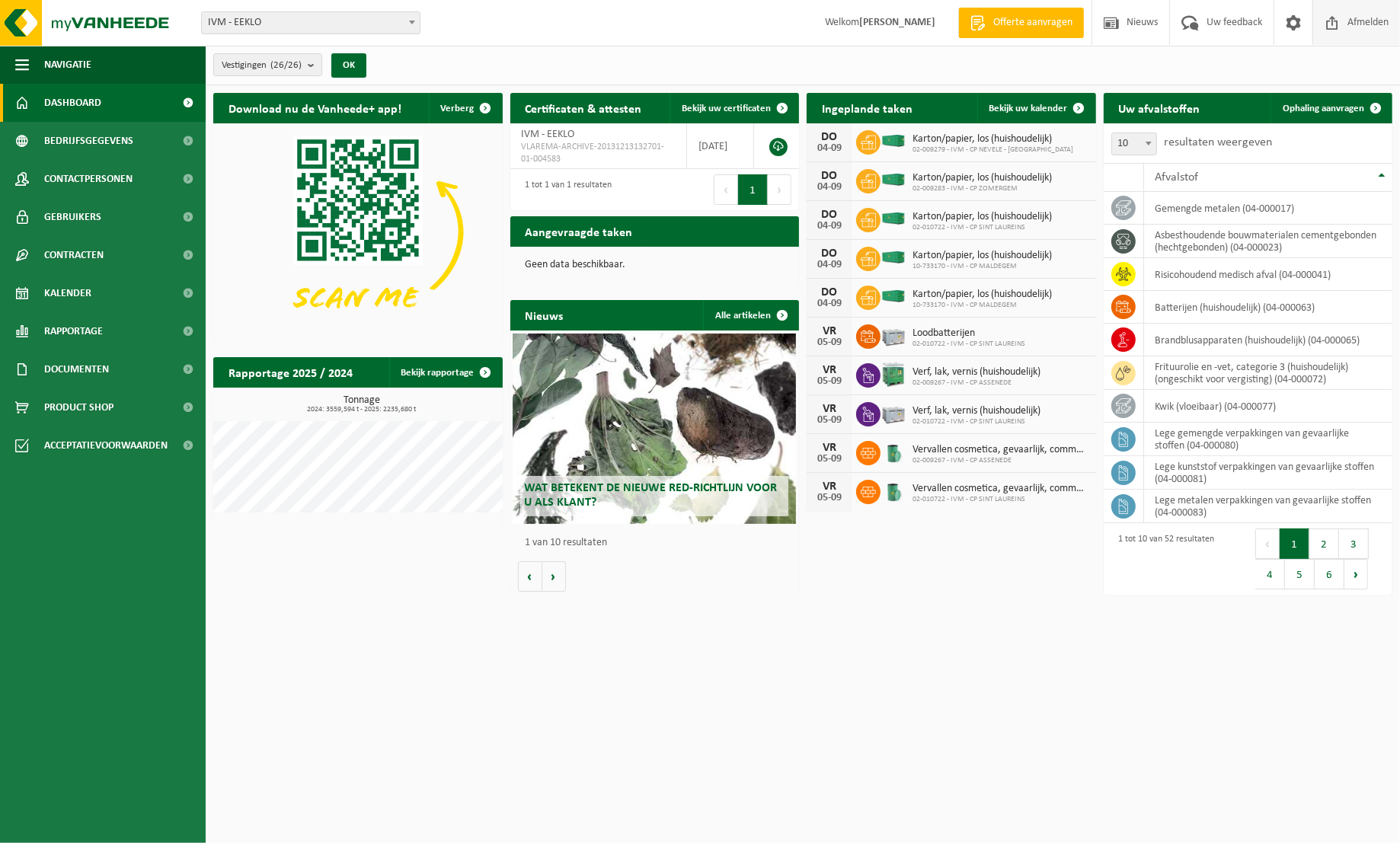
click at [1359, 23] on span "Afmelden" at bounding box center [1367, 22] width 49 height 45
